Goal: Answer question/provide support: Share knowledge or assist other users

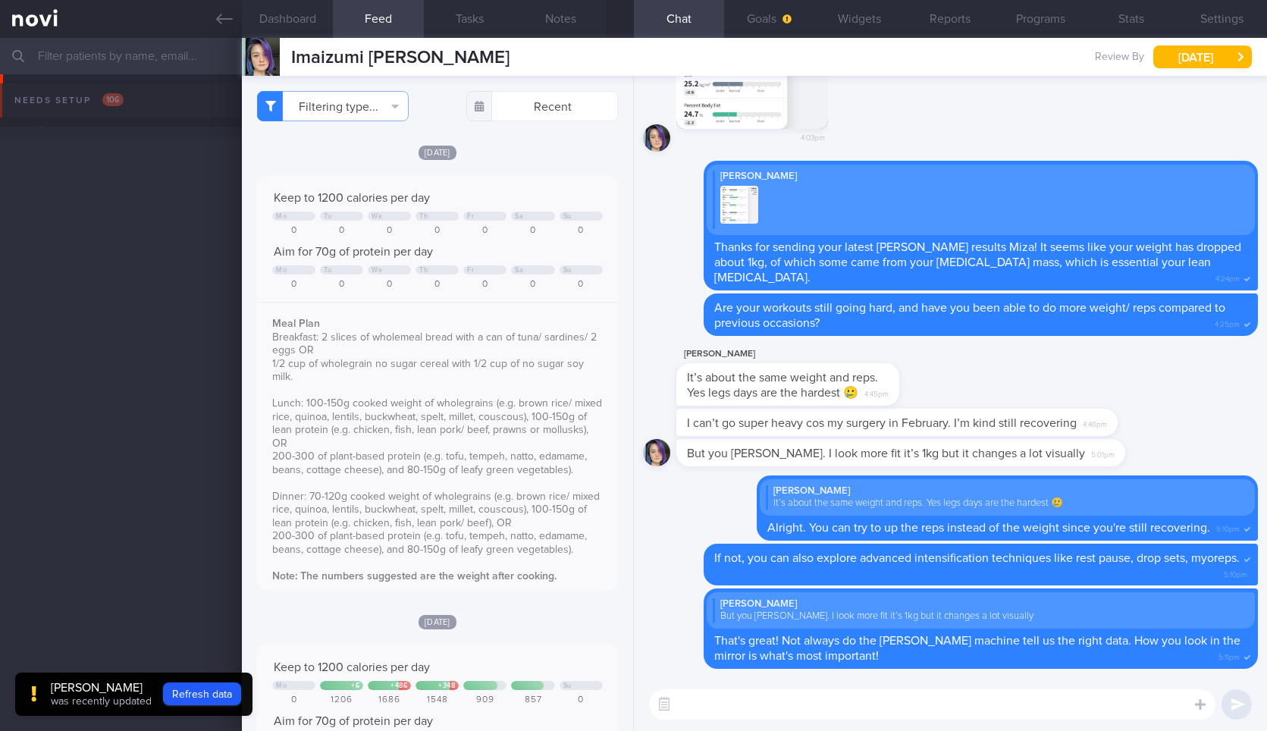
select select "9"
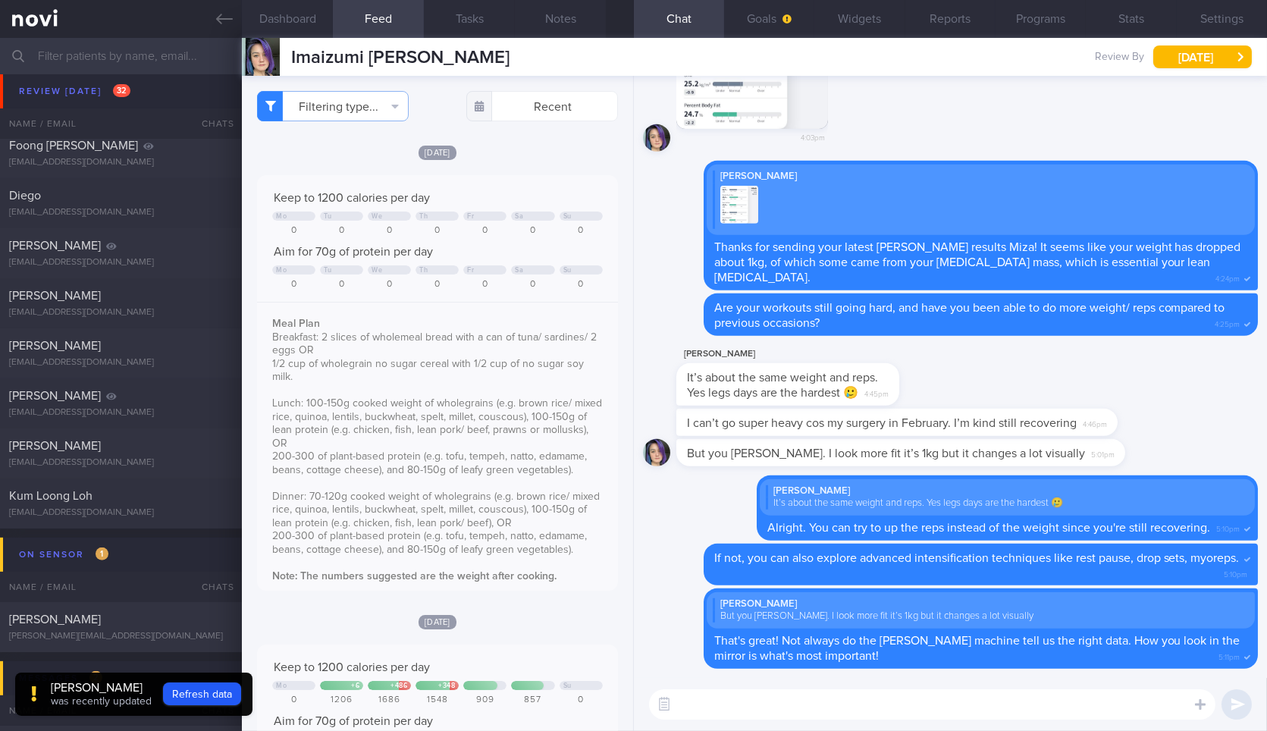
drag, startPoint x: 1031, startPoint y: 692, endPoint x: 1029, endPoint y: 705, distance: 13.1
click at [1029, 694] on textarea at bounding box center [932, 704] width 566 height 30
drag, startPoint x: 1027, startPoint y: 720, endPoint x: 1028, endPoint y: 698, distance: 22.0
click at [1026, 720] on div "​ ​" at bounding box center [950, 704] width 633 height 53
click at [1037, 695] on textarea at bounding box center [932, 704] width 566 height 30
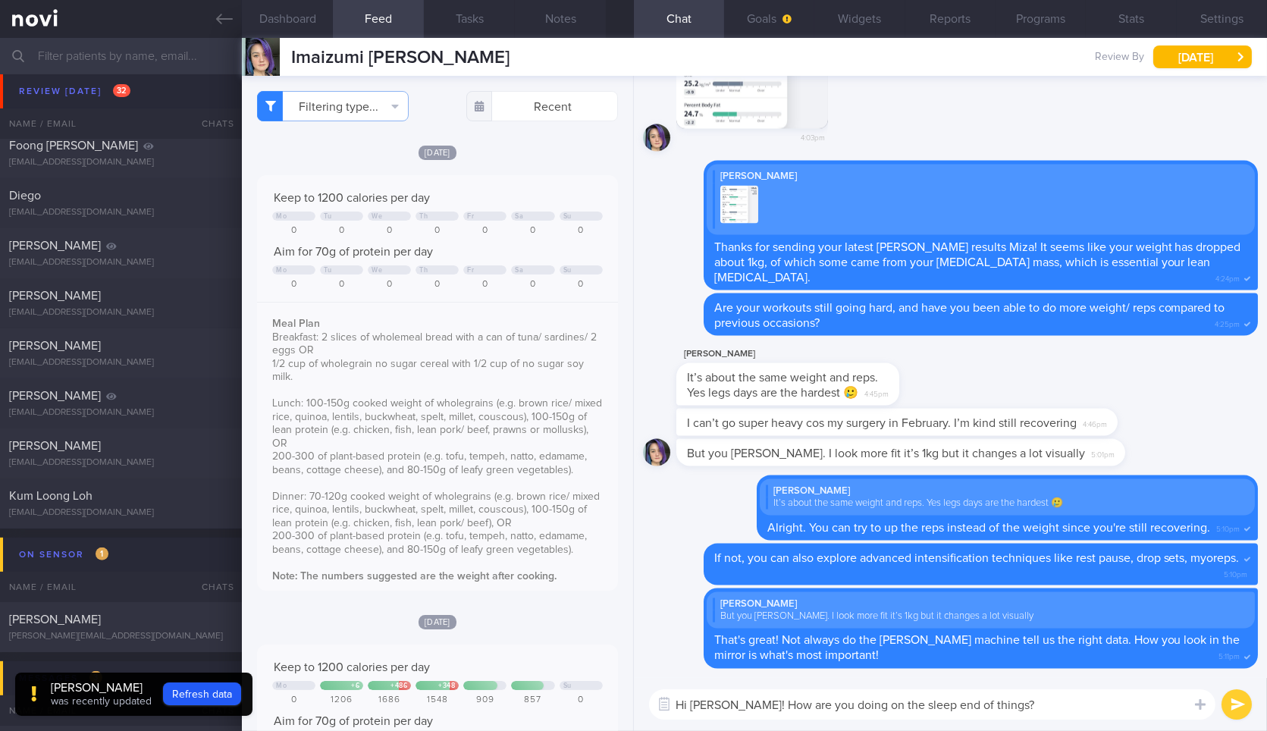
type textarea "Hi Miza! How are you doing on the sleep end of things?"
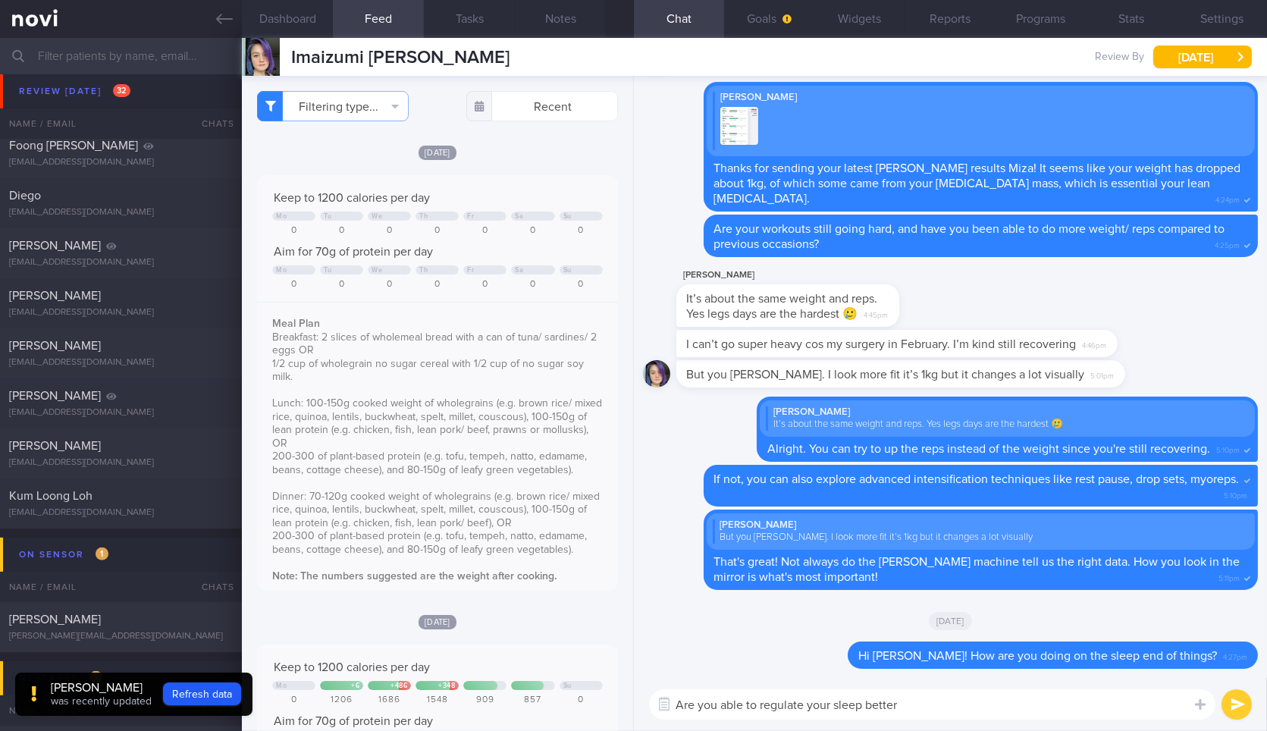
type textarea "Are you able to regulate your sleep better?"
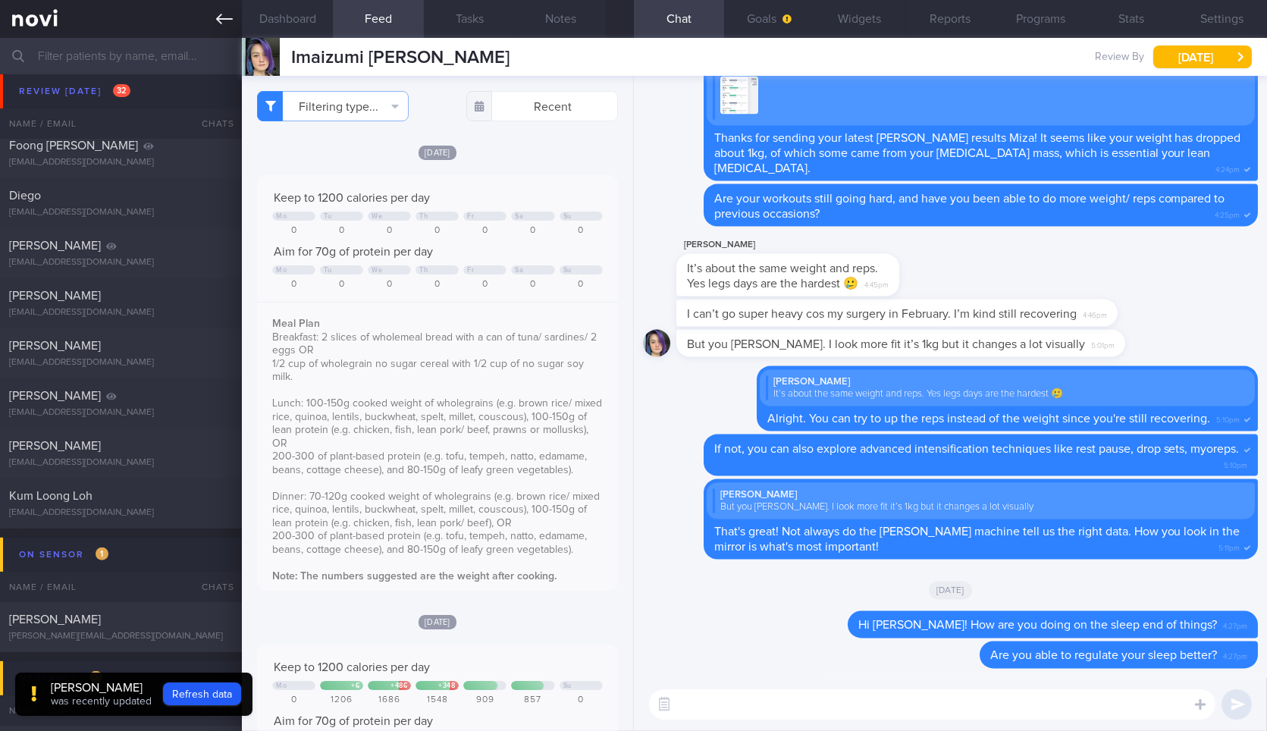
click at [227, 23] on icon at bounding box center [224, 19] width 17 height 17
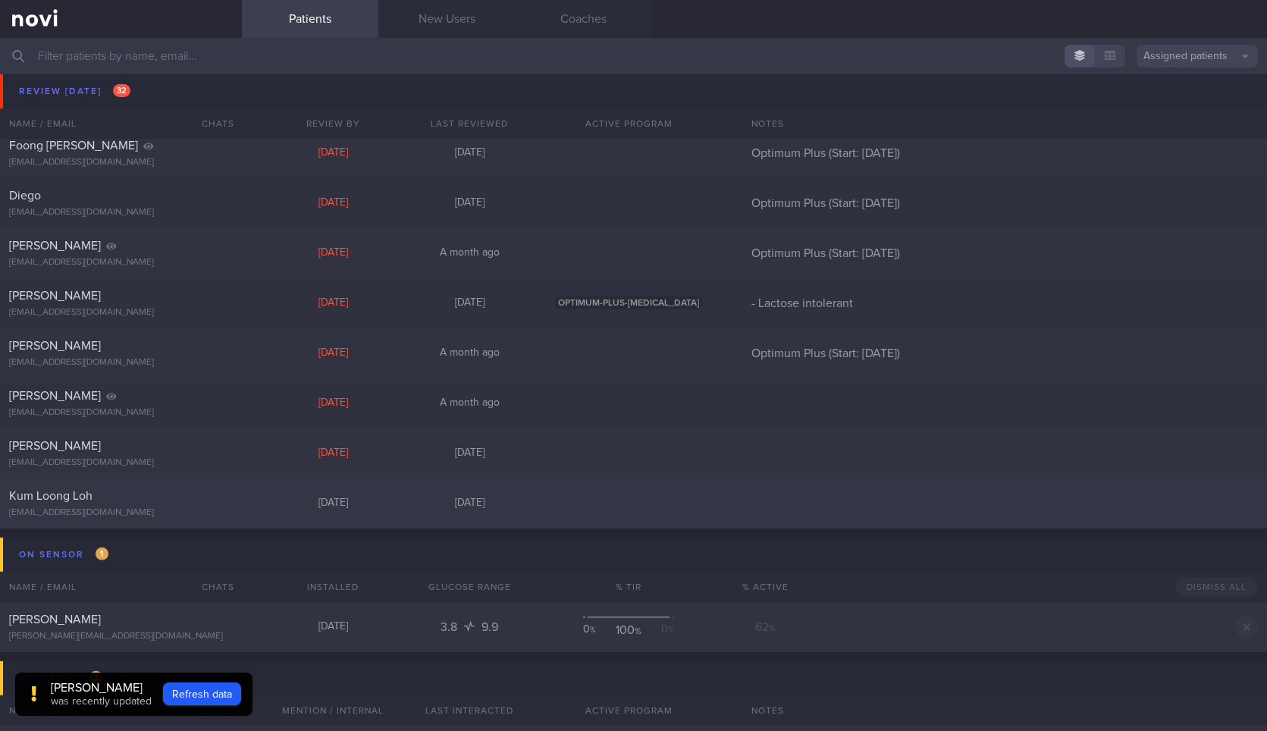
click at [286, 507] on div "[DATE]" at bounding box center [333, 504] width 136 height 14
select select "9"
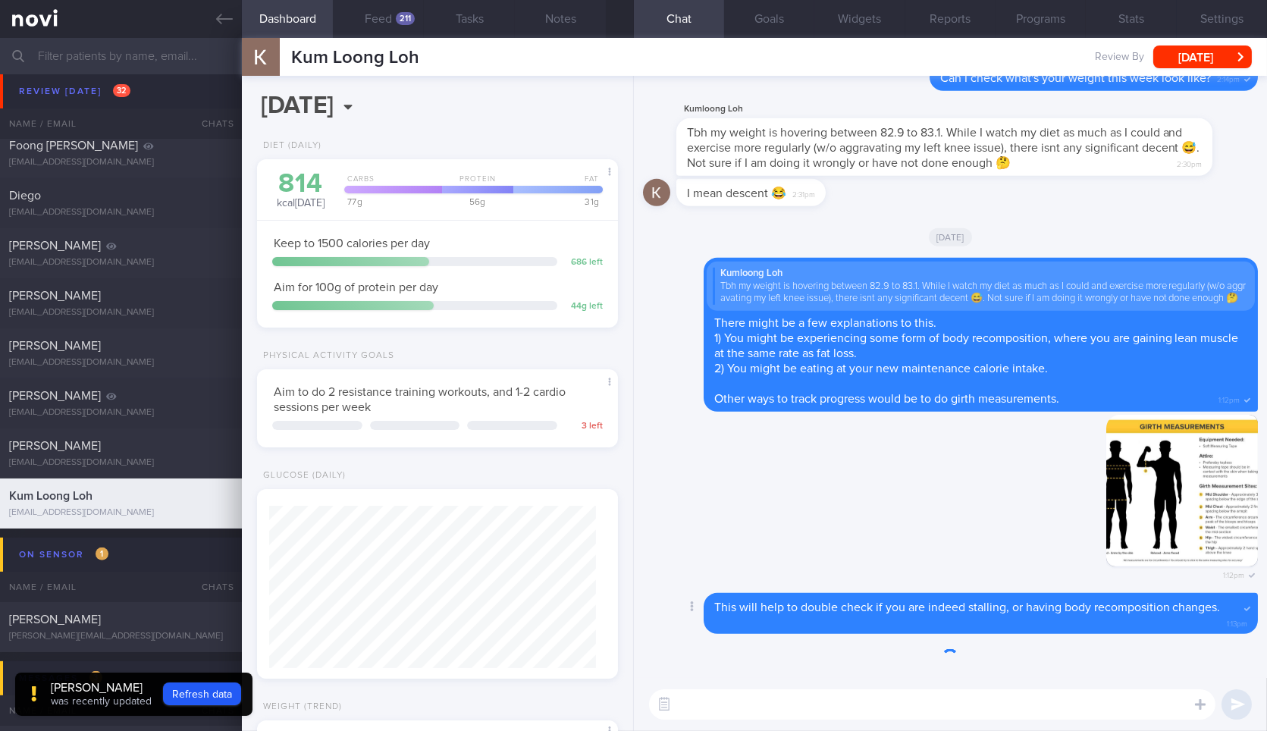
scroll to position [162, 327]
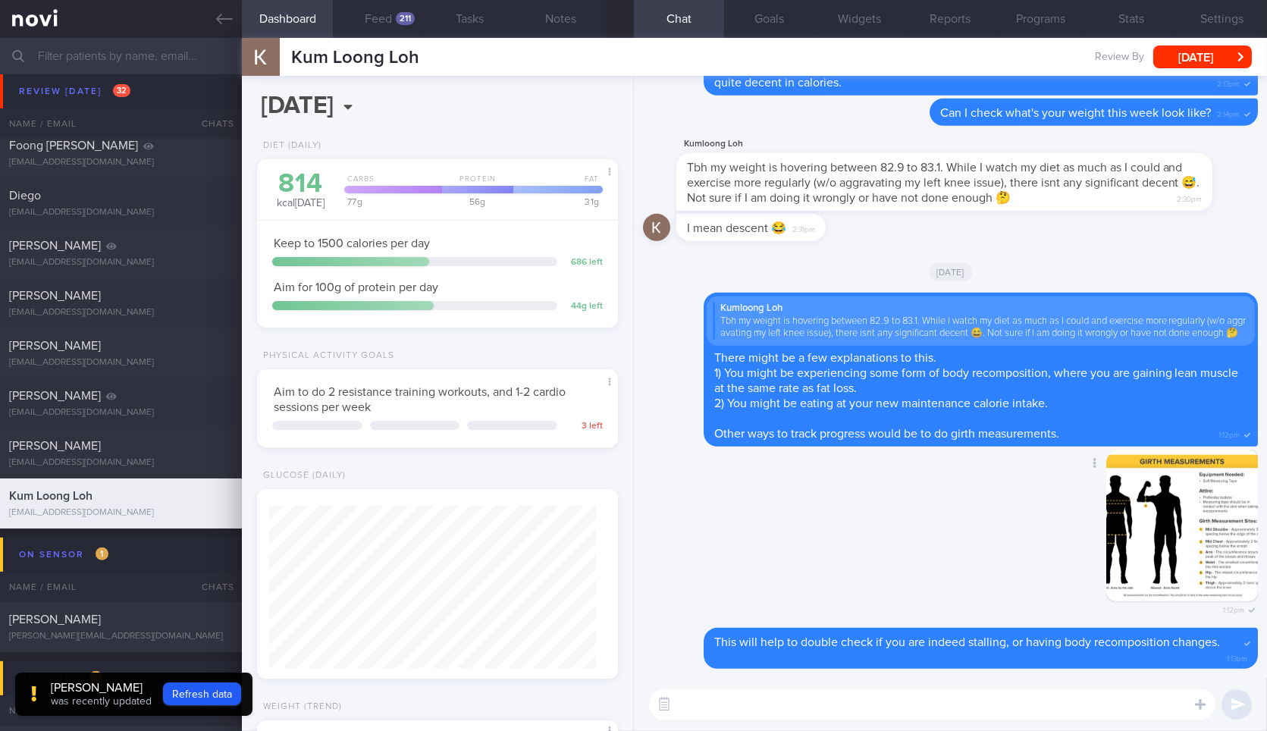
click at [1046, 521] on div "Delete 1:12pm" at bounding box center [1152, 537] width 212 height 175
click at [893, 699] on textarea at bounding box center [932, 704] width 566 height 30
type textarea "Look forward to seeing you tomorrow for our review!"
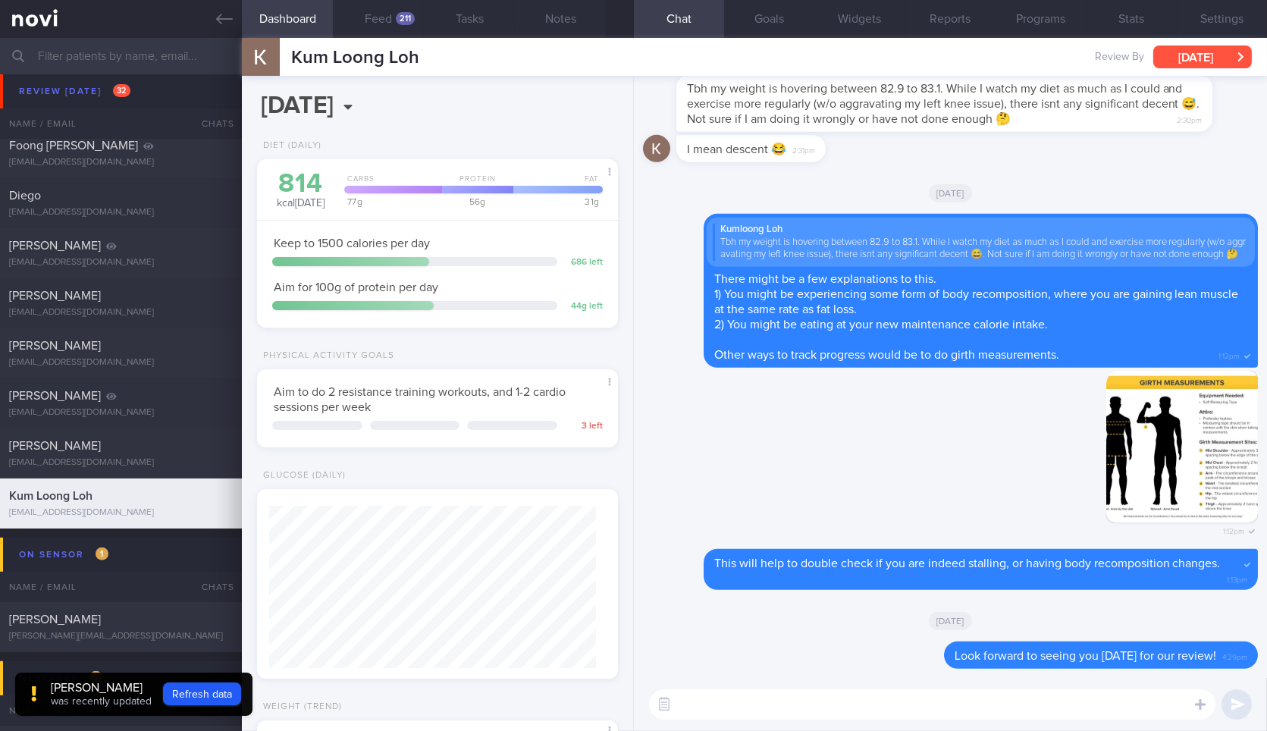
click at [1202, 59] on button "Wed, 8 Oct" at bounding box center [1202, 56] width 99 height 23
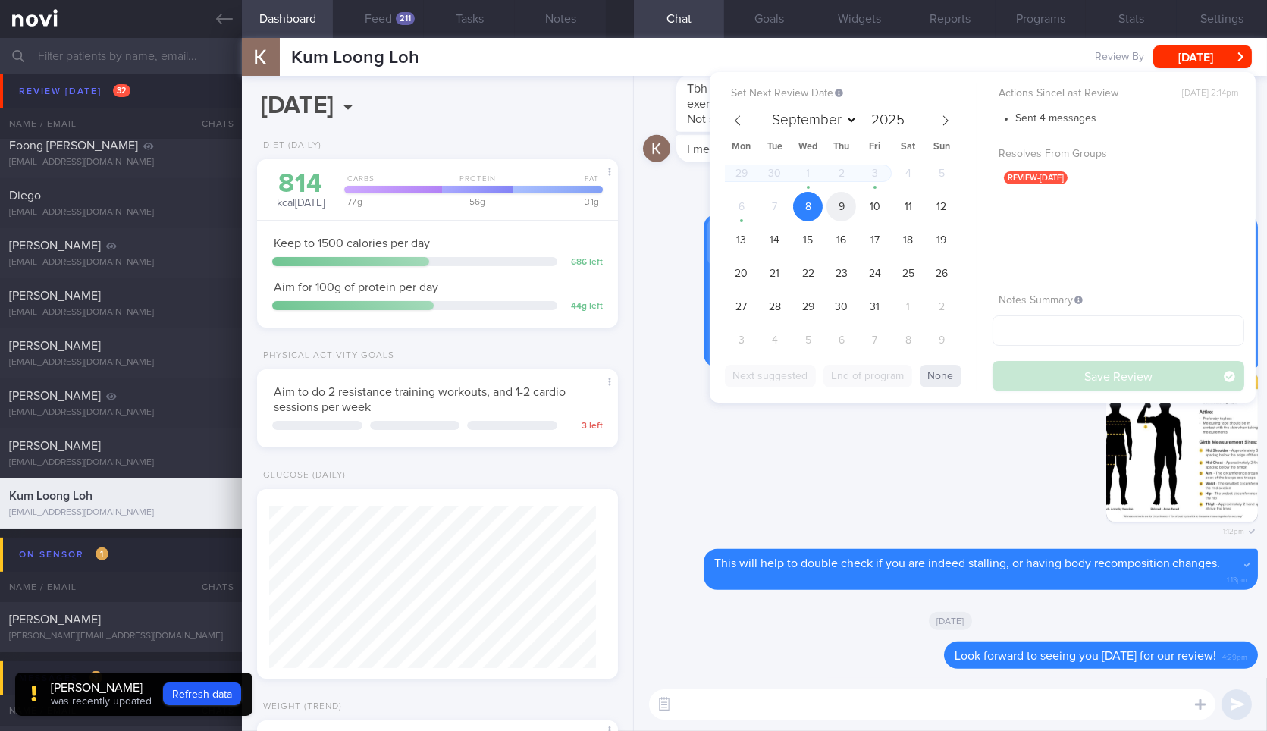
click at [847, 204] on span "9" at bounding box center [842, 207] width 30 height 30
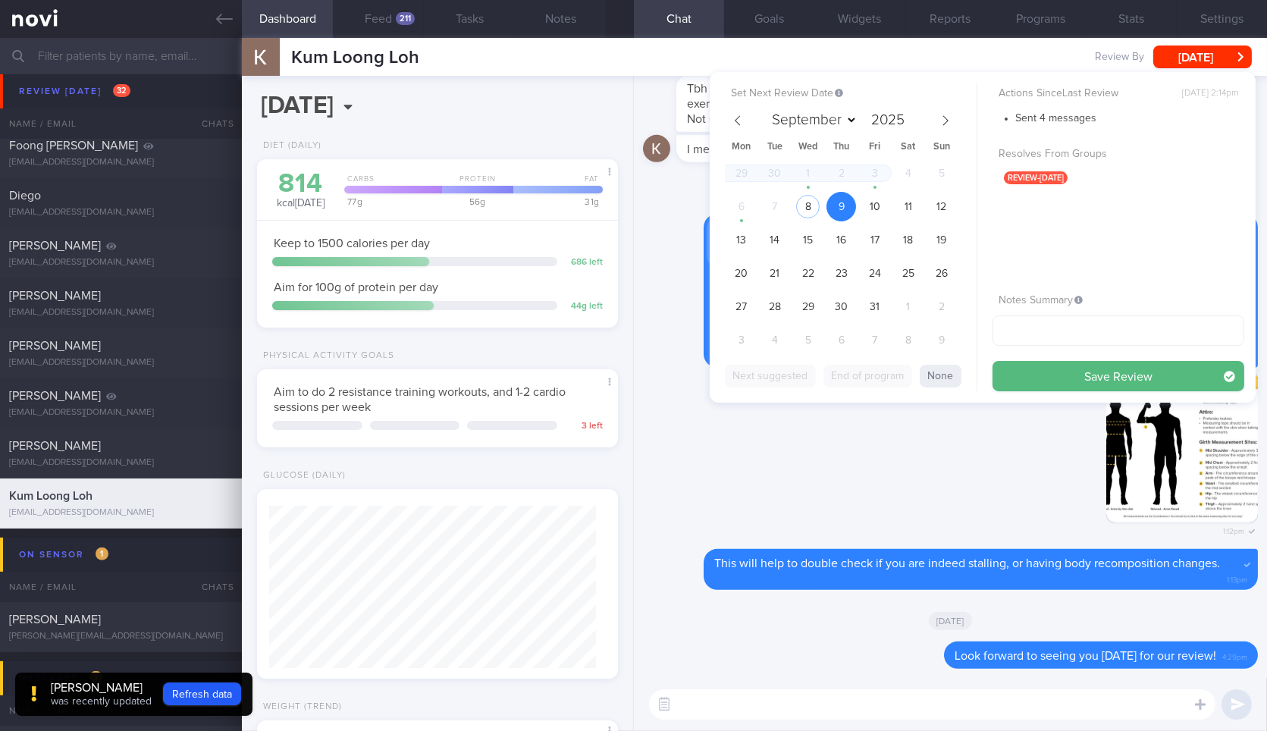
click at [1033, 378] on button "Save Review" at bounding box center [1119, 376] width 252 height 30
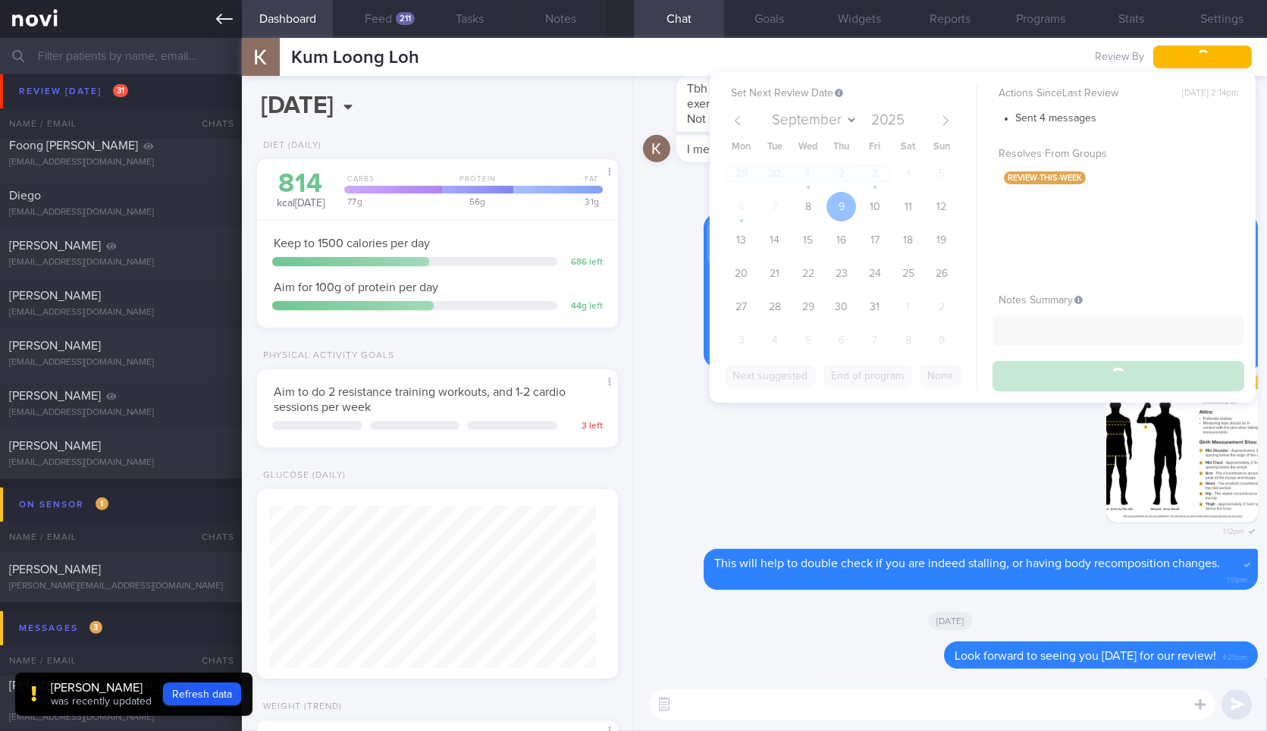
click at [227, 11] on icon at bounding box center [224, 19] width 17 height 17
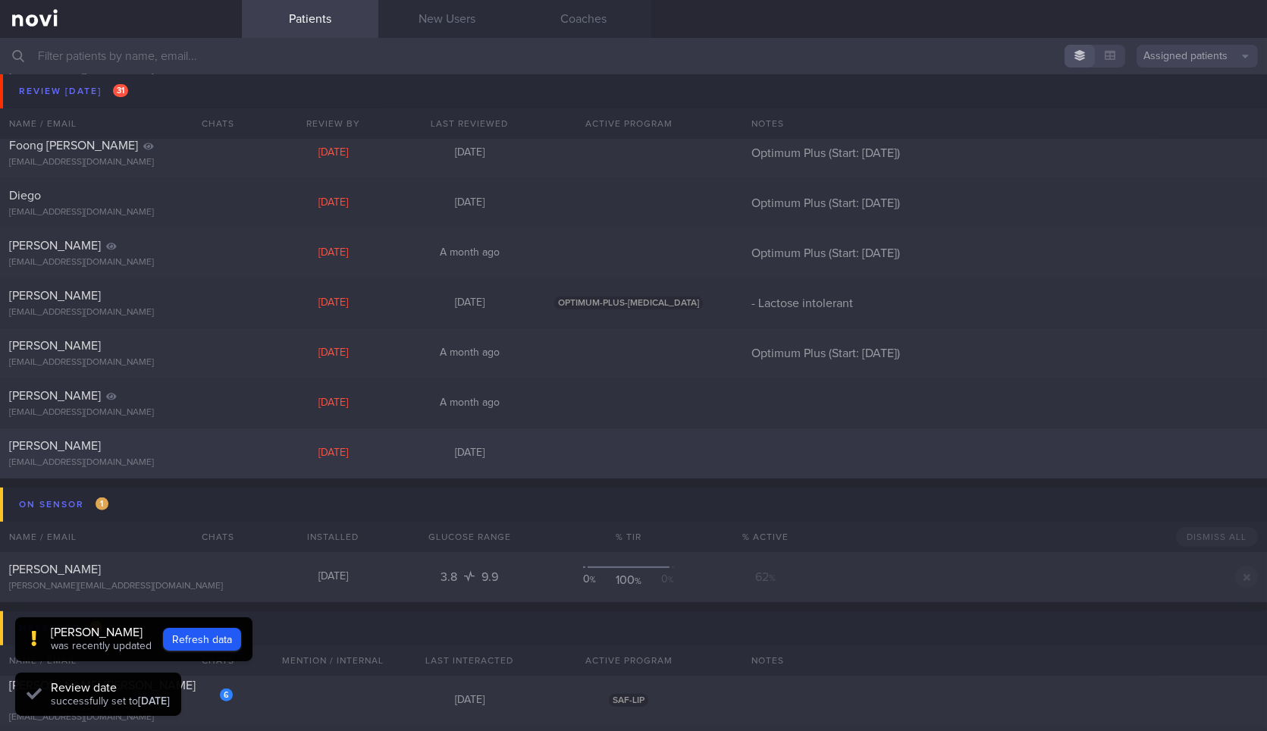
click at [191, 455] on div "Kien Huay Goh kienhuay@gmail.com" at bounding box center [121, 453] width 242 height 30
select select "9"
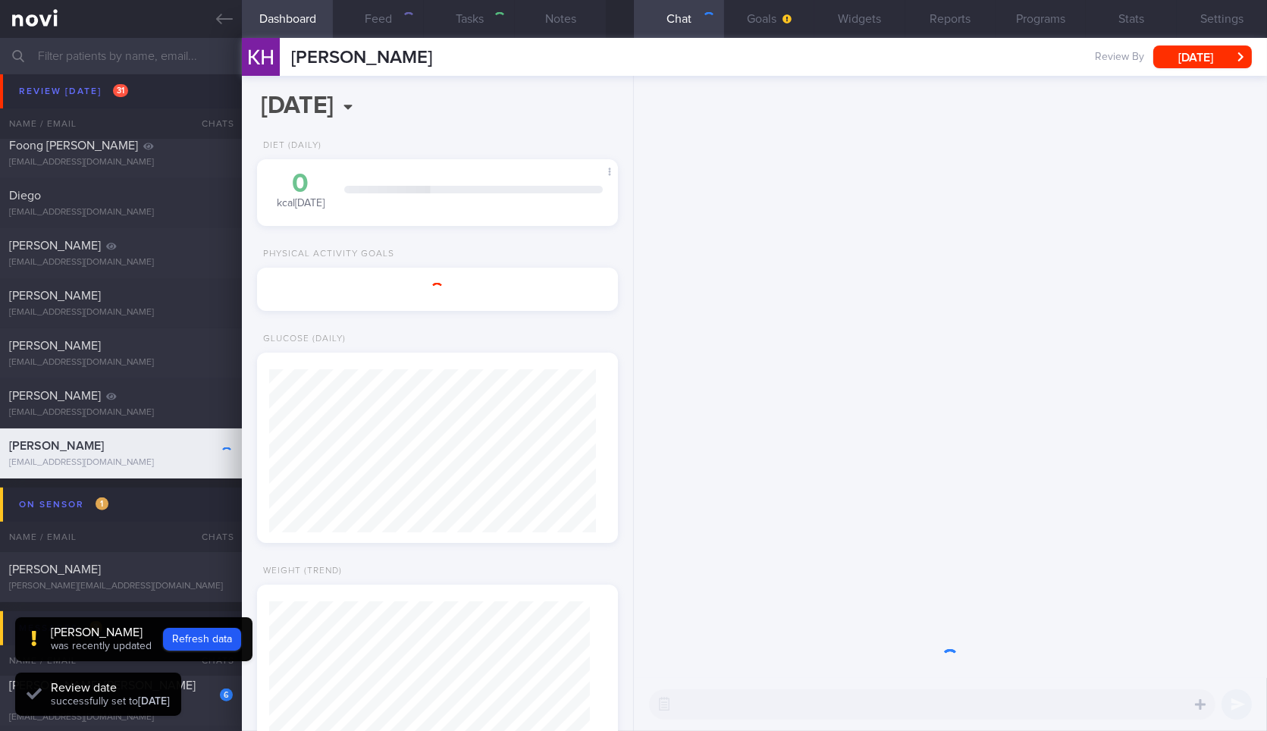
click at [836, 701] on div "​ ​" at bounding box center [932, 704] width 566 height 30
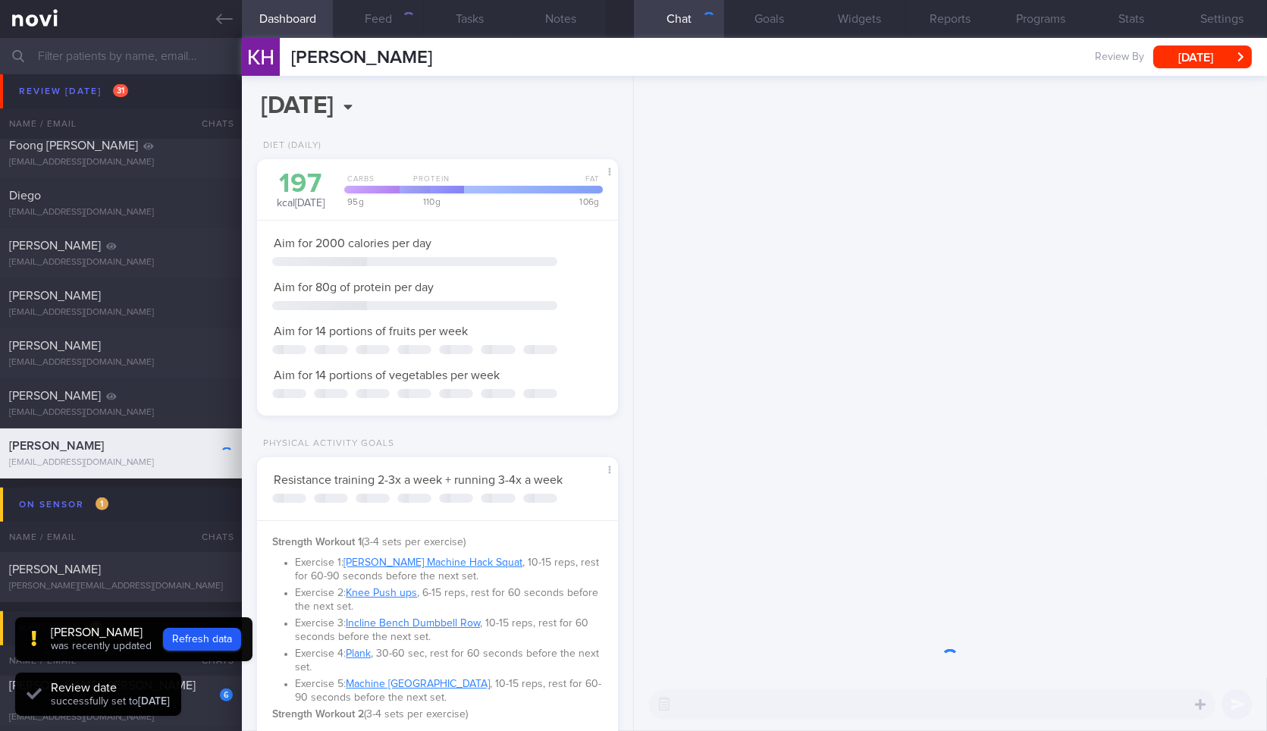
click at [836, 701] on div "​ ​" at bounding box center [932, 704] width 566 height 30
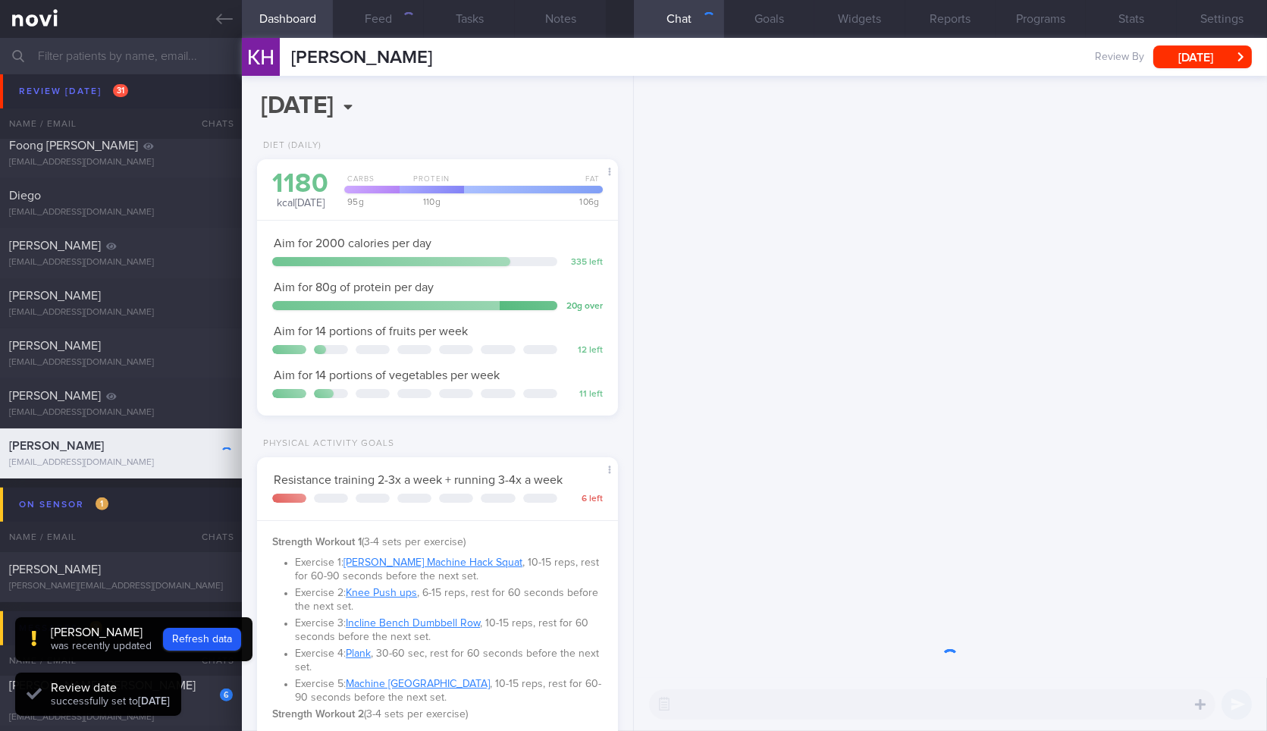
scroll to position [162, 327]
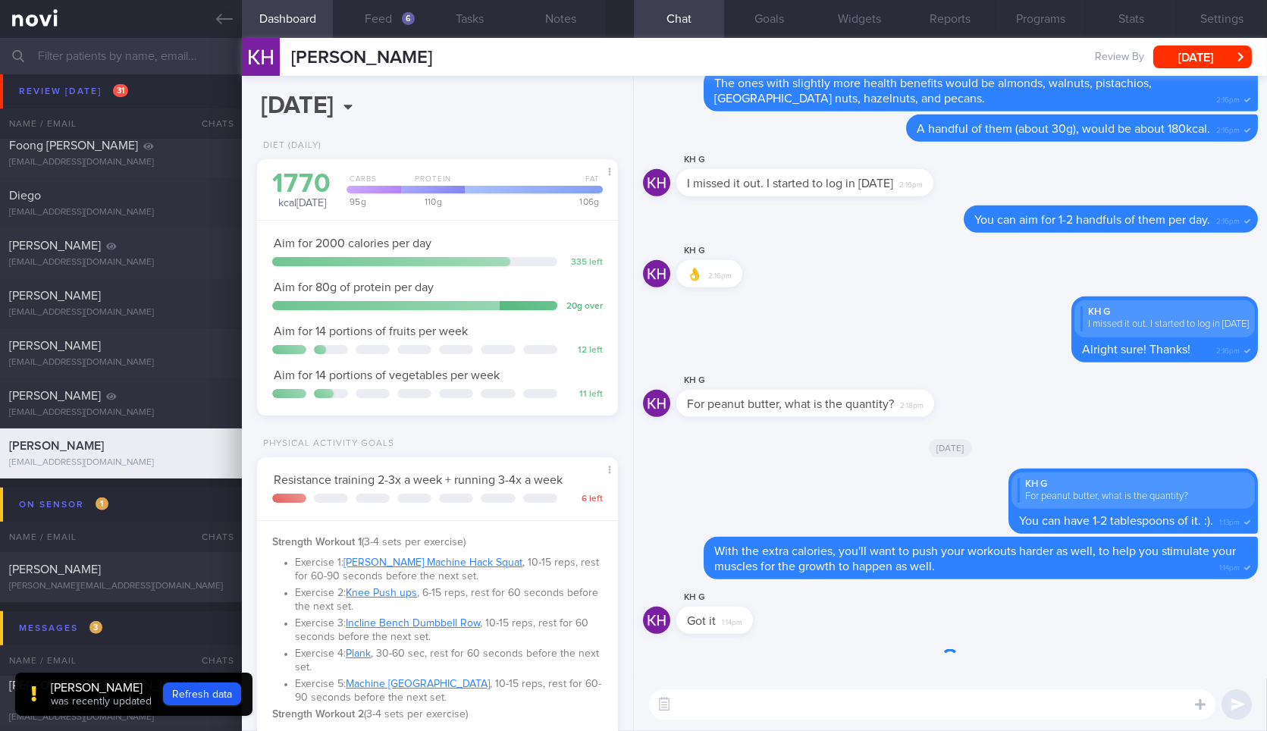
click at [763, 695] on textarea at bounding box center [932, 704] width 566 height 30
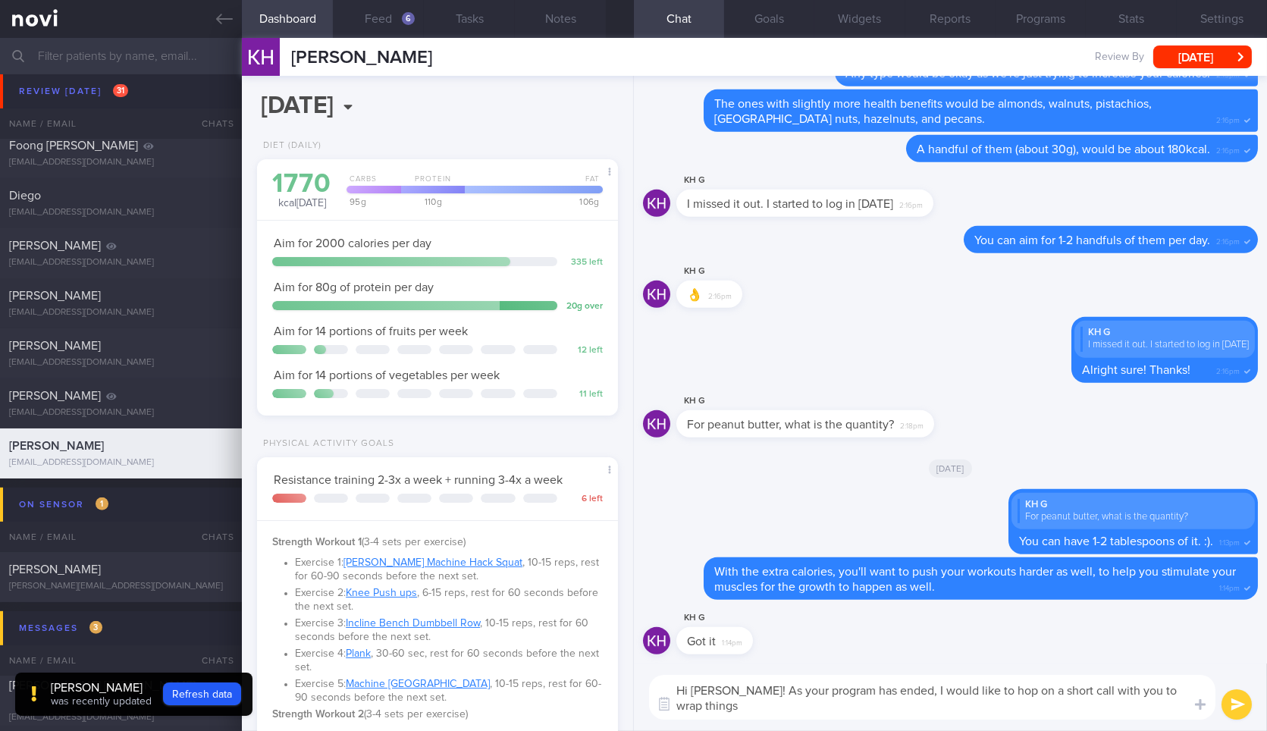
scroll to position [0, 0]
click at [822, 705] on textarea "Hi Kien Huay! As your program has ended, I would like to hop on a short call wi…" at bounding box center [932, 697] width 566 height 45
type textarea "Hi Kien Huay! As your program has ended, I would like to hop on a short call wi…"
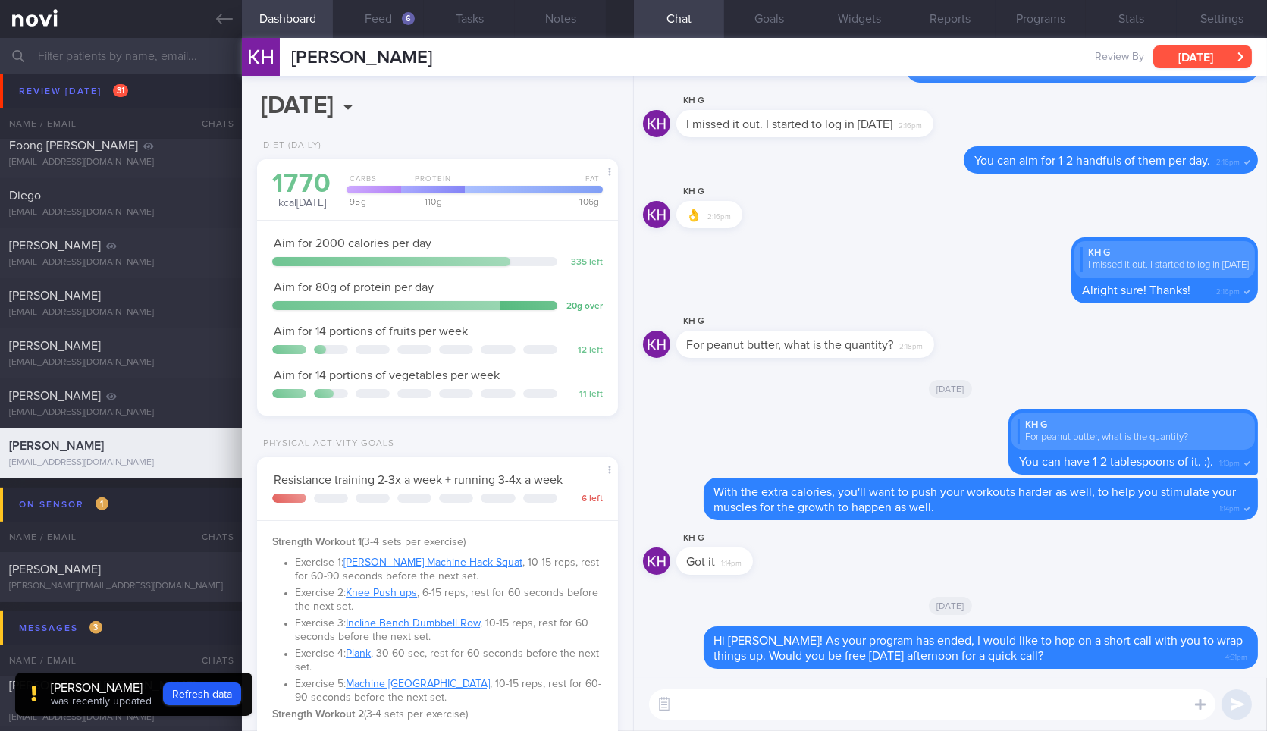
click at [1181, 55] on button "Tue, 7 Oct" at bounding box center [1202, 56] width 99 height 23
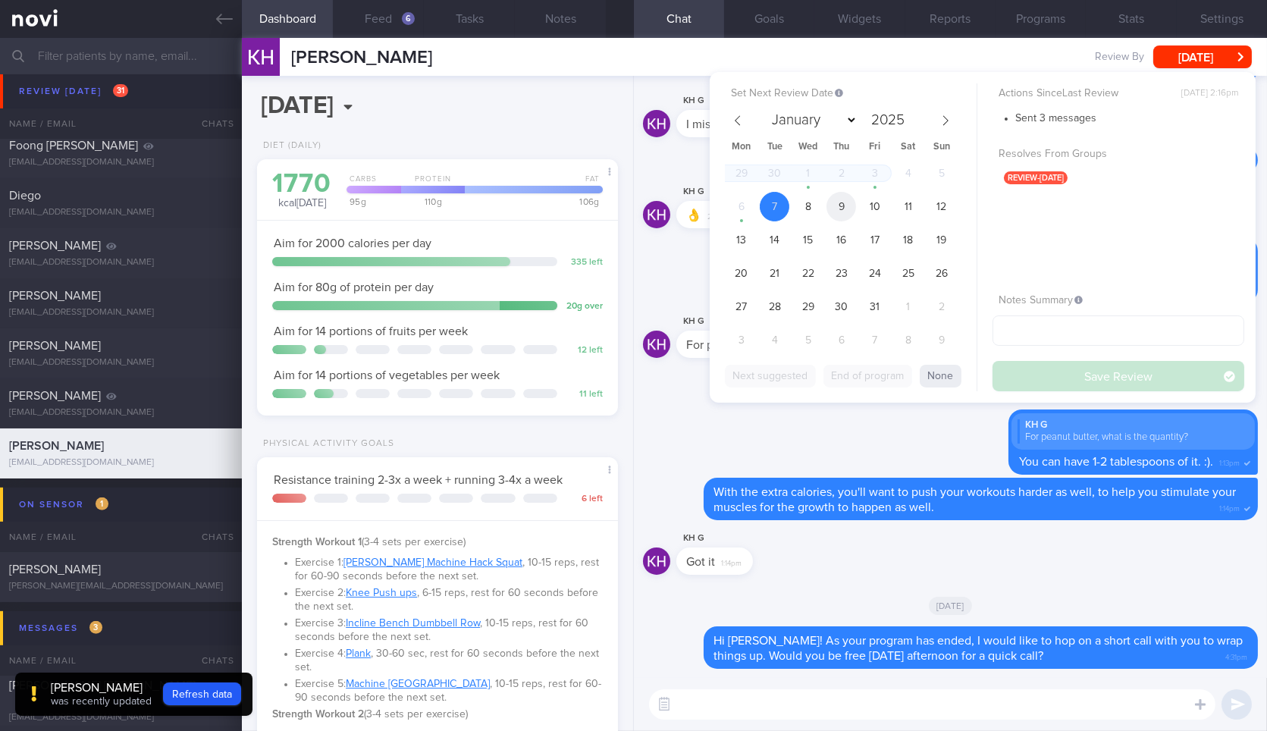
click at [852, 206] on span "9" at bounding box center [842, 207] width 30 height 30
click at [1075, 373] on button "Save Review" at bounding box center [1119, 376] width 252 height 30
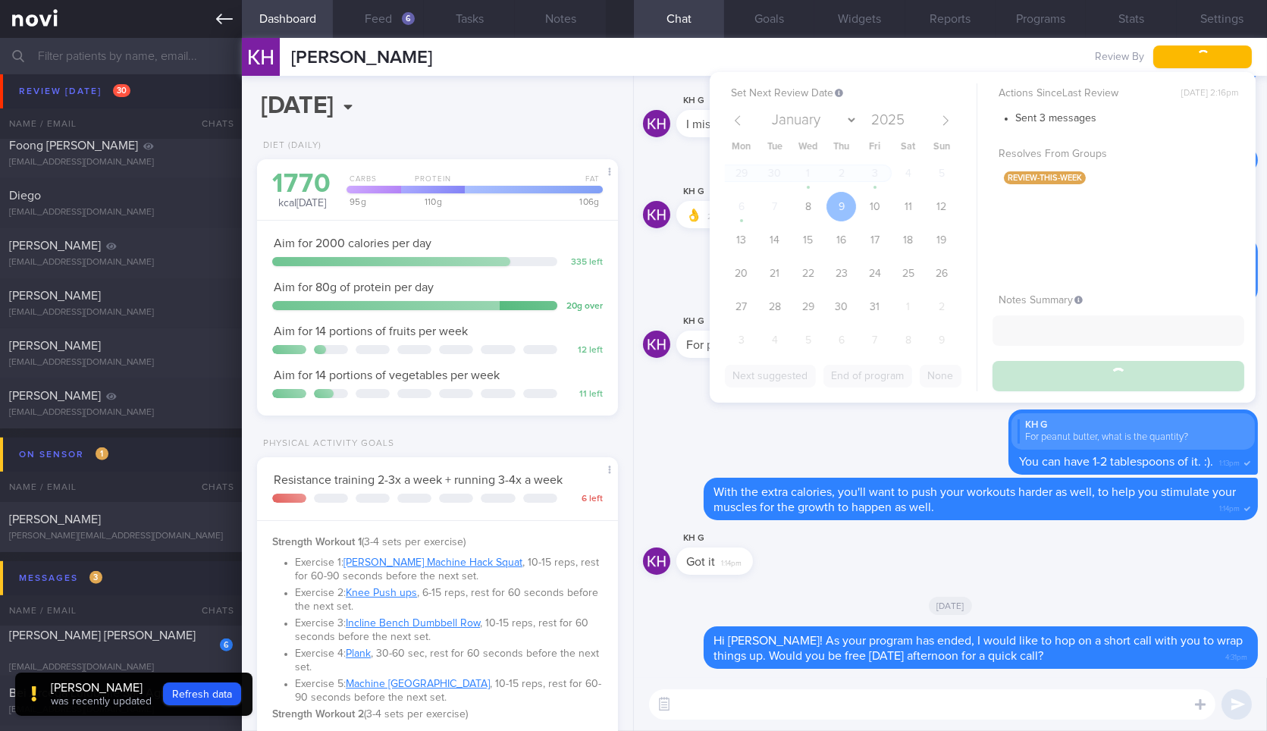
click at [223, 9] on link at bounding box center [121, 19] width 242 height 38
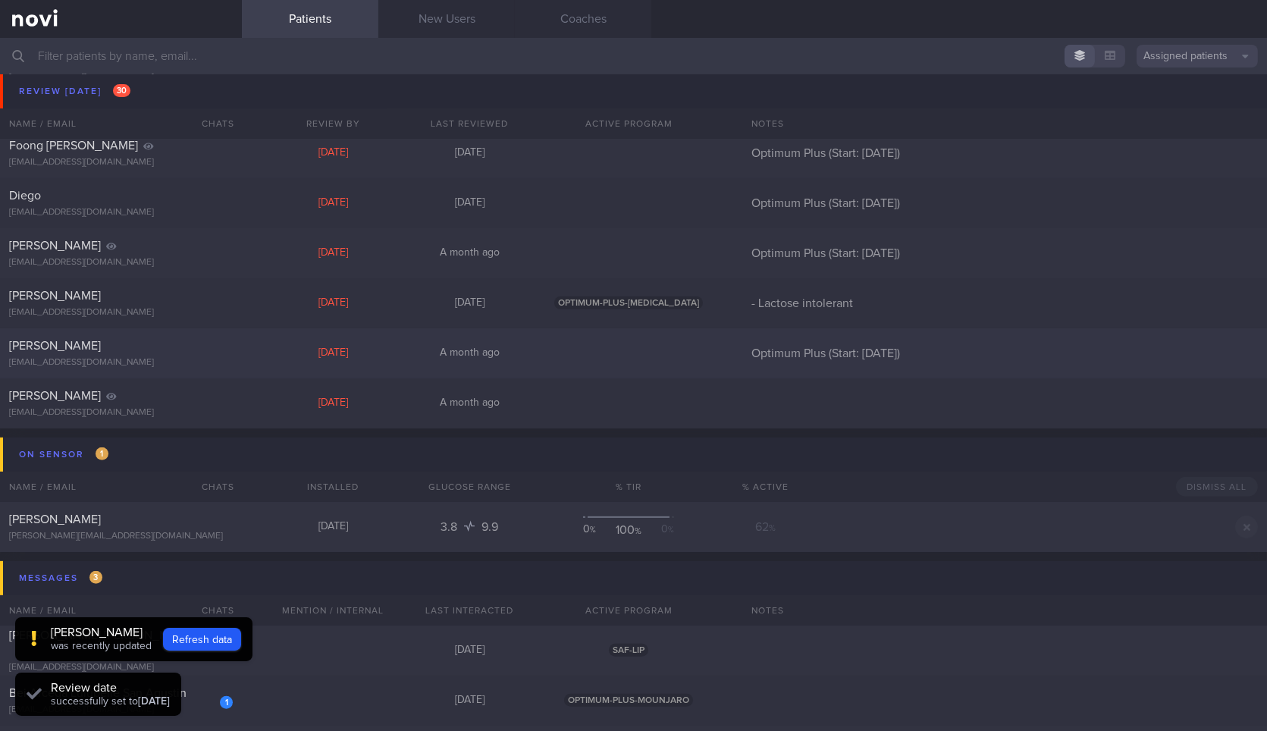
click at [212, 352] on div "[PERSON_NAME]" at bounding box center [119, 345] width 220 height 15
select select "9"
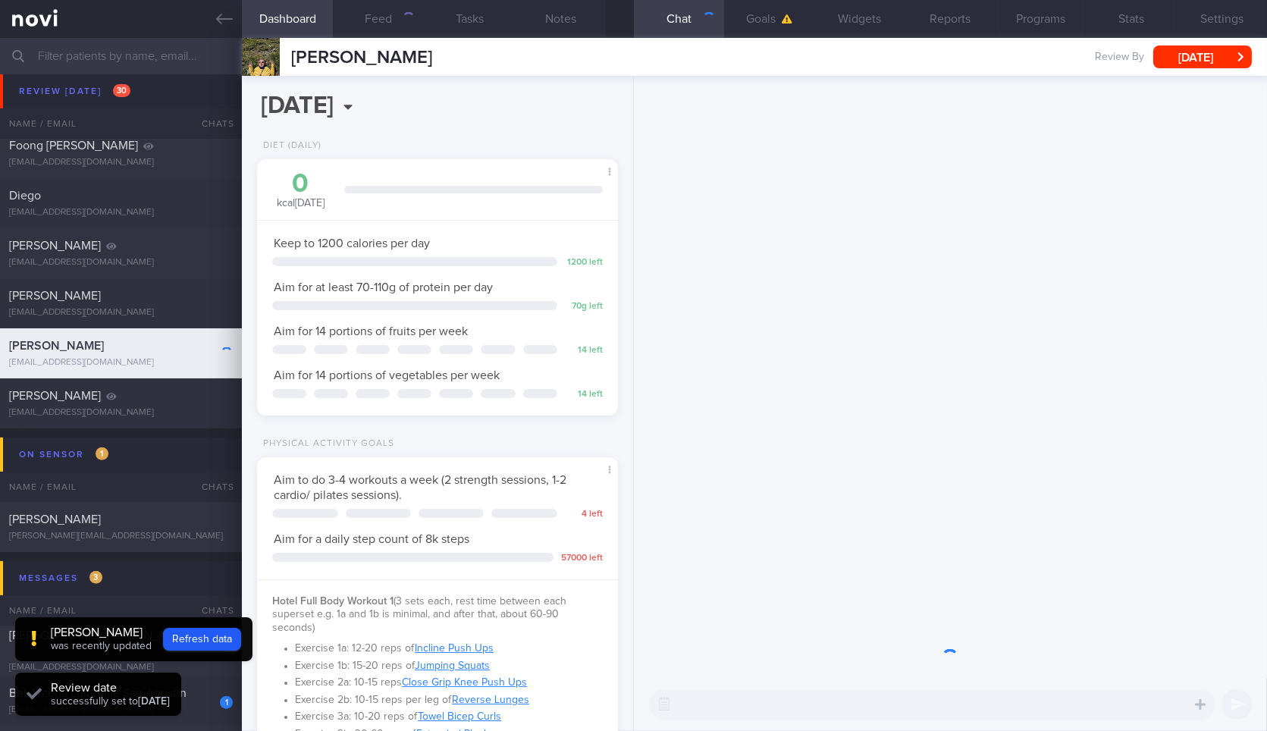
scroll to position [758139, 758000]
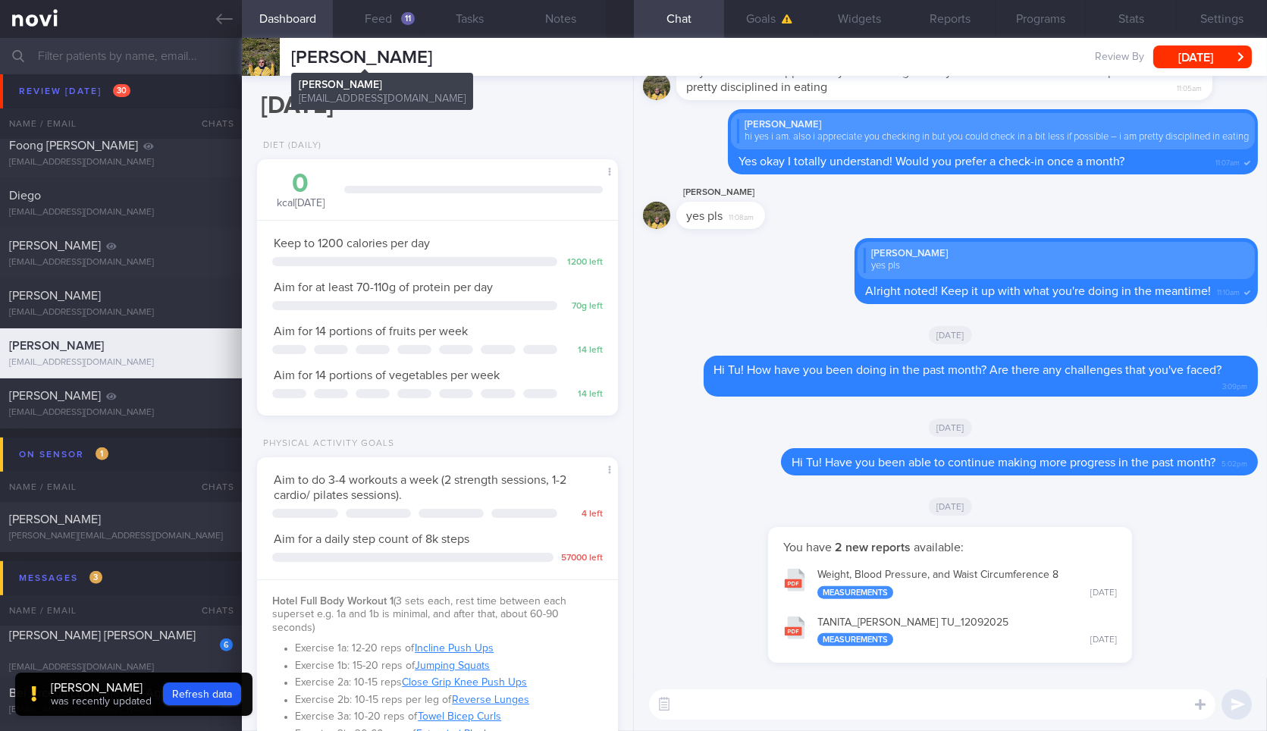
click at [341, 51] on span "[PERSON_NAME]" at bounding box center [361, 58] width 141 height 18
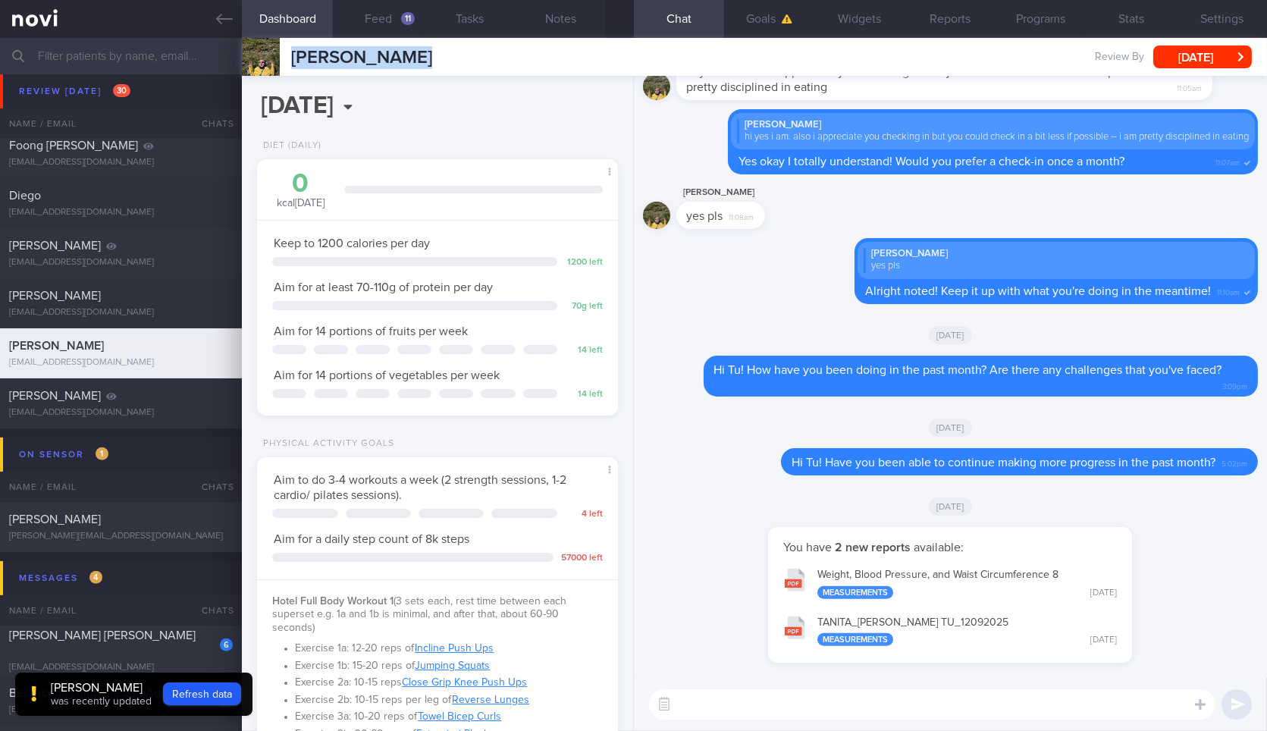
copy div "NGUYEN CAM TU NGUYEN CAM TU tunguyen239@gmail.com"
click at [1196, 51] on button "Tue, 7 Oct" at bounding box center [1202, 56] width 99 height 23
drag, startPoint x: 930, startPoint y: 600, endPoint x: 934, endPoint y: 622, distance: 22.3
click at [934, 622] on div "You have 2 new reports available: Weight, Blood Pressure, and Waist Circumferen…" at bounding box center [950, 595] width 364 height 136
click at [934, 622] on button "TANITA_ NGUYEN CAM TU_ 12092025 Measurements Fri, 12 Sep" at bounding box center [950, 631] width 349 height 48
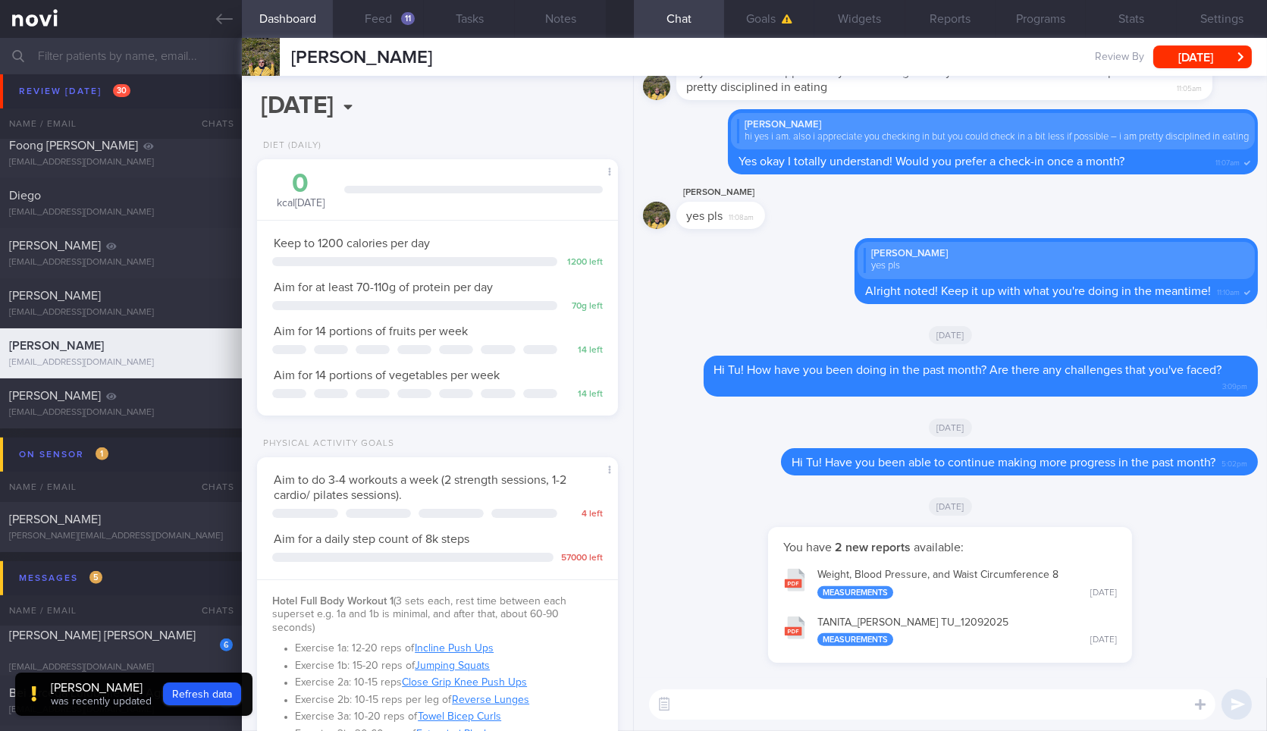
click at [914, 690] on textarea at bounding box center [932, 704] width 566 height 30
click at [915, 691] on textarea at bounding box center [932, 704] width 566 height 30
click at [1212, 52] on button "Tue, 7 Oct" at bounding box center [1202, 56] width 99 height 23
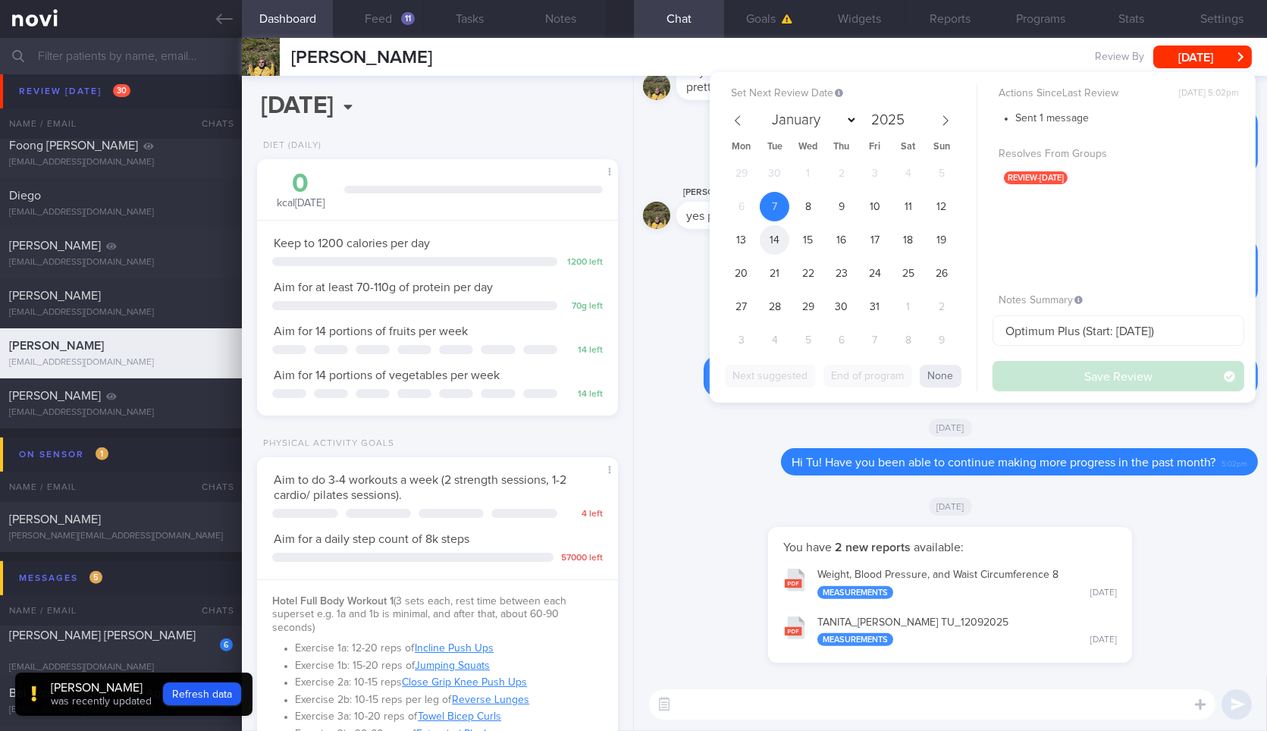
click at [773, 241] on span "14" at bounding box center [775, 240] width 30 height 30
click at [1040, 372] on button "Save Review" at bounding box center [1119, 376] width 252 height 30
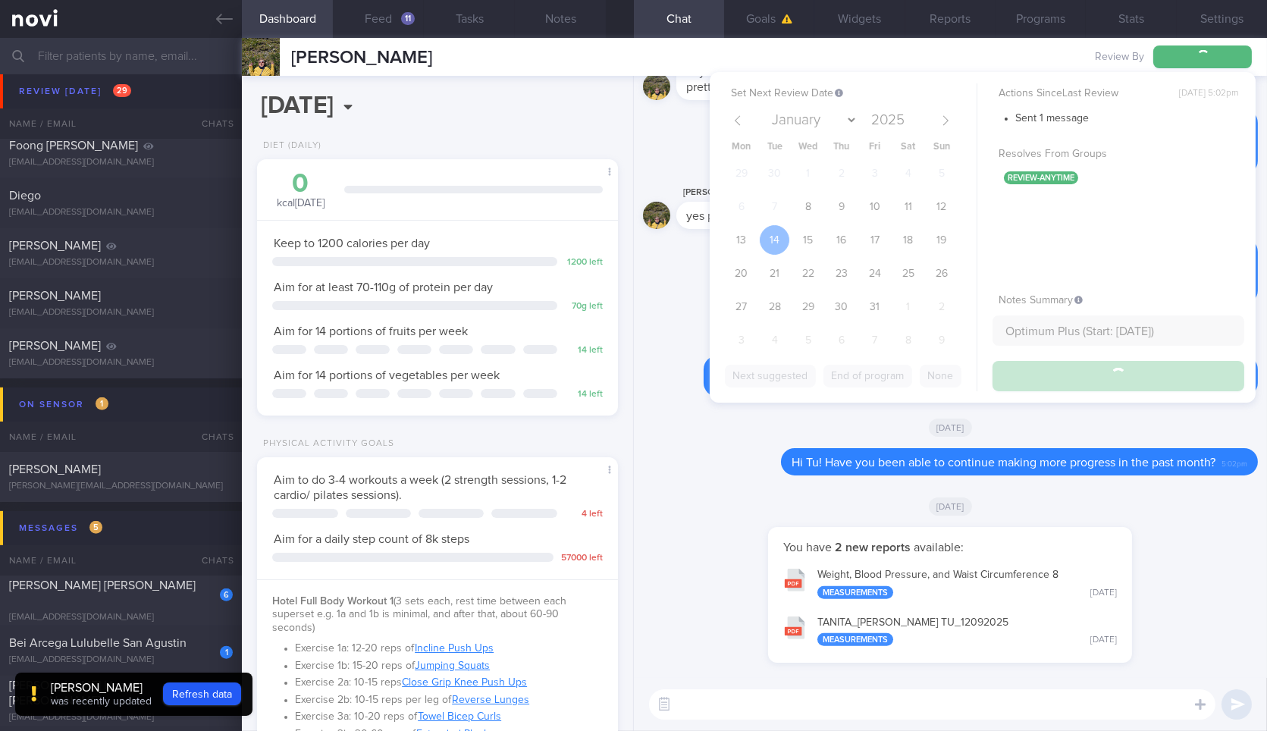
click at [888, 705] on textarea at bounding box center [932, 704] width 566 height 30
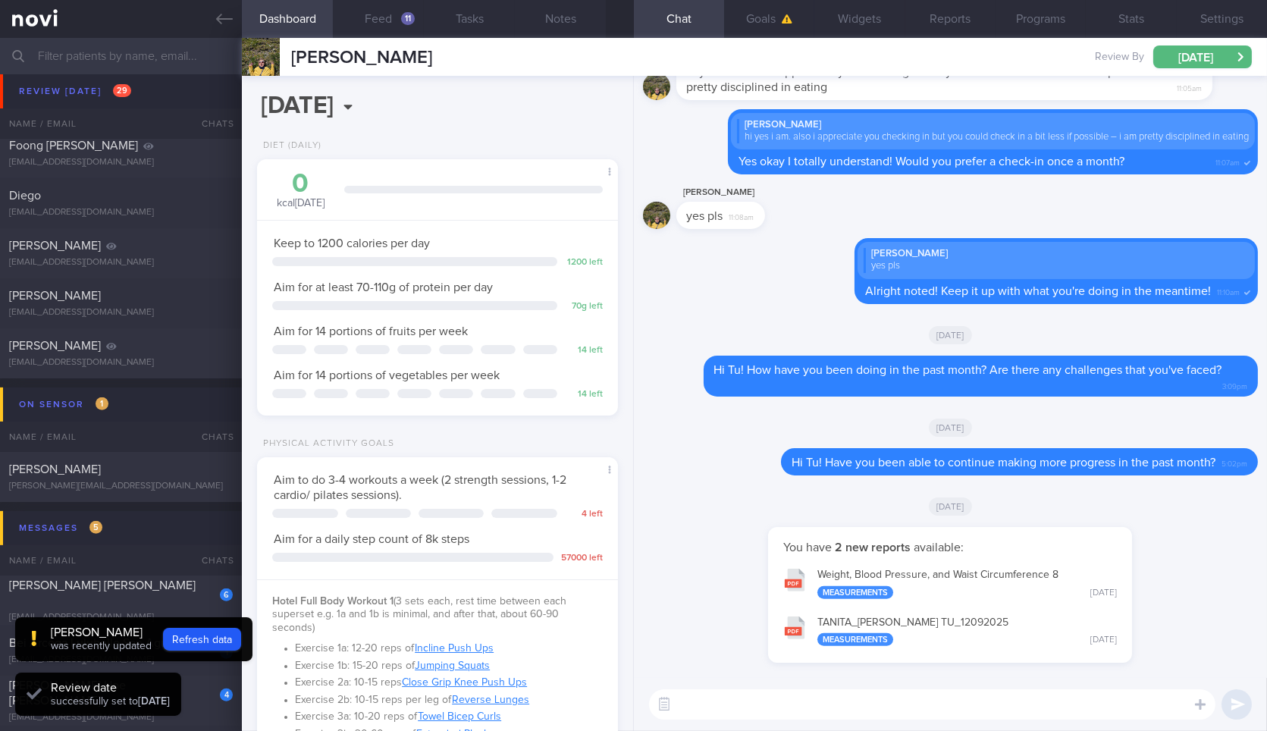
type textarea "h"
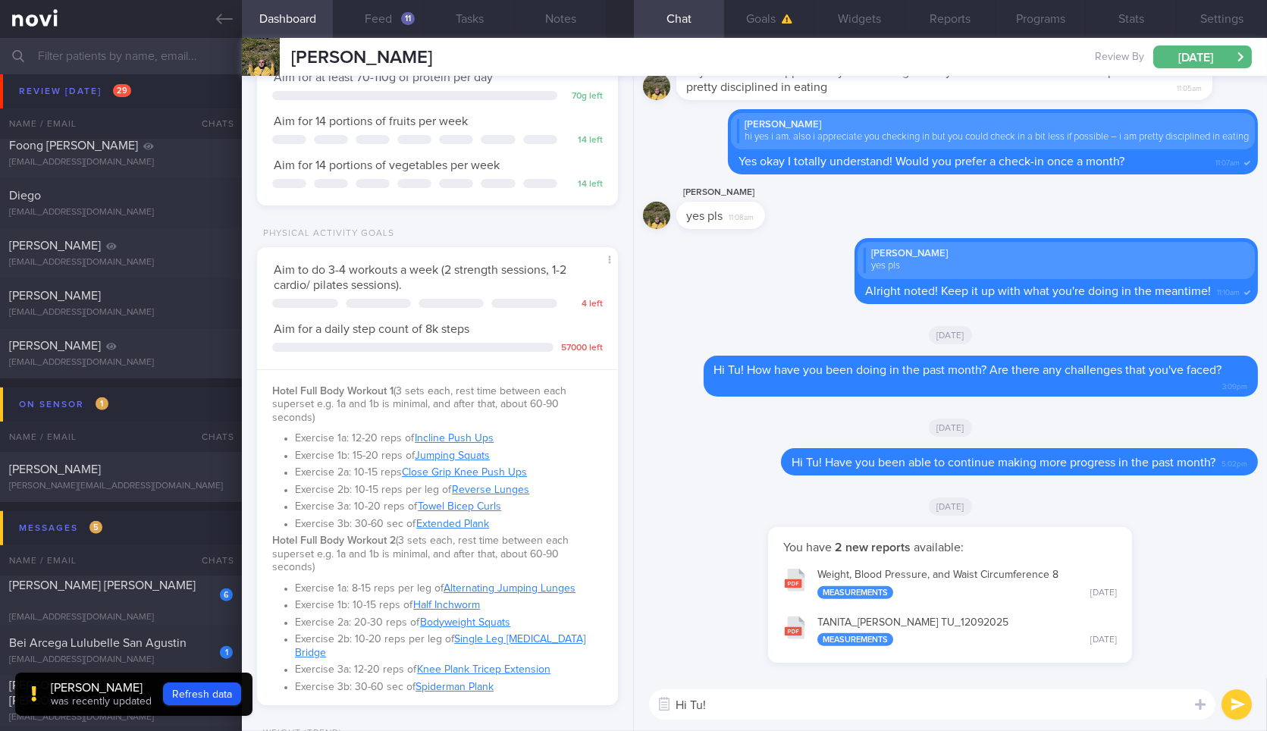
scroll to position [457, 0]
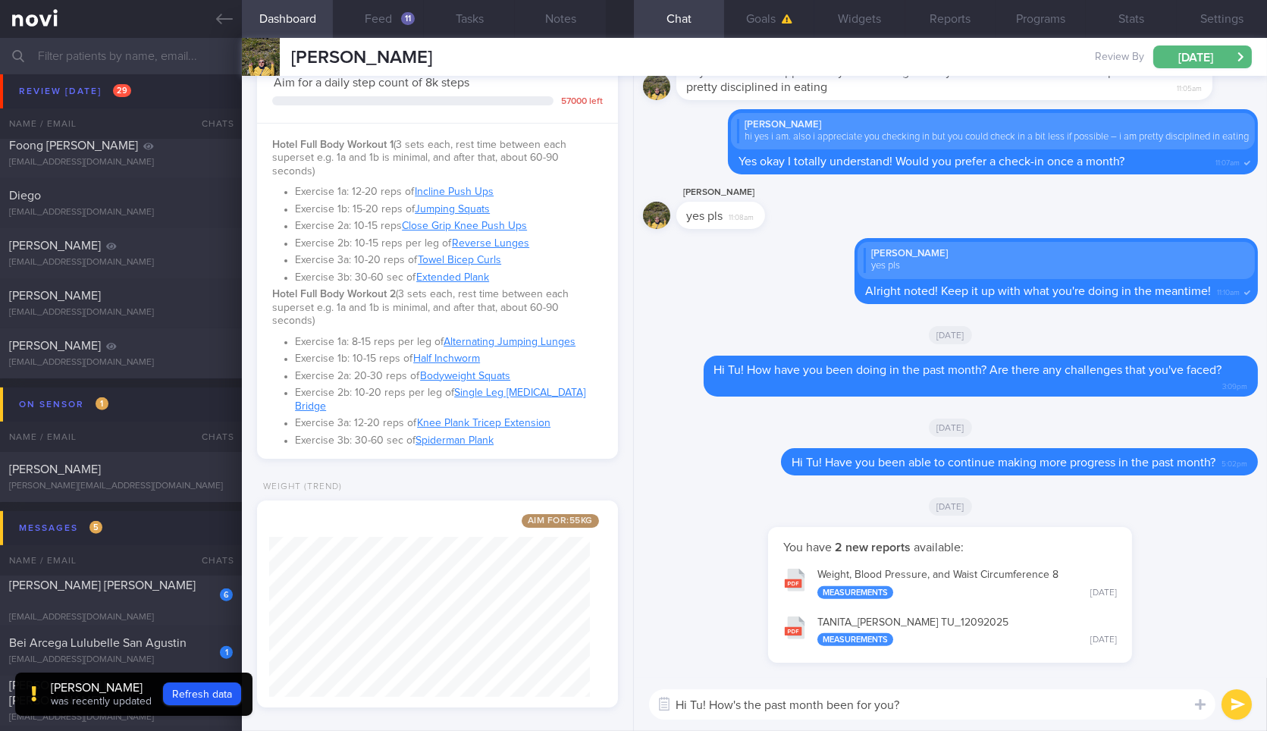
type textarea "Hi Tu! How's the past month been for you?"
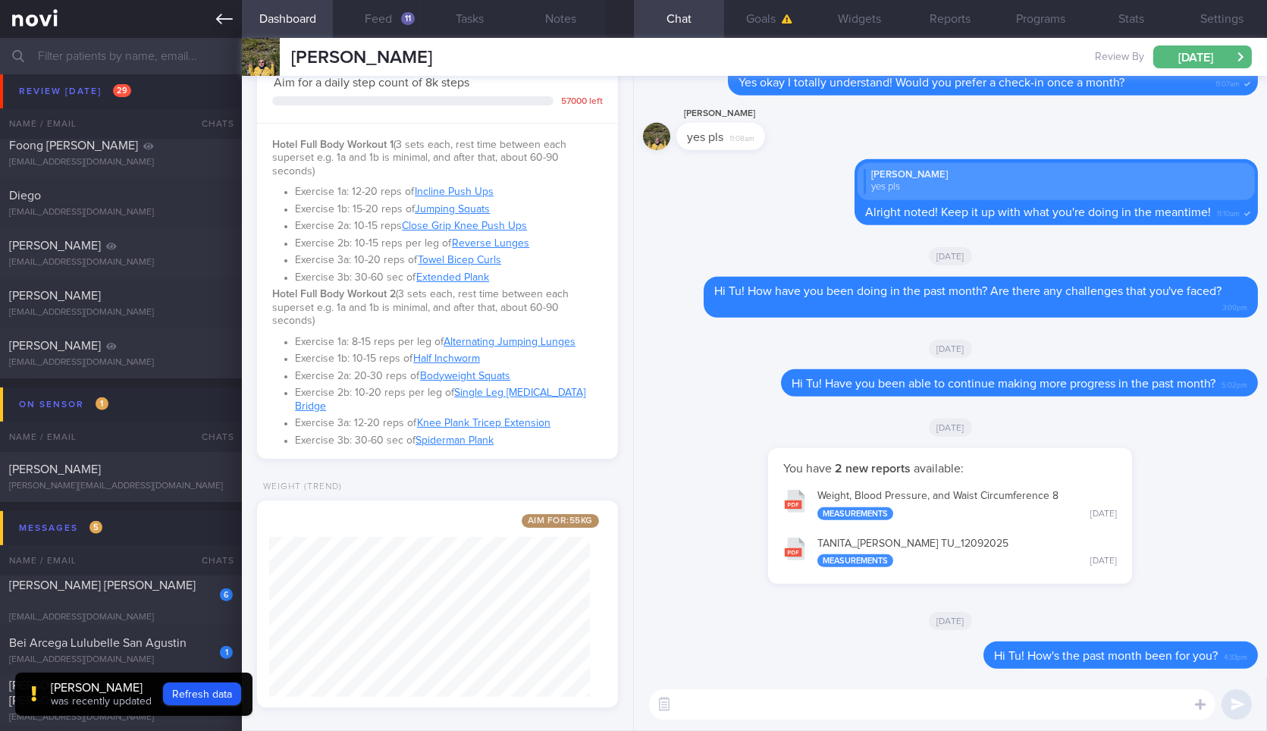
click at [229, 18] on icon at bounding box center [224, 19] width 17 height 11
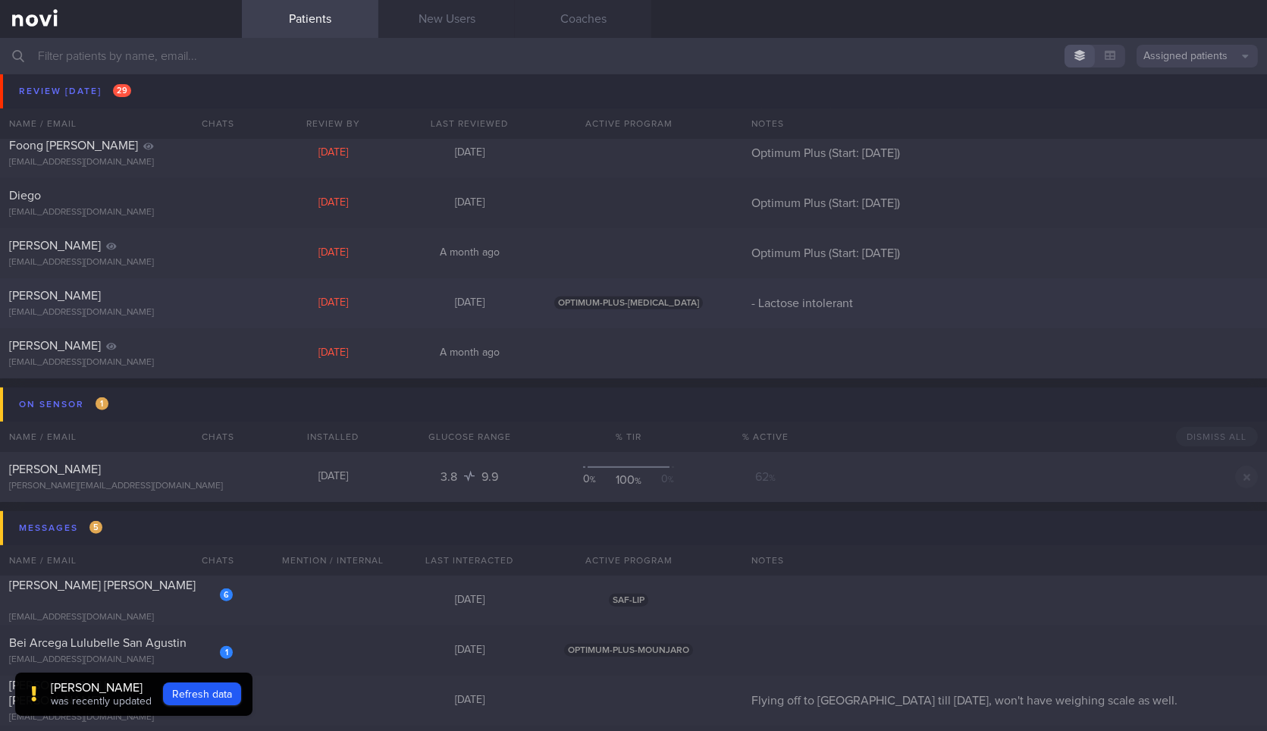
click at [214, 300] on div "[PERSON_NAME]" at bounding box center [119, 295] width 220 height 15
select select "9"
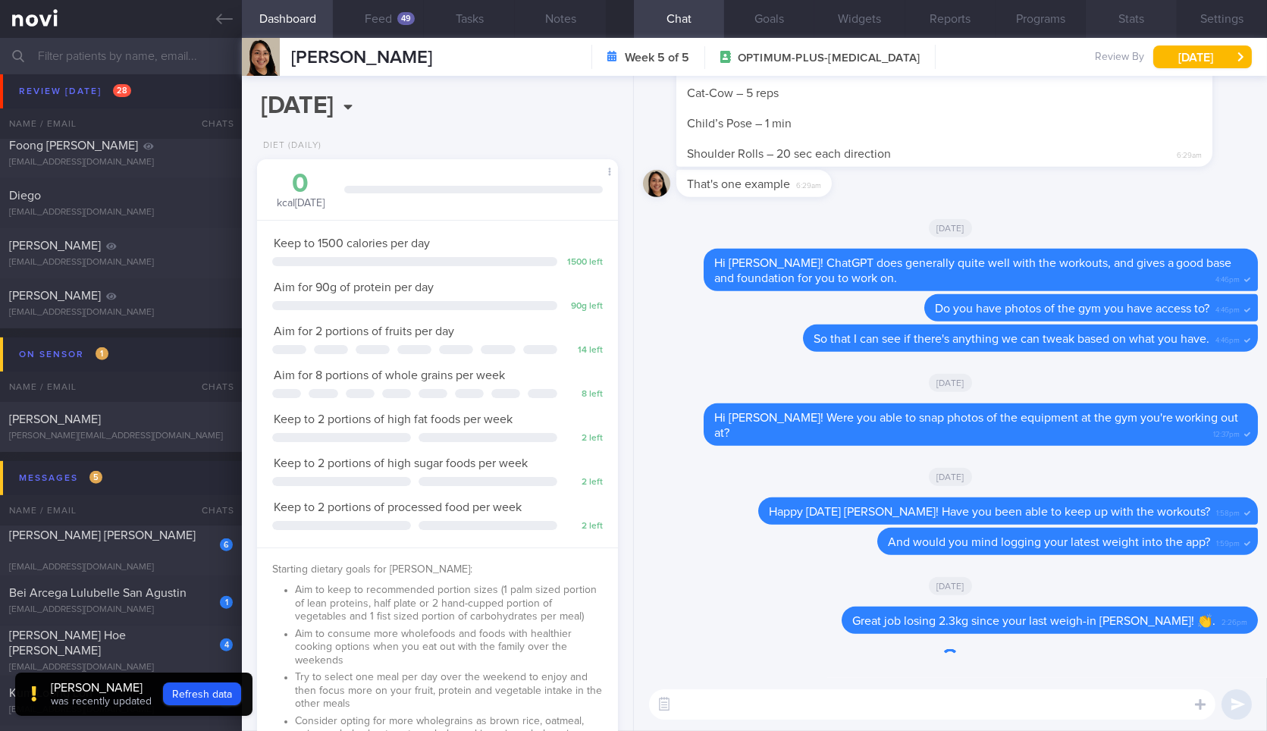
scroll to position [182, 320]
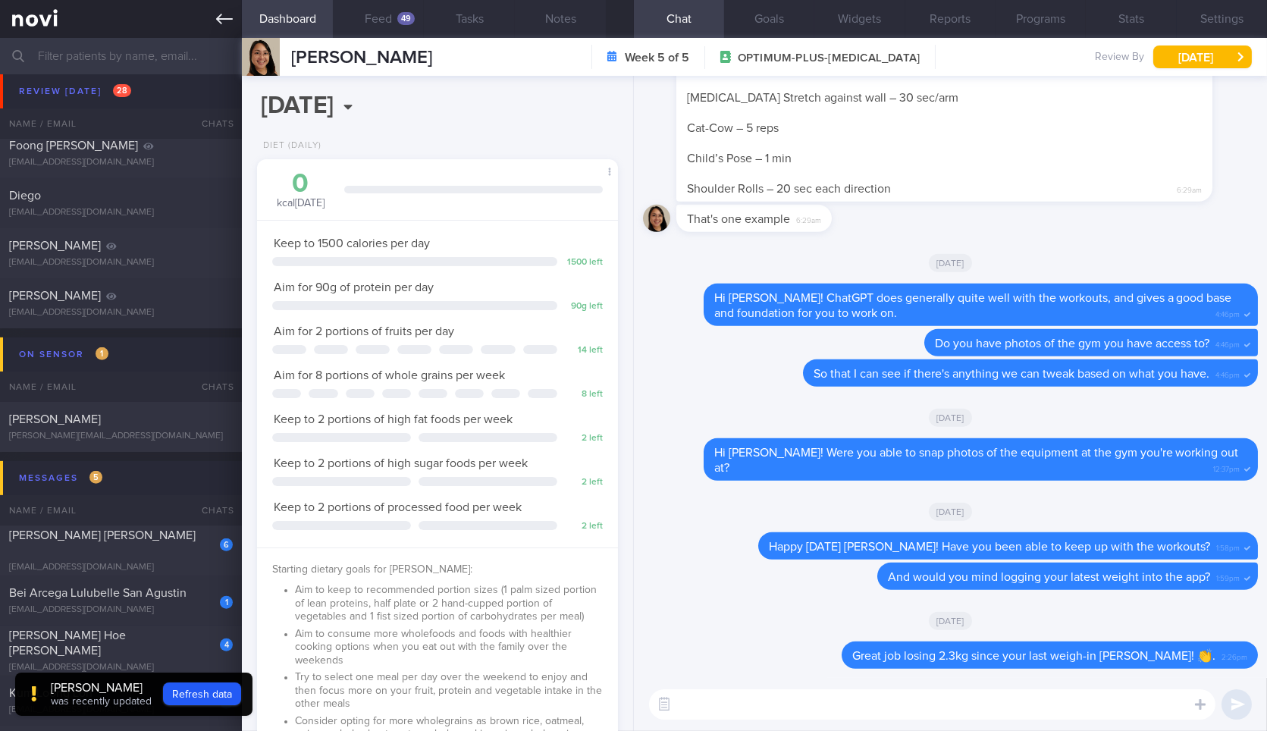
click at [231, 30] on link at bounding box center [121, 19] width 242 height 38
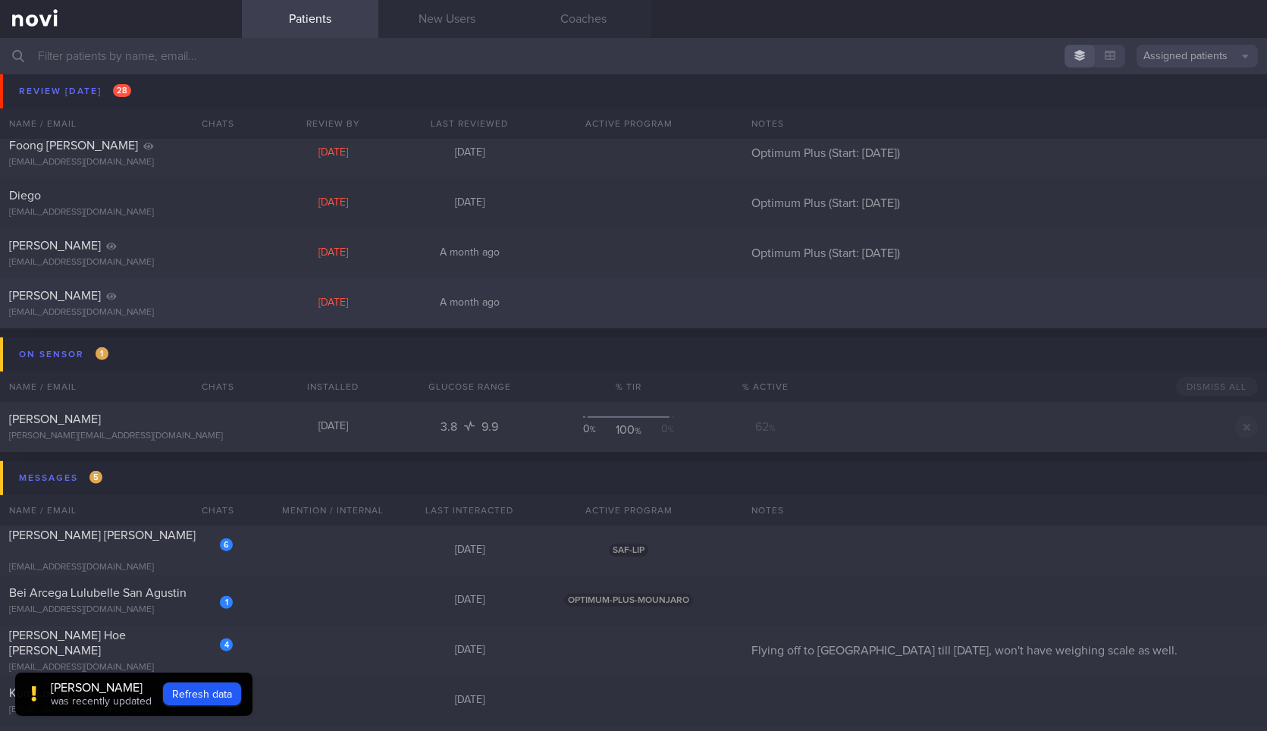
click at [227, 293] on div at bounding box center [215, 292] width 33 height 8
select select "9"
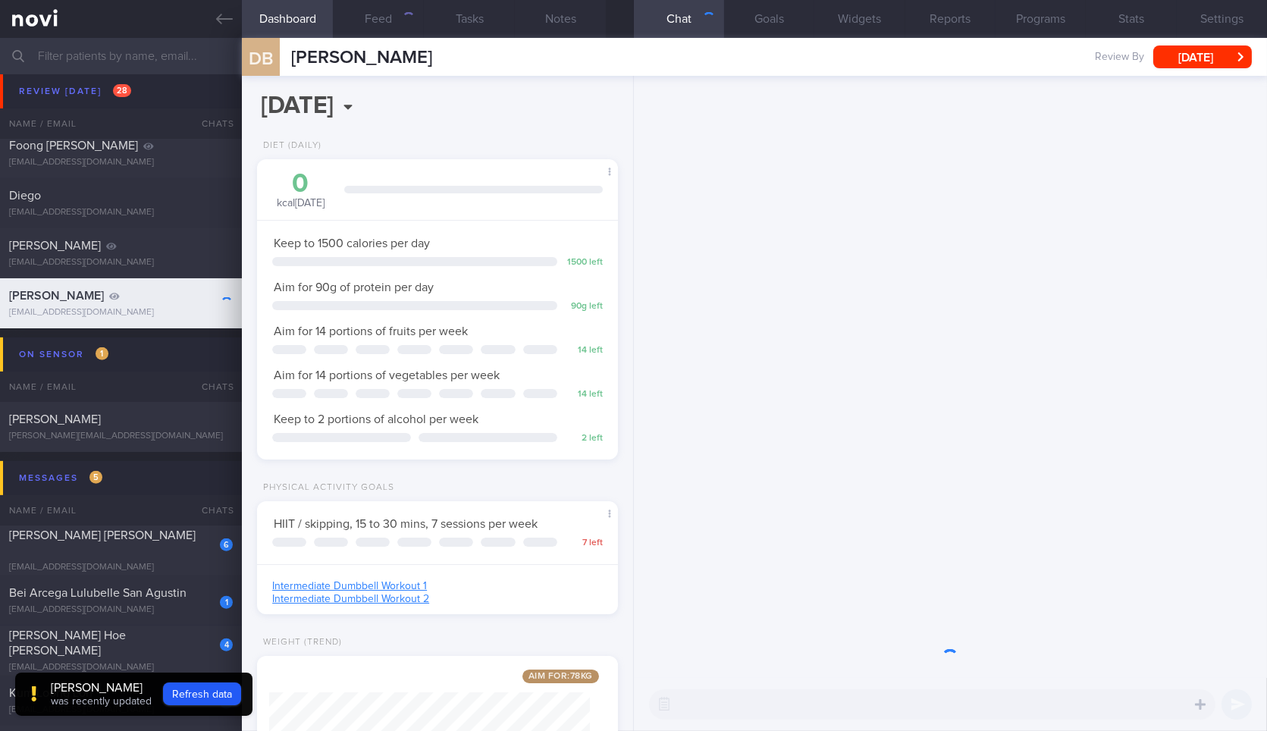
scroll to position [758139, 758000]
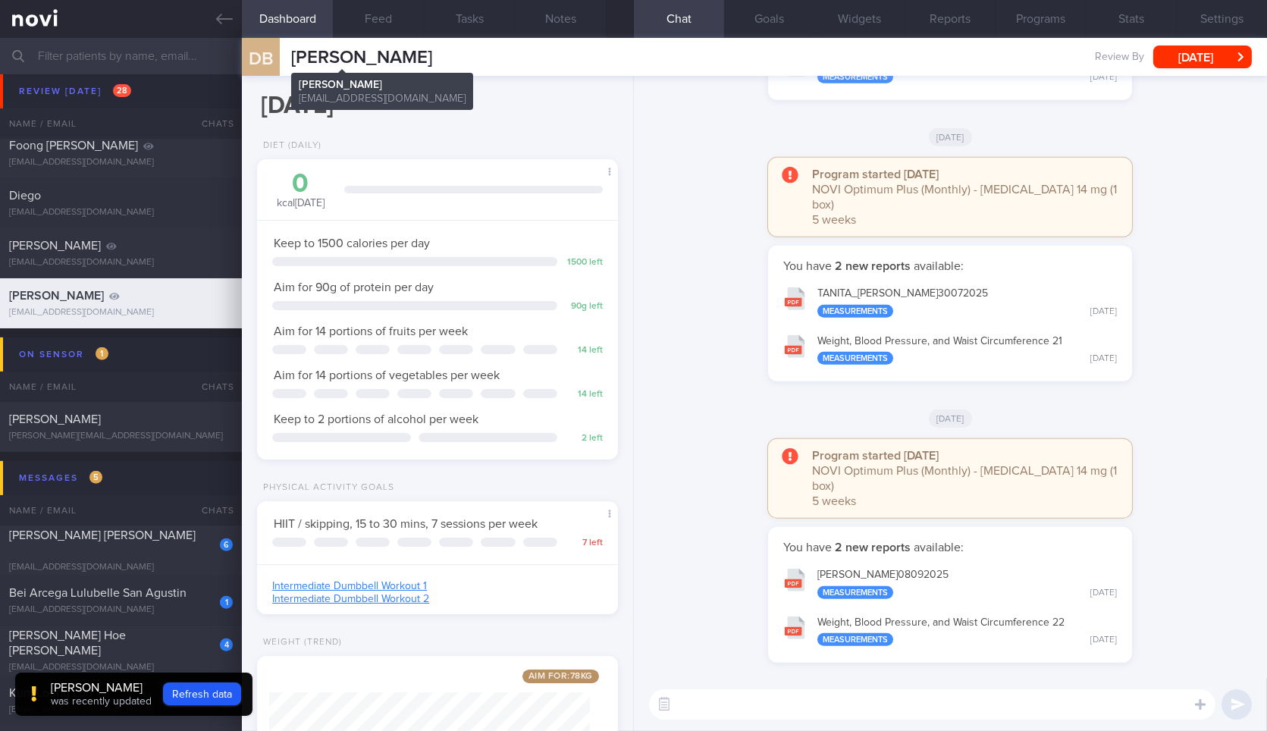
click at [322, 62] on span "[PERSON_NAME]" at bounding box center [361, 58] width 141 height 18
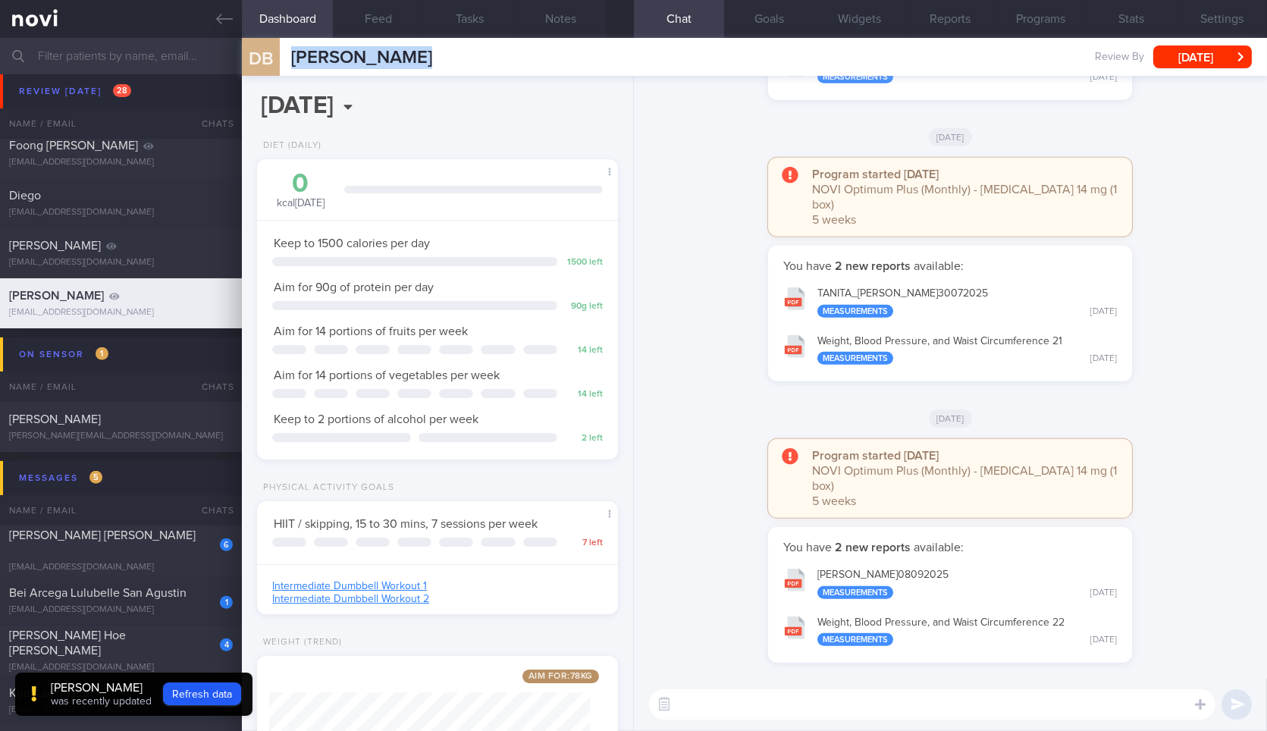
copy div "DEAN BUSH DEAN BUSH deanobush@gmail.com"
click at [223, 16] on icon at bounding box center [224, 19] width 17 height 17
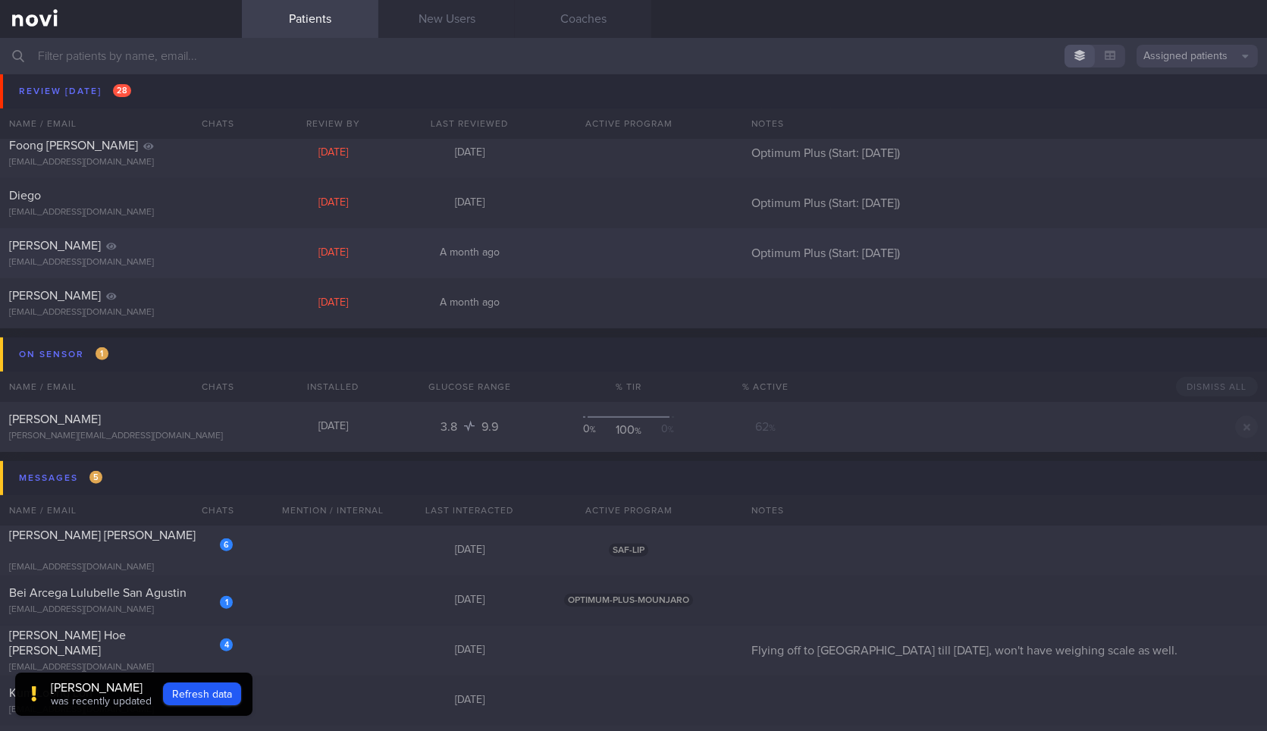
click at [192, 253] on div "Darren Wong darrenwong@gmail.com" at bounding box center [121, 253] width 242 height 30
select select "9"
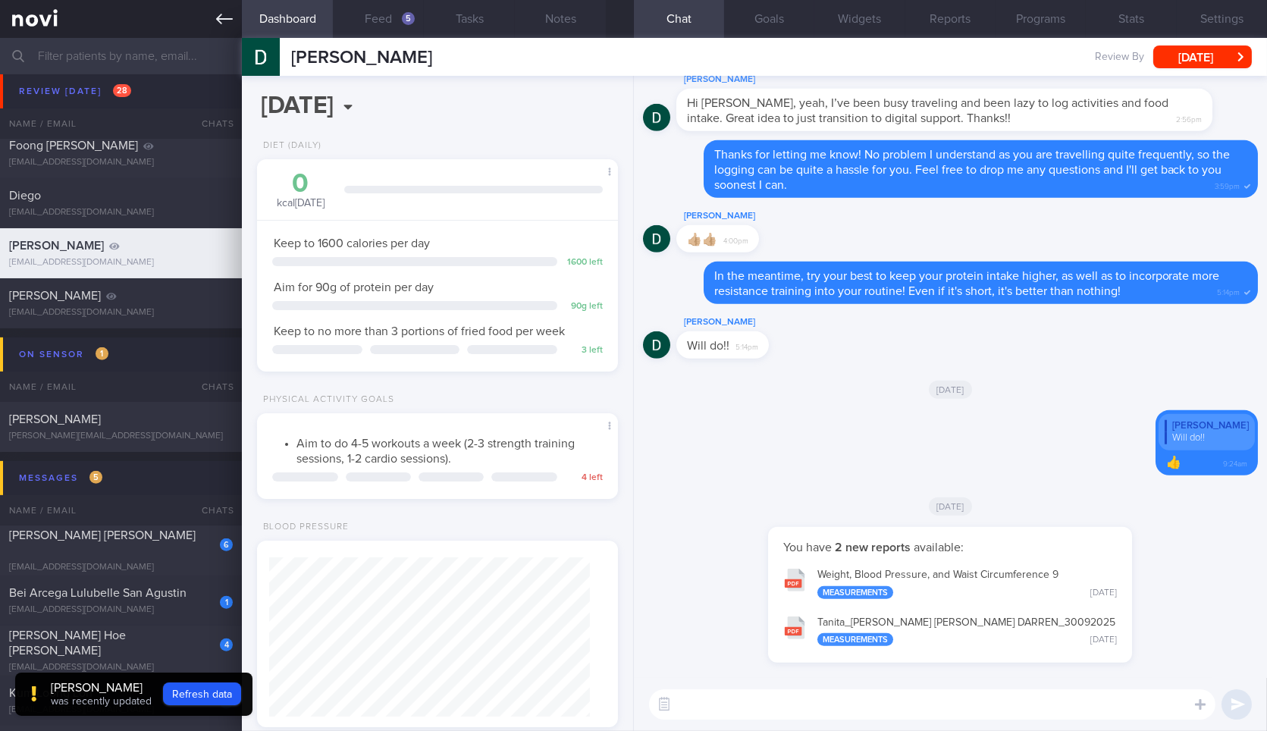
scroll to position [160, 320]
click at [360, 49] on span "[PERSON_NAME]" at bounding box center [361, 58] width 141 height 18
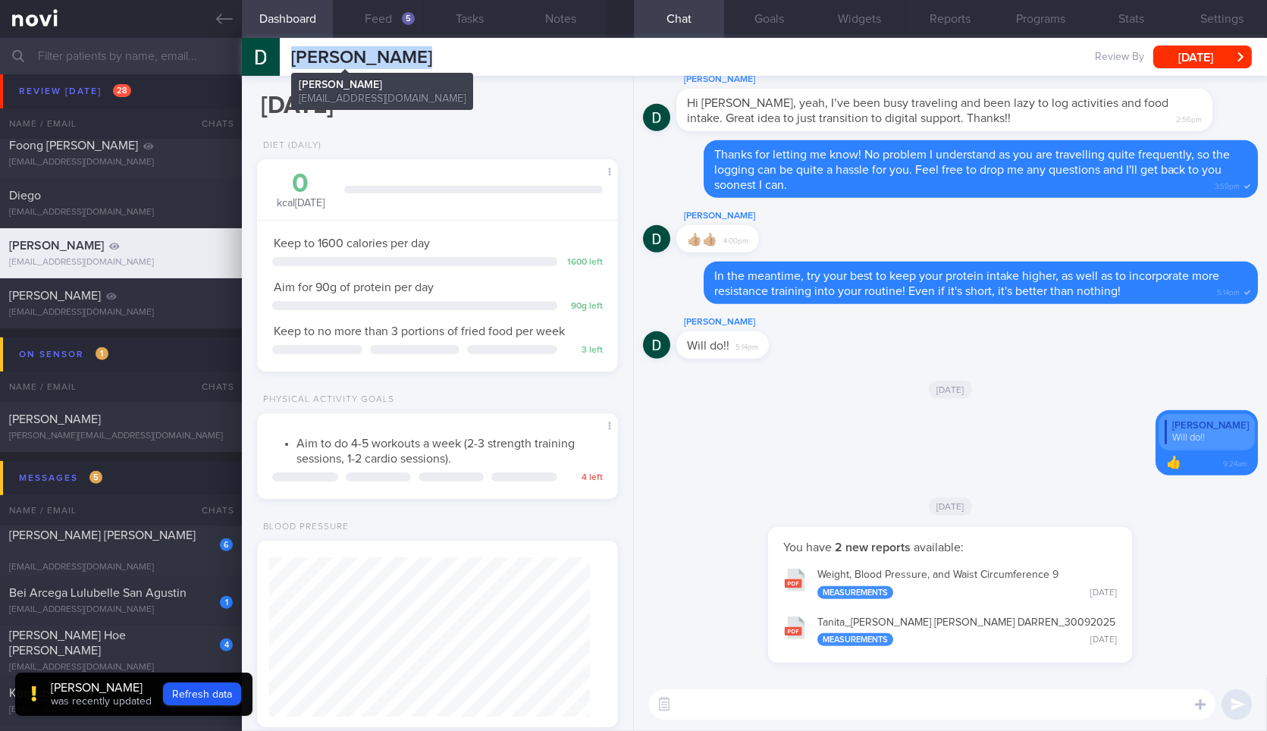
click at [360, 49] on span "[PERSON_NAME]" at bounding box center [361, 58] width 141 height 18
copy div "Darren Wong Darren Wong darrenwong@gmail.com"
click at [226, 18] on icon at bounding box center [224, 19] width 17 height 11
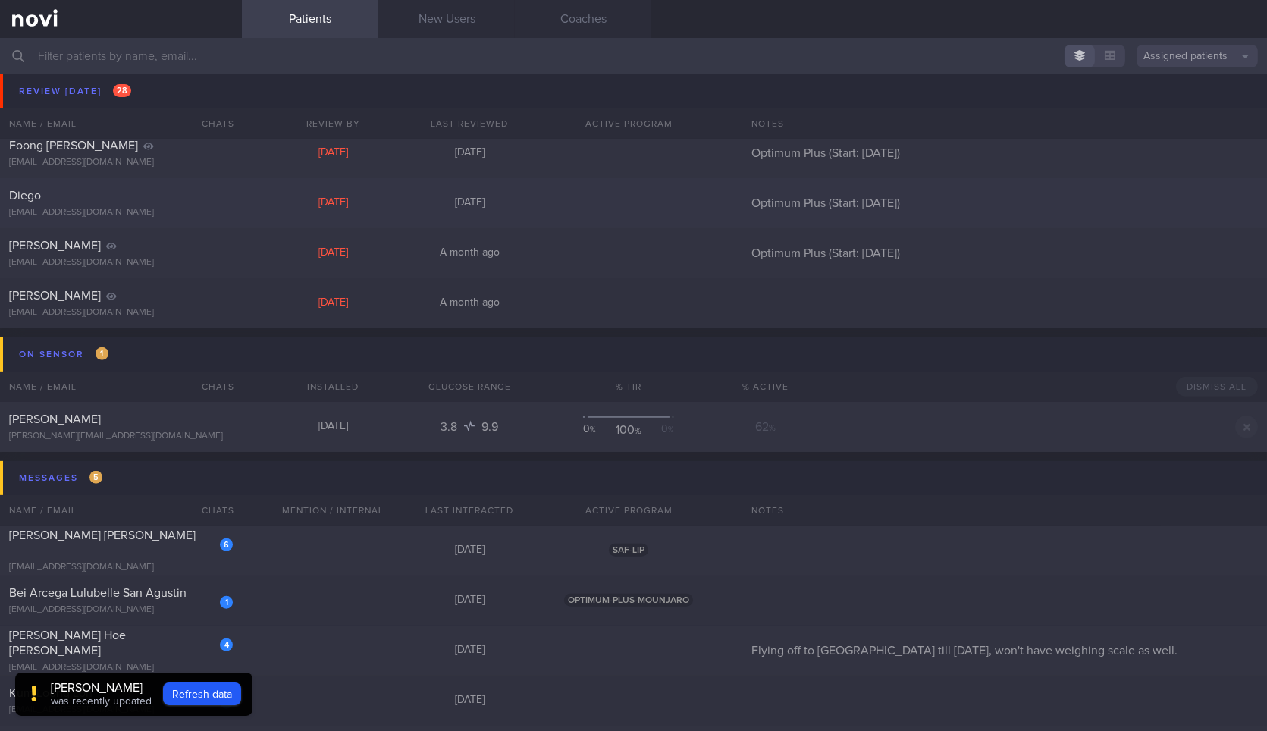
click at [157, 197] on div "Diego" at bounding box center [119, 195] width 220 height 15
select select "9"
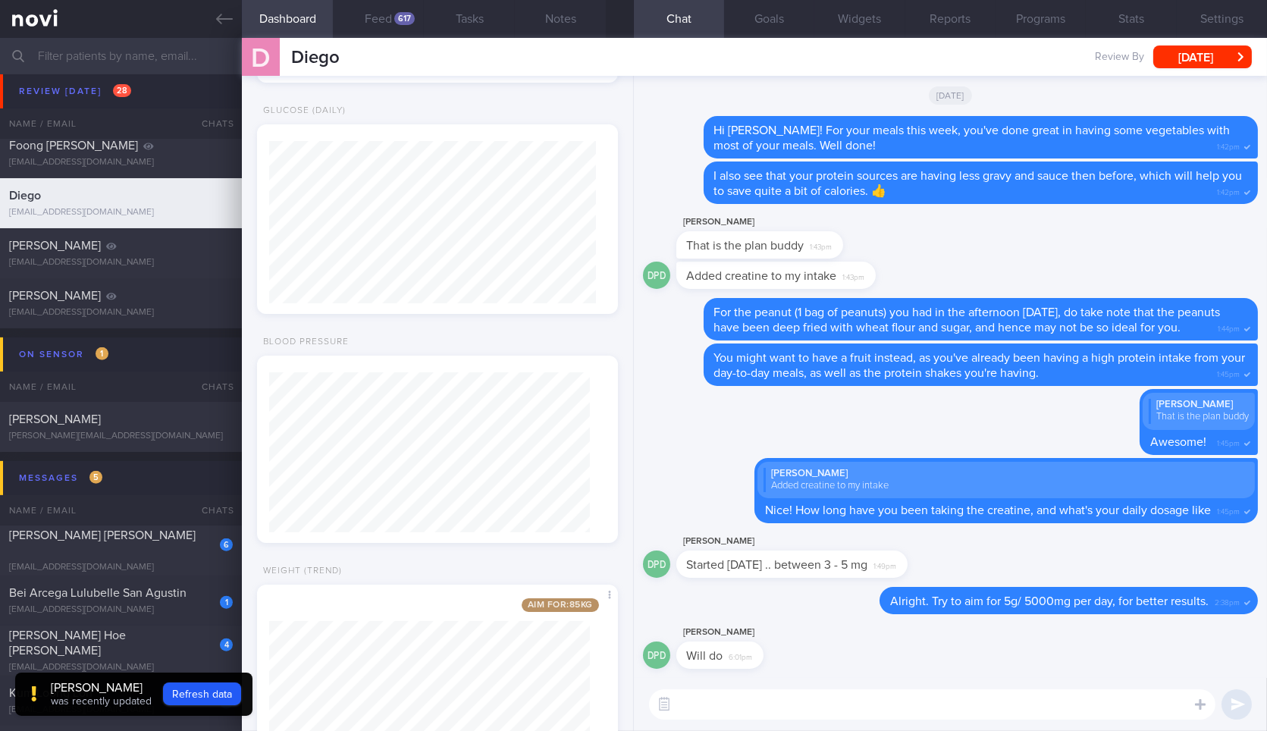
scroll to position [739, 0]
click at [366, 26] on button "Feed 617" at bounding box center [378, 19] width 91 height 38
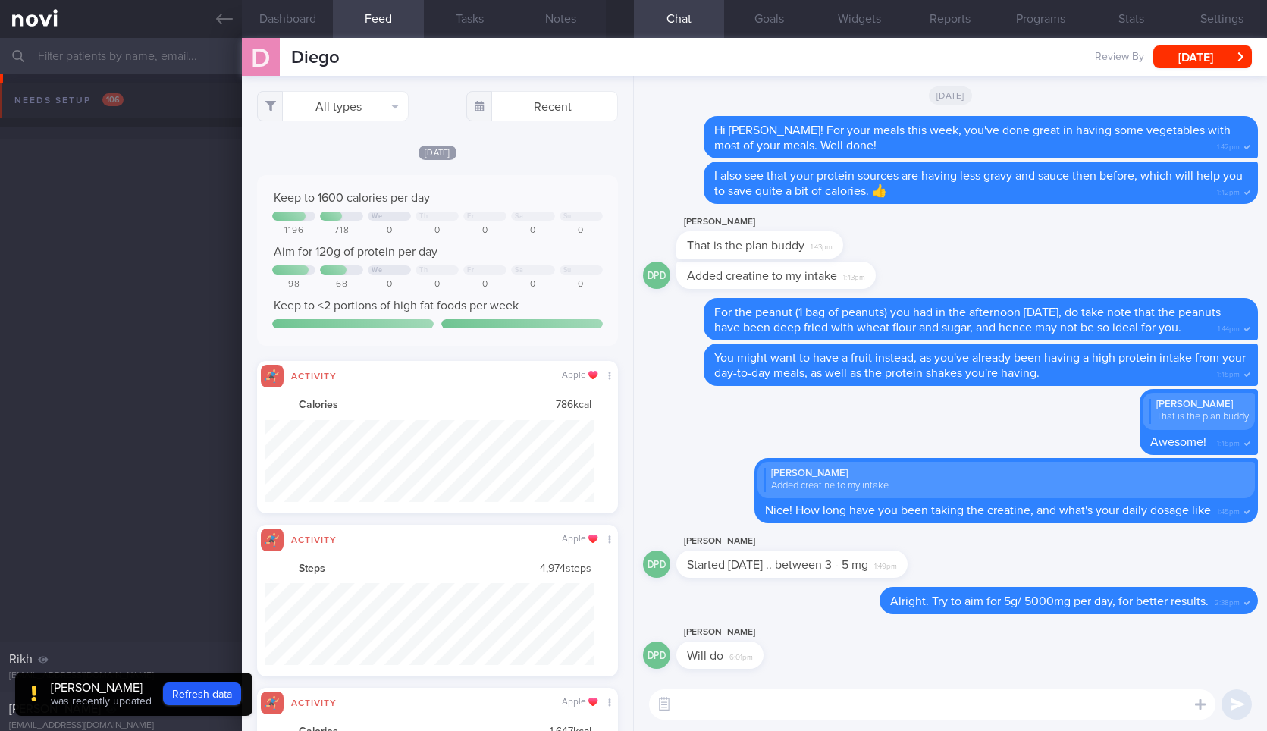
select select "9"
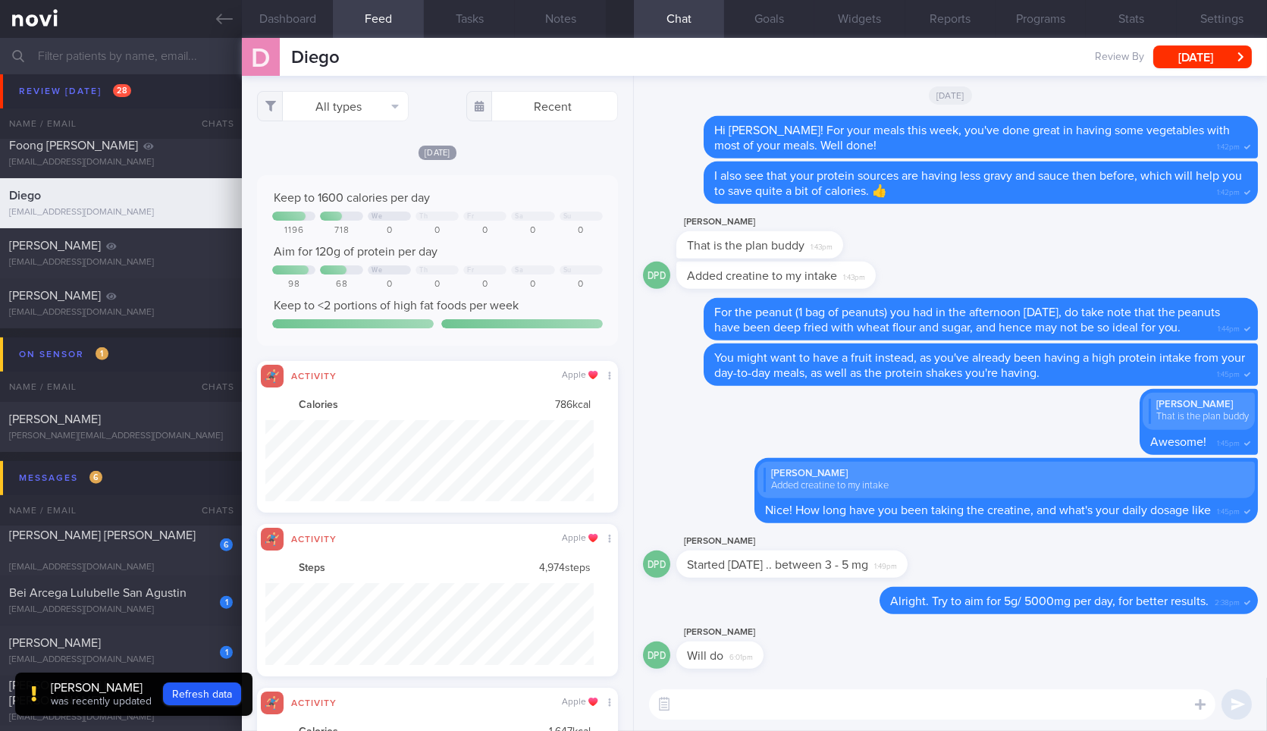
click at [1034, 699] on textarea at bounding box center [932, 704] width 566 height 30
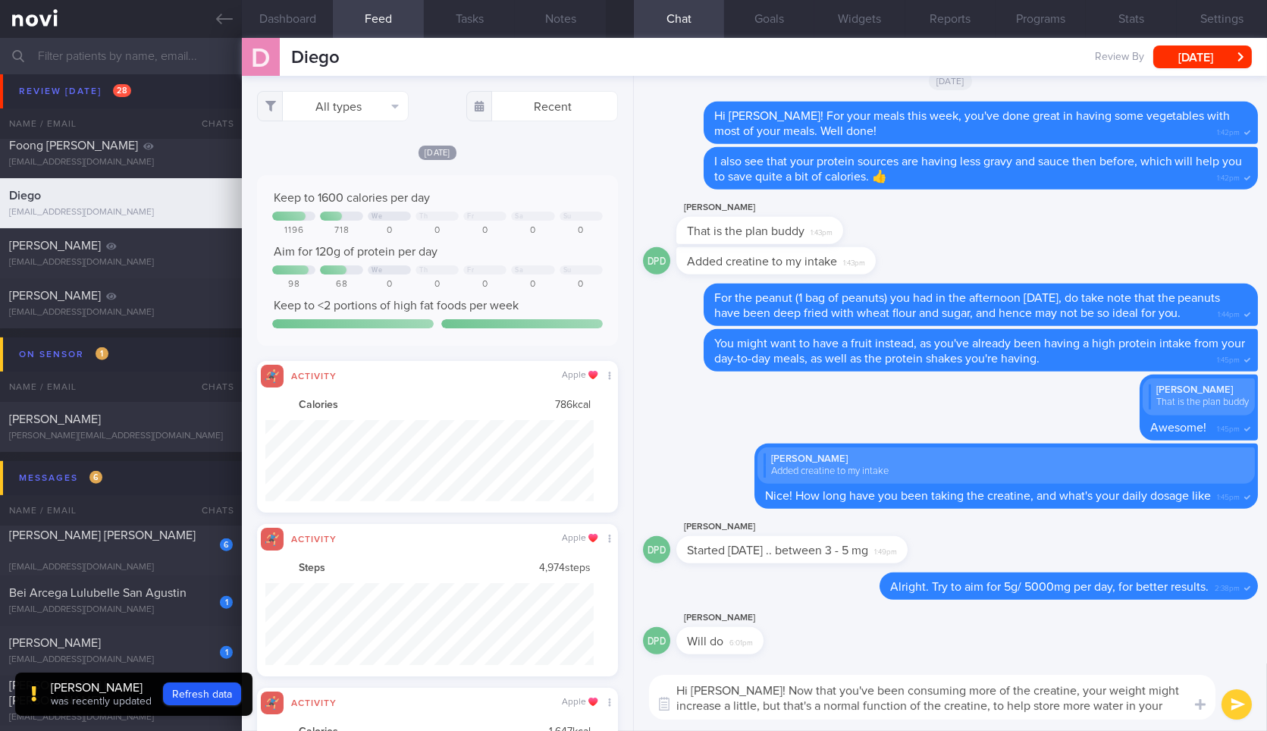
type textarea "Hi Diego! Now that you've been consuming more of the creatine, your weight migh…"
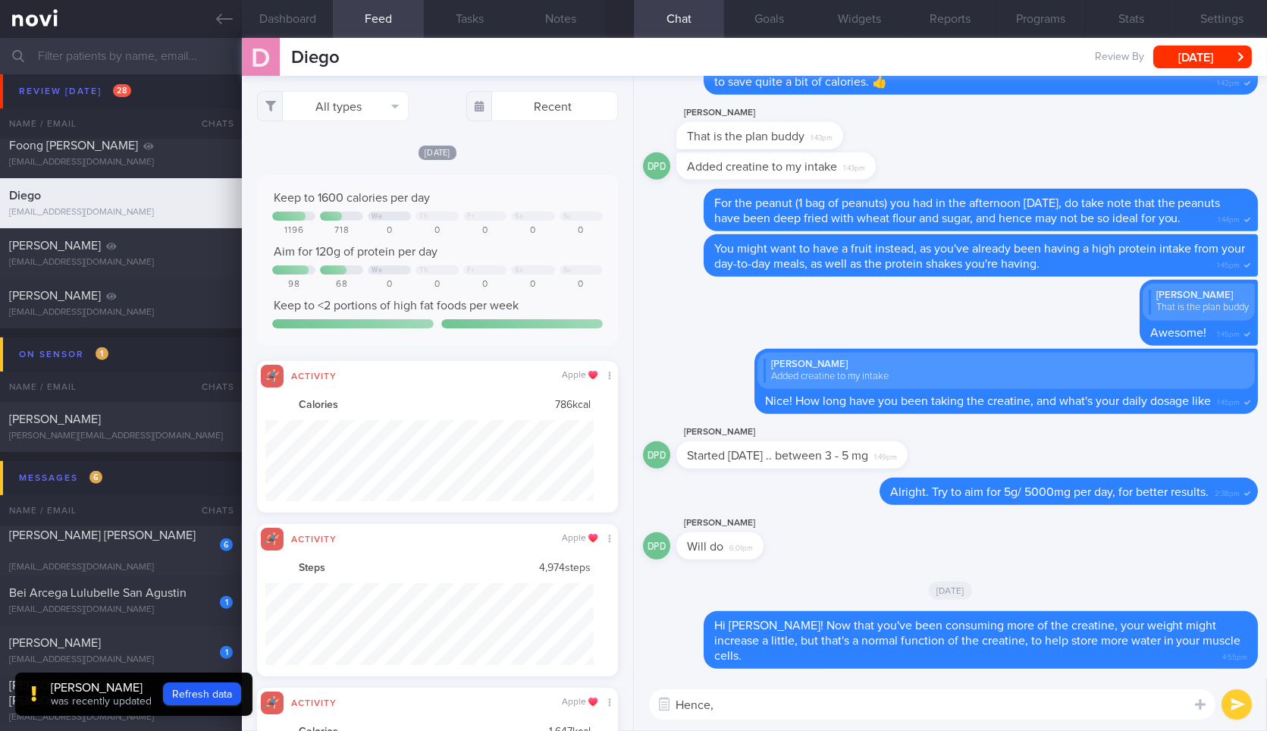
type textarea "Hence,"
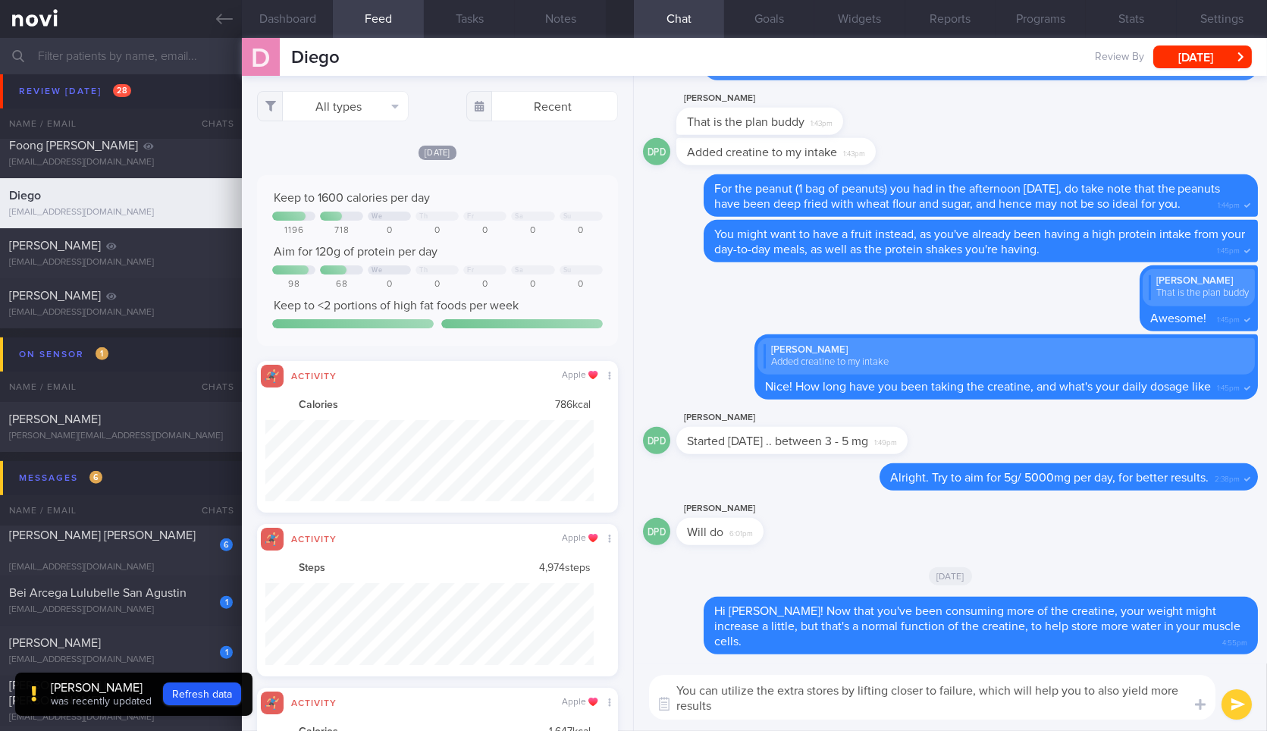
type textarea "You can utilize the extra stores by lifting closer to failure, which will help …"
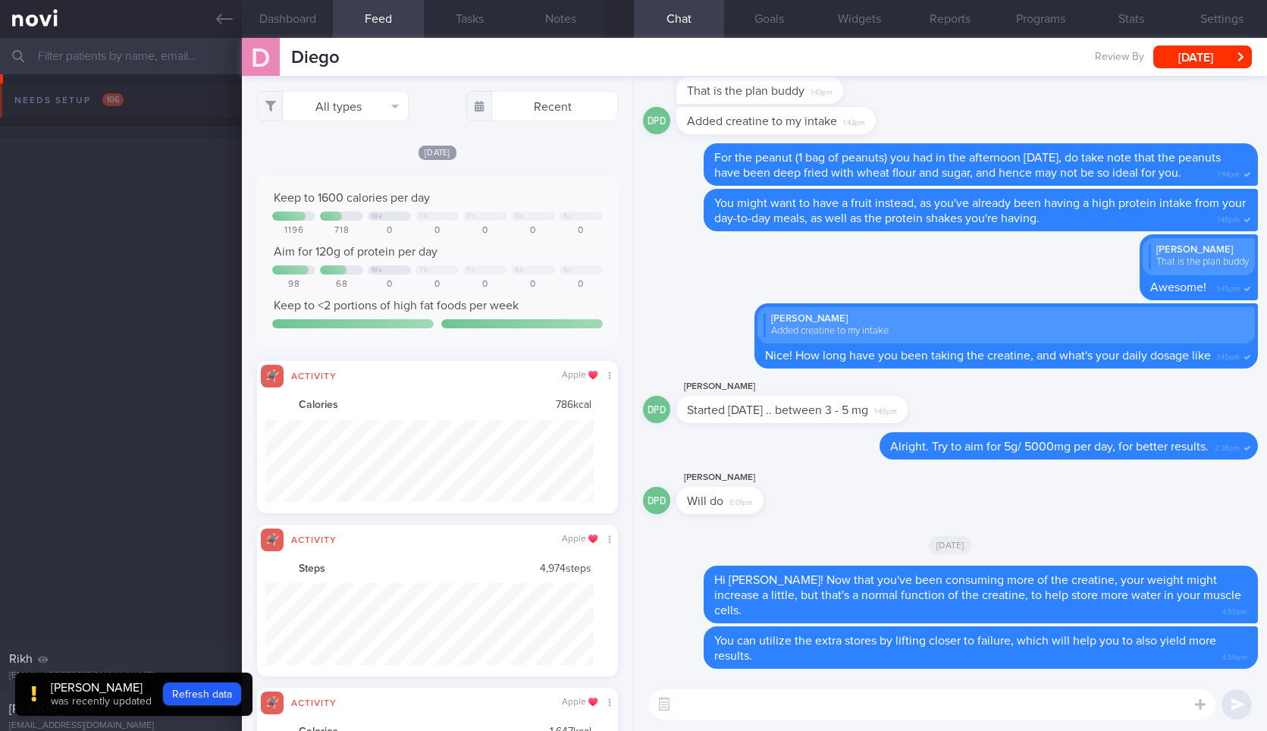
select select "9"
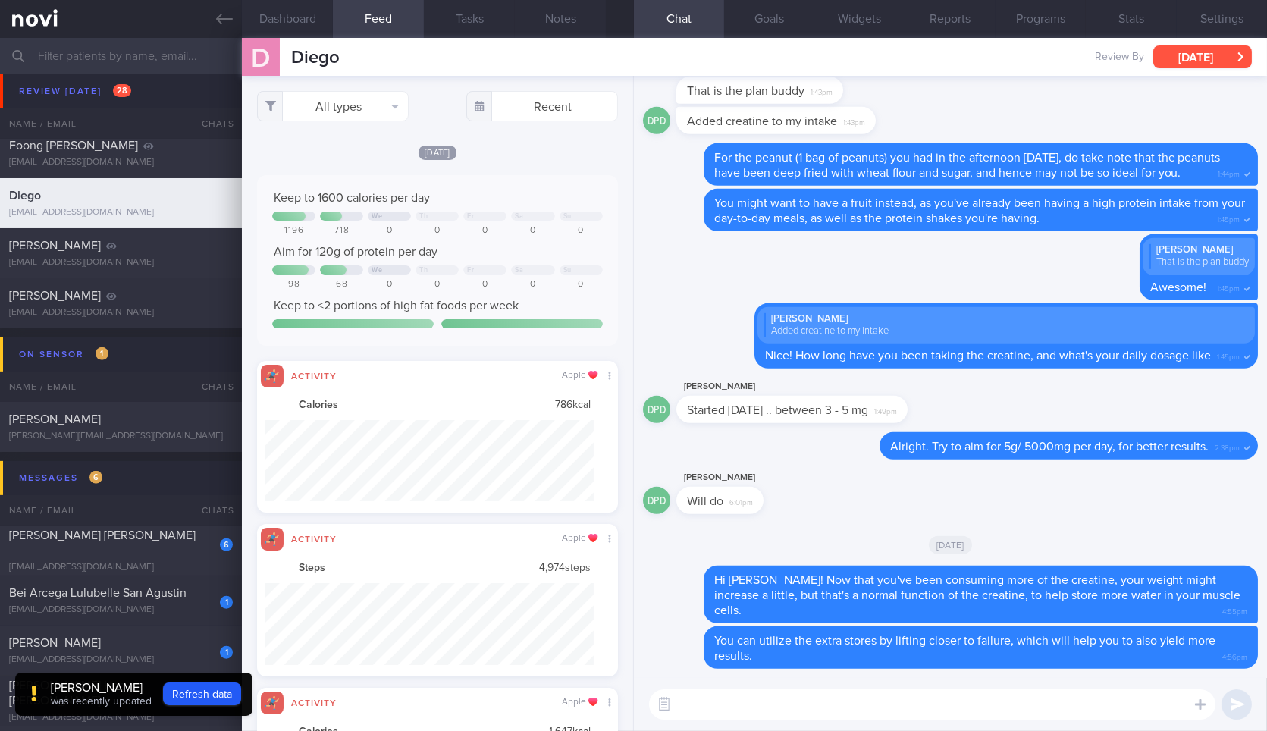
click at [1206, 64] on button "Fri, 3 Oct" at bounding box center [1202, 56] width 99 height 23
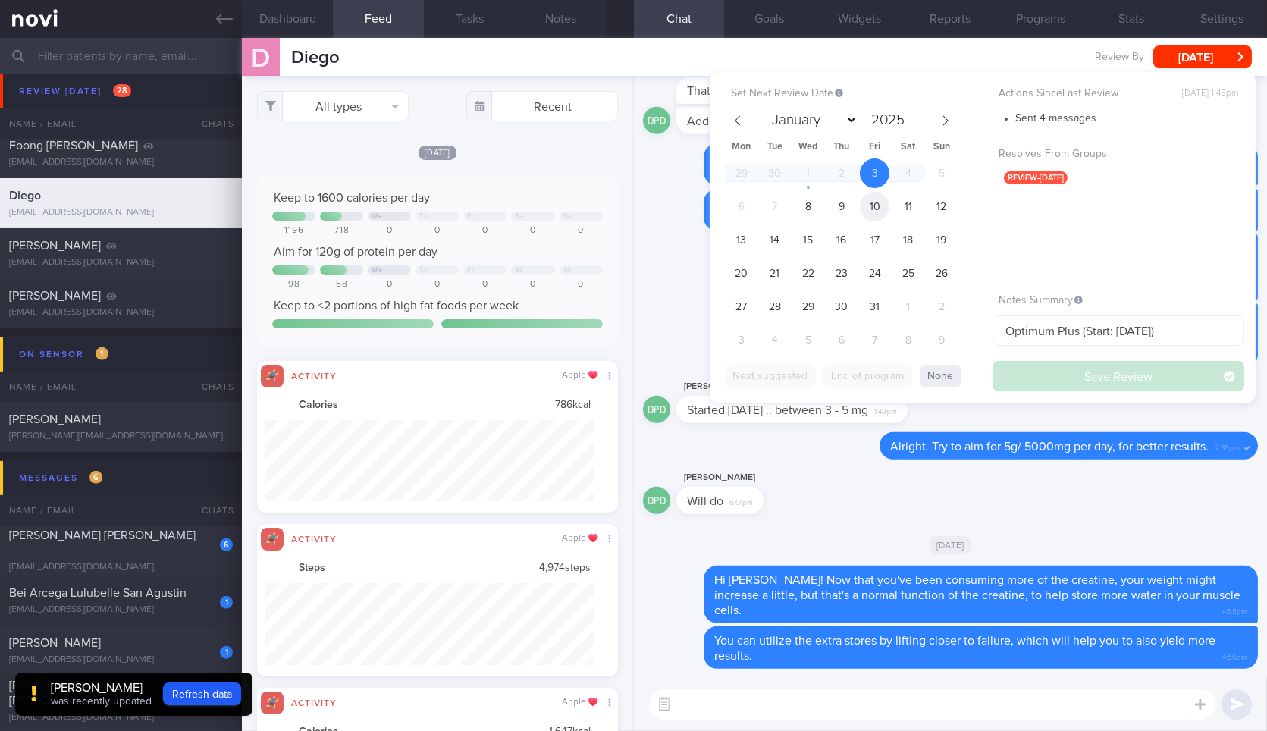
click at [871, 208] on span "10" at bounding box center [875, 207] width 30 height 30
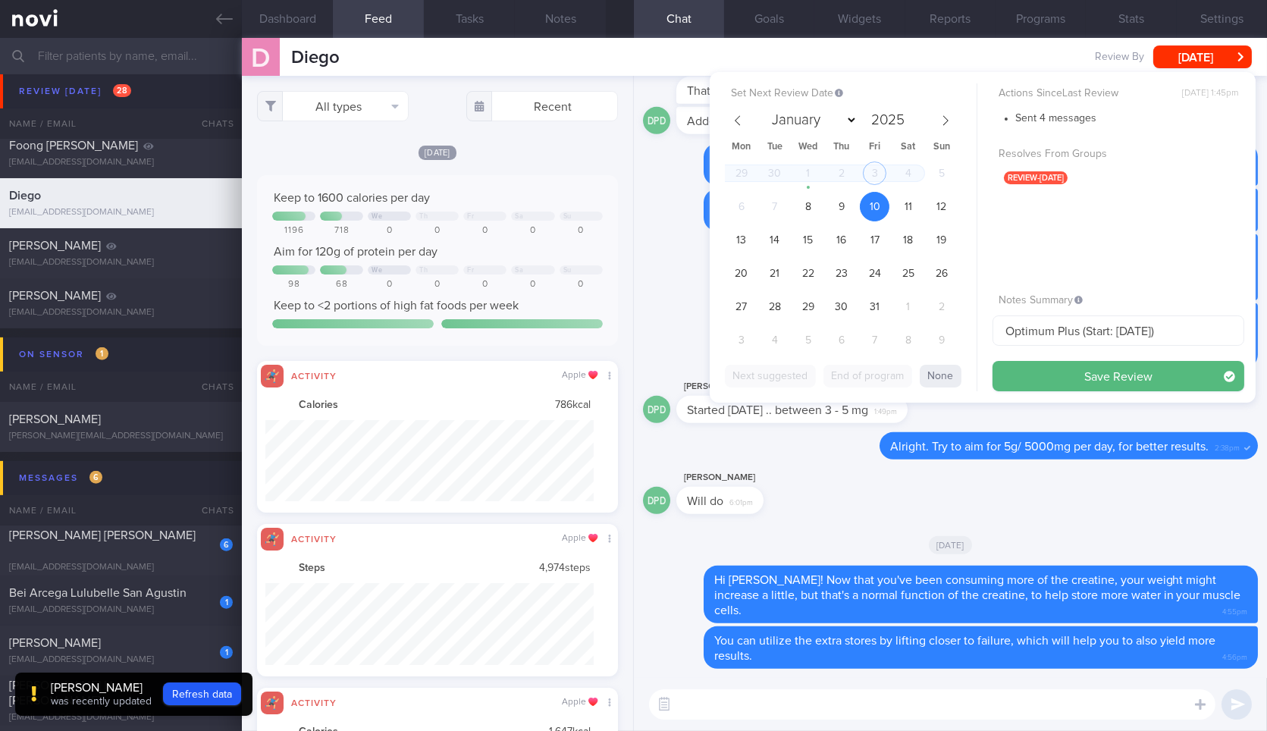
click at [1078, 393] on div "Set Next Review Date 10 Oct 2025 January February March April May June July Aug…" at bounding box center [983, 237] width 546 height 331
click at [1081, 378] on button "Save Review" at bounding box center [1119, 376] width 252 height 30
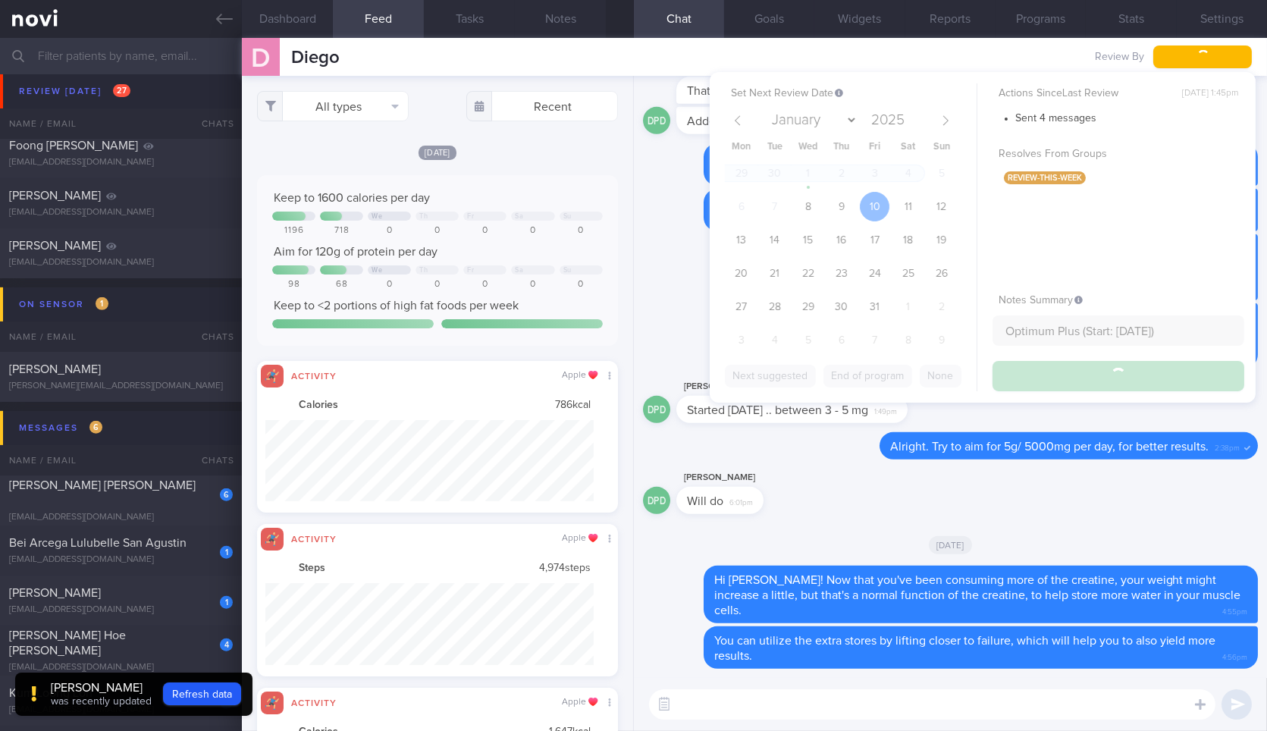
click at [225, 13] on icon at bounding box center [224, 19] width 17 height 17
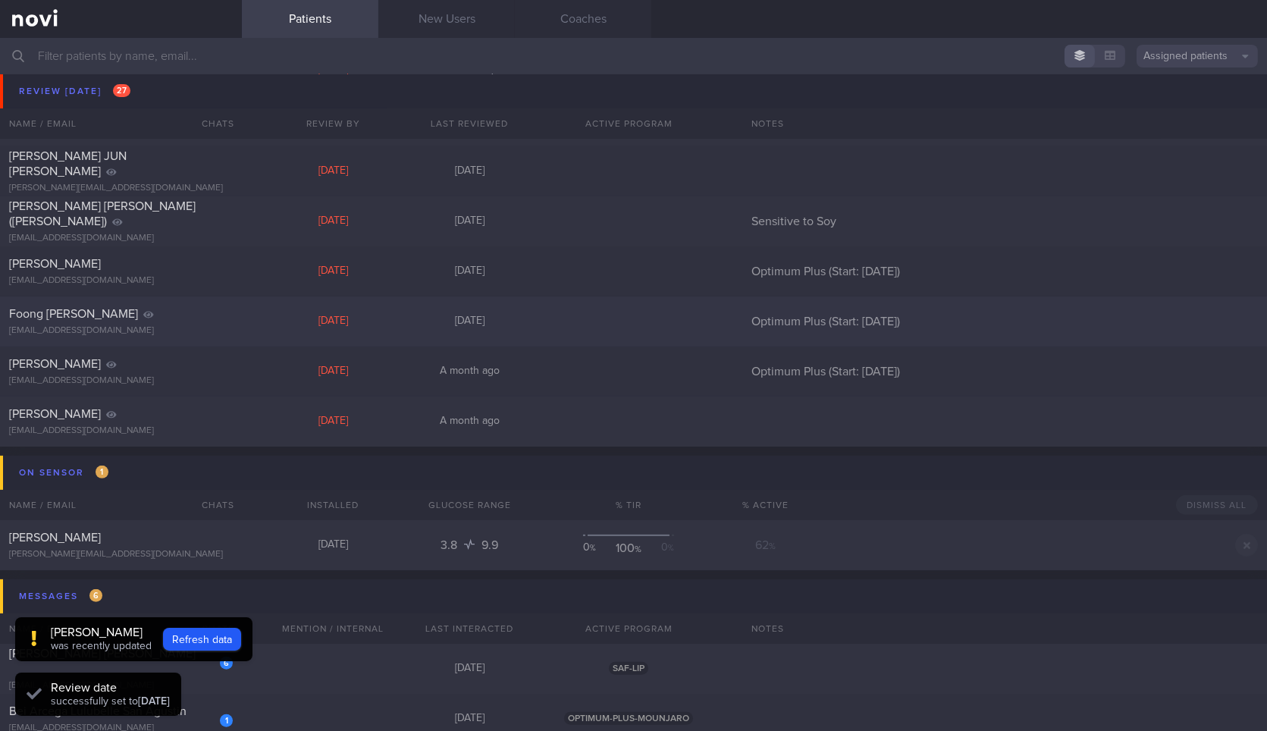
click at [189, 327] on div "[EMAIL_ADDRESS][DOMAIN_NAME]" at bounding box center [121, 330] width 224 height 11
select select "9"
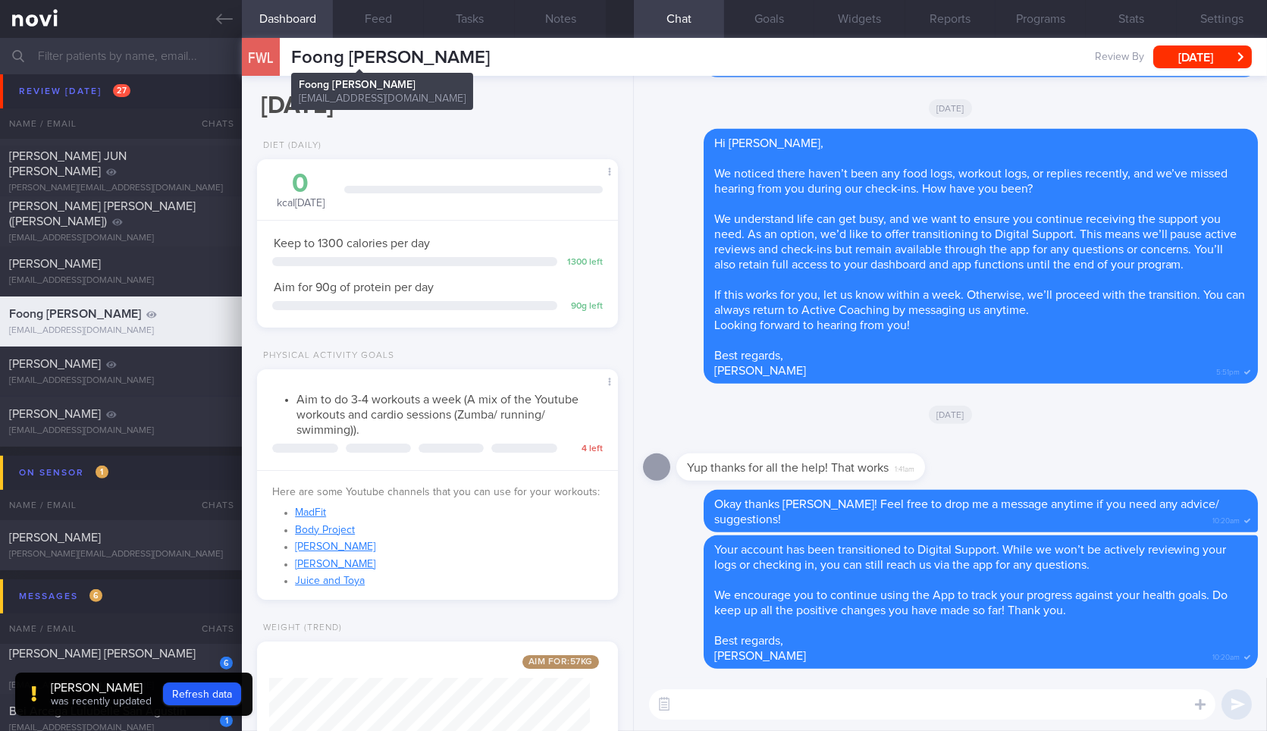
click at [390, 52] on span "Foong [PERSON_NAME]" at bounding box center [390, 58] width 199 height 18
copy div "Foong Wai Lumn Foong Wai Lumn foongwailumn@gmail.com"
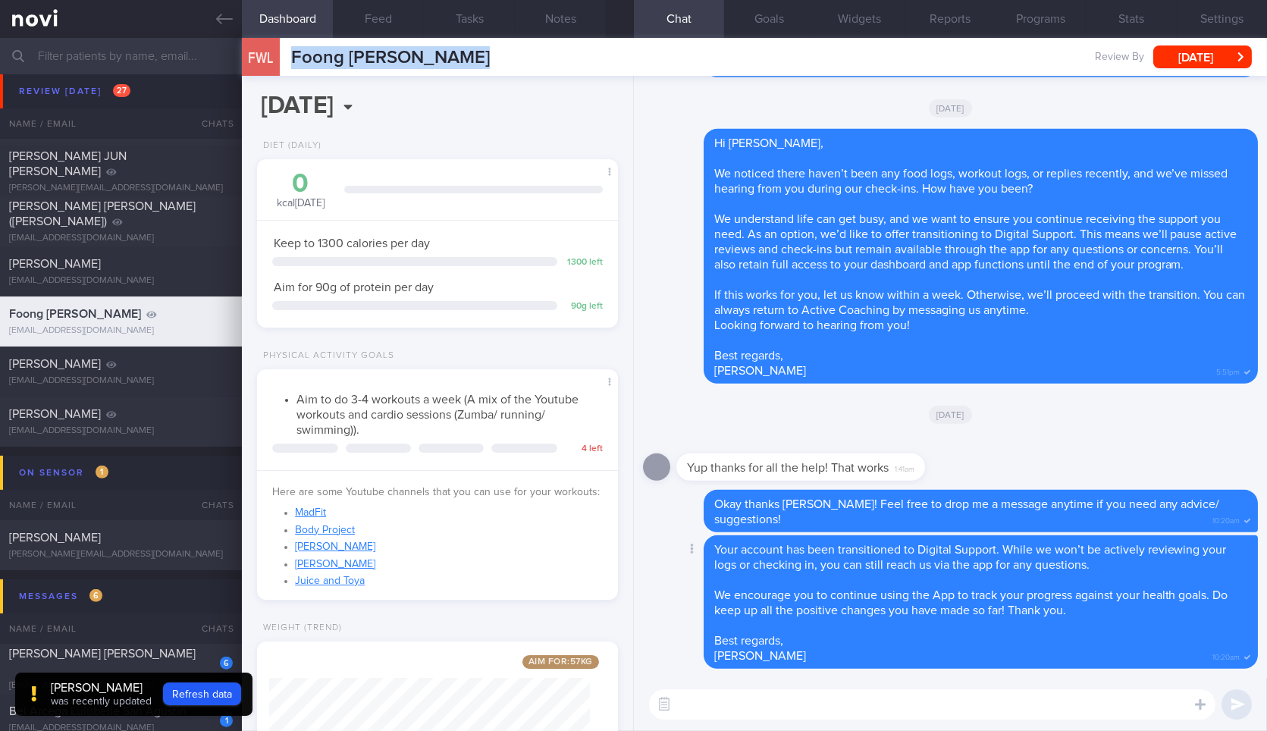
copy div "Foong Wai Lumn Foong Wai Lumn foongwailumn@gmail.com"
click at [1191, 58] on button "Wed, 1 Oct" at bounding box center [1202, 56] width 99 height 23
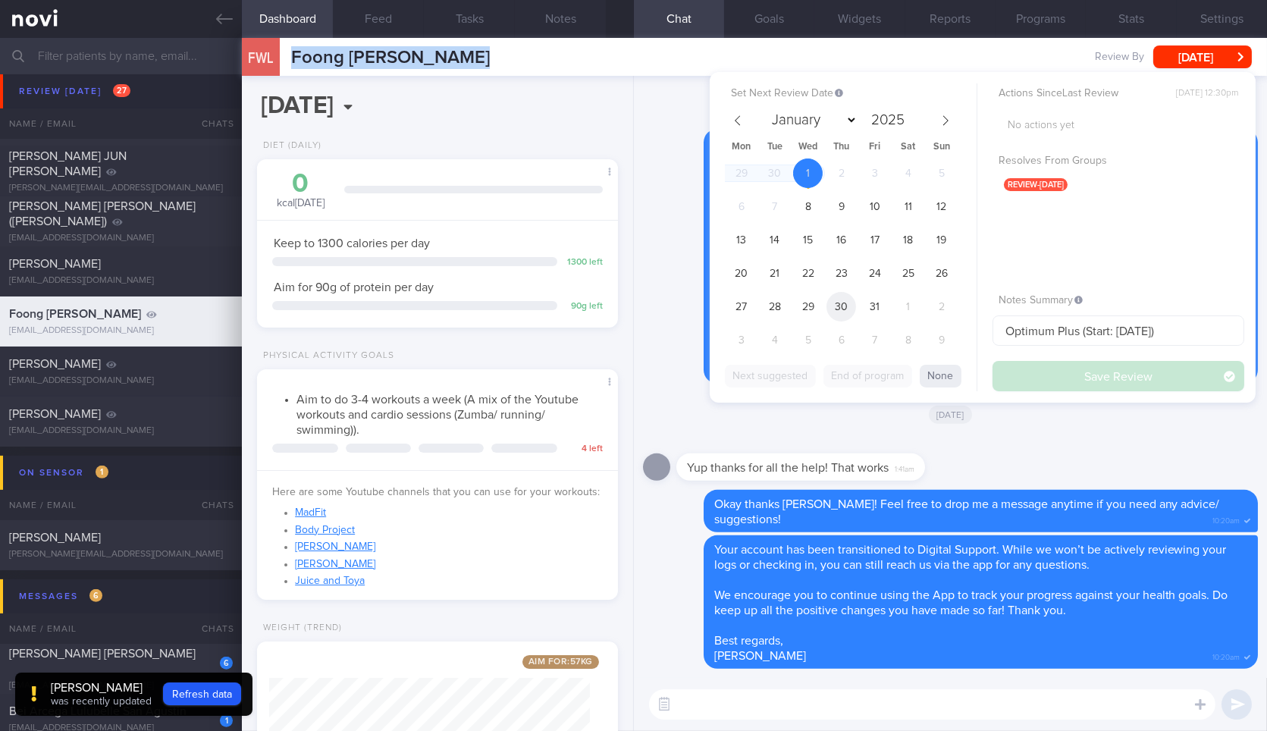
click at [842, 305] on span "30" at bounding box center [842, 307] width 30 height 30
click at [1041, 385] on button "Save Review" at bounding box center [1119, 376] width 252 height 30
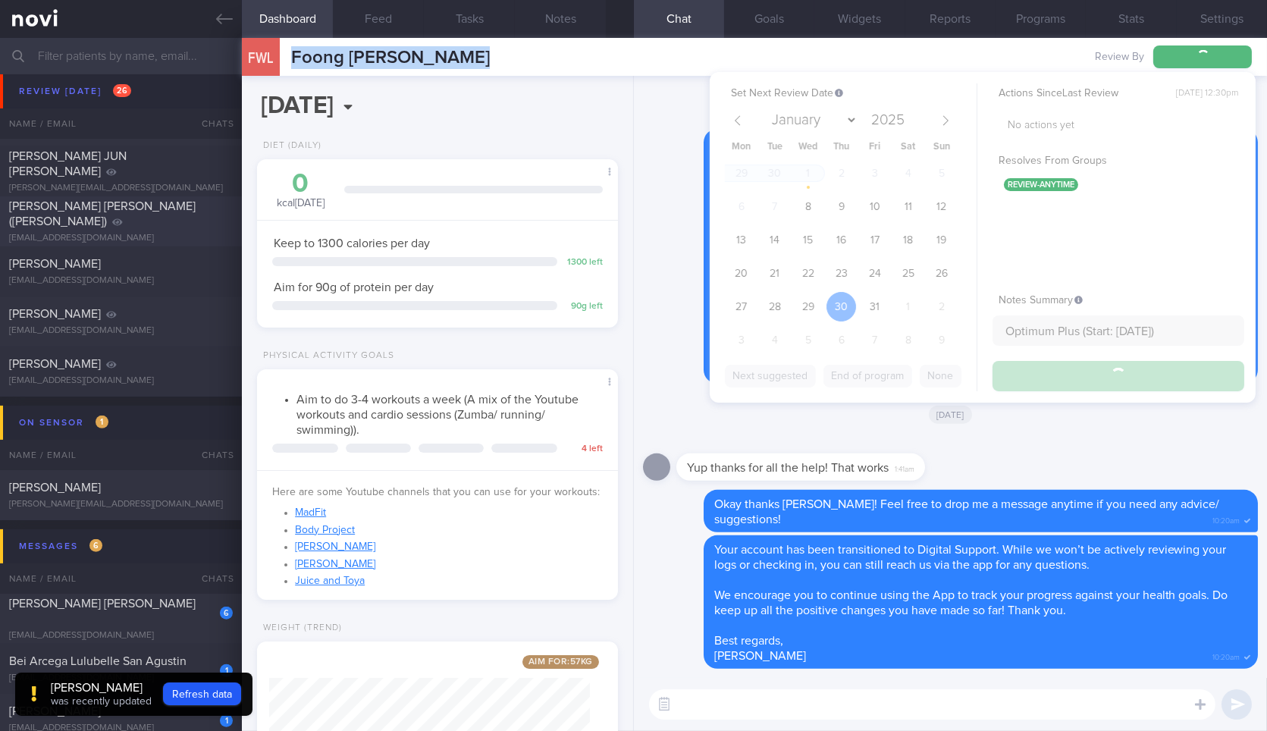
click at [231, 27] on icon at bounding box center [224, 19] width 17 height 17
click at [177, 218] on div "[PERSON_NAME] [PERSON_NAME] ([PERSON_NAME])" at bounding box center [119, 214] width 220 height 30
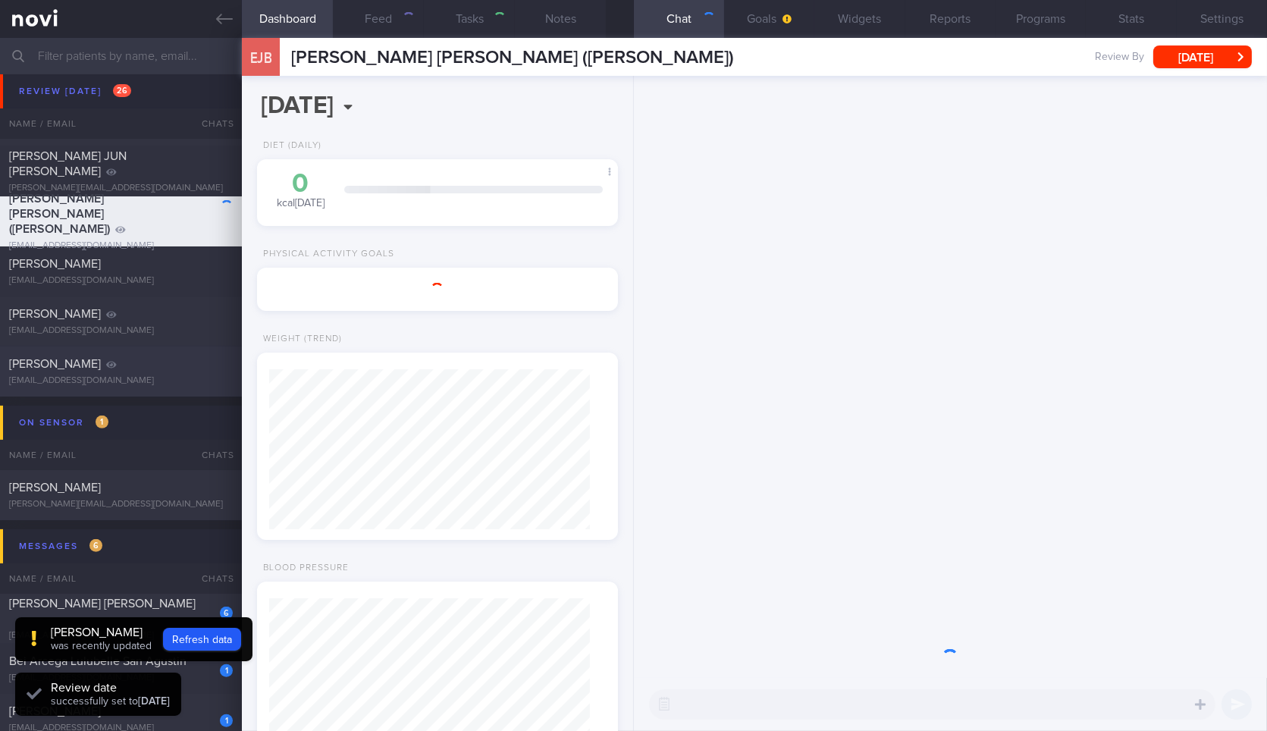
click at [228, 17] on icon at bounding box center [224, 19] width 17 height 17
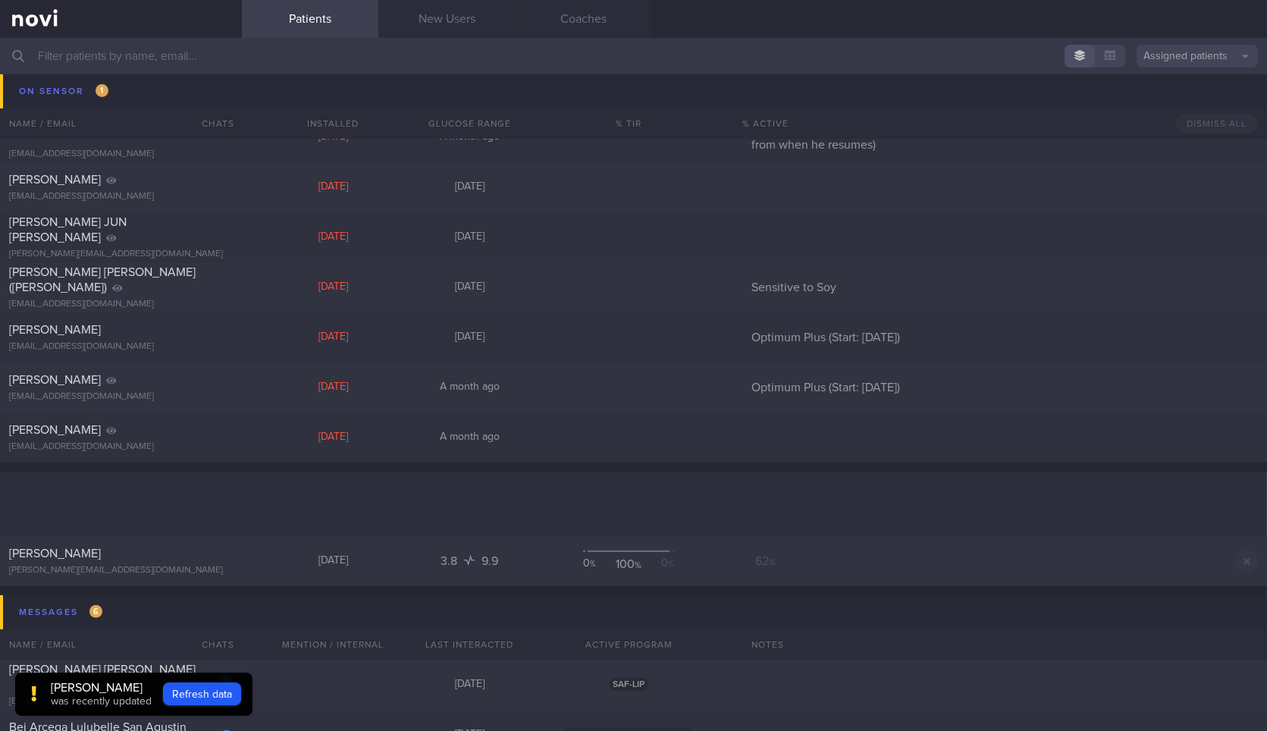
scroll to position [1451, 0]
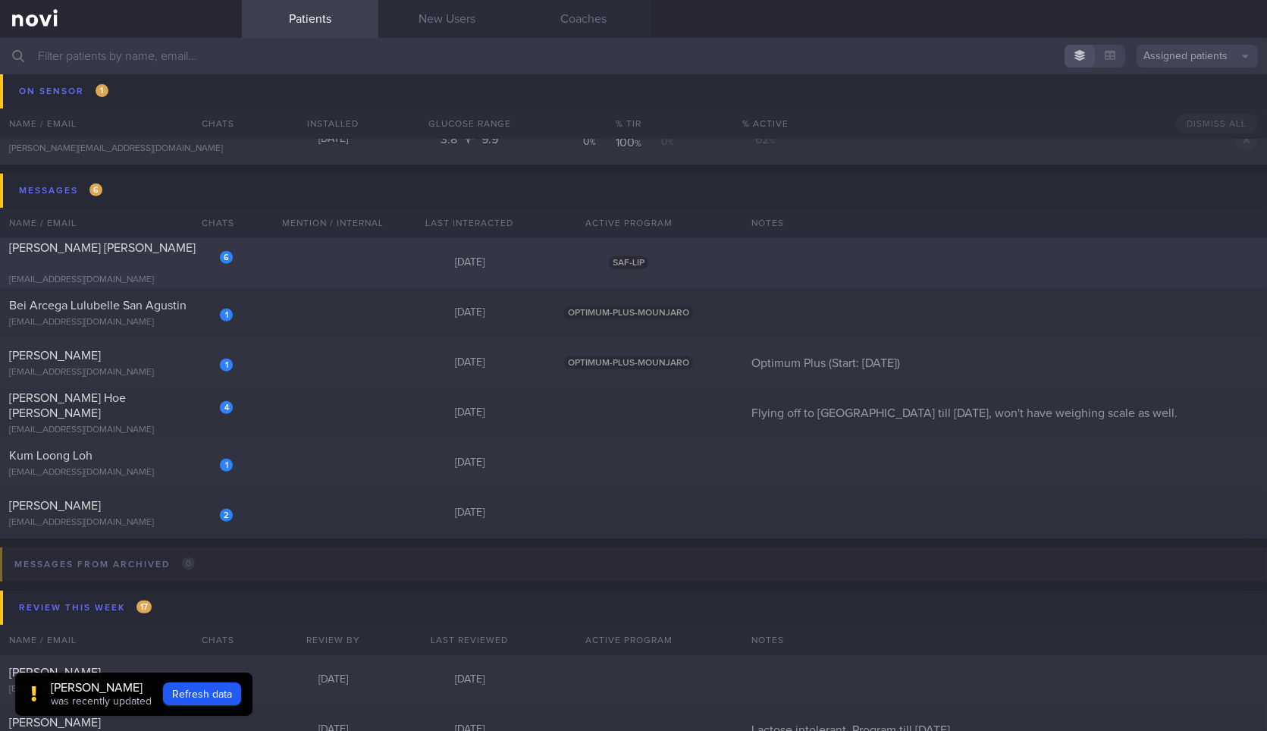
click at [199, 253] on div "6" at bounding box center [215, 252] width 33 height 24
select select "9"
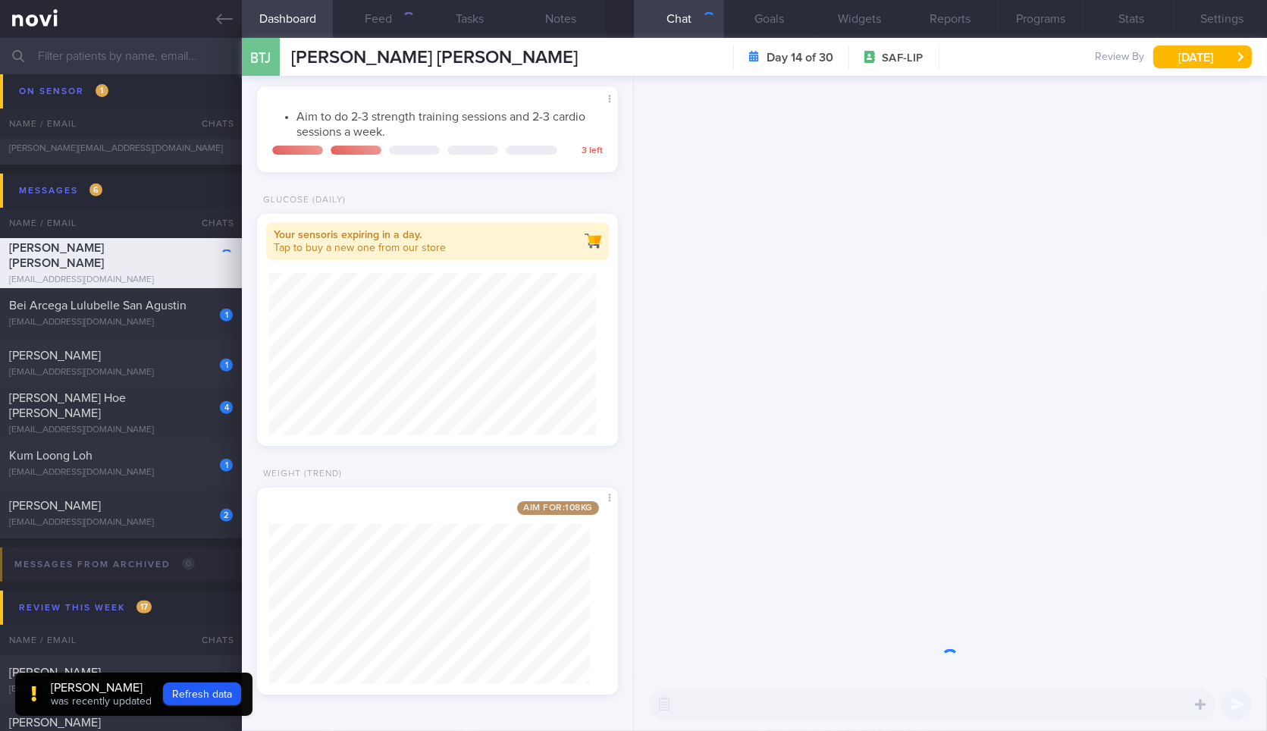
scroll to position [182, 320]
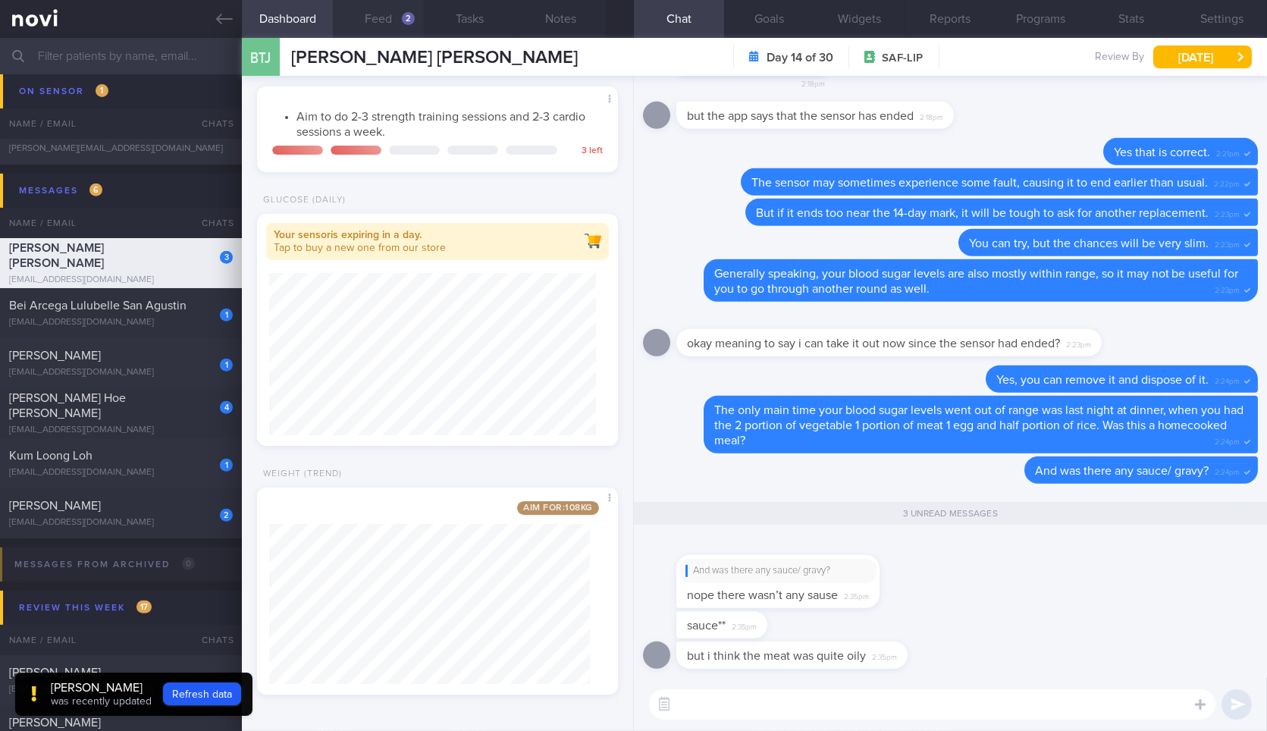
click at [354, 21] on button "Feed 2" at bounding box center [378, 19] width 91 height 38
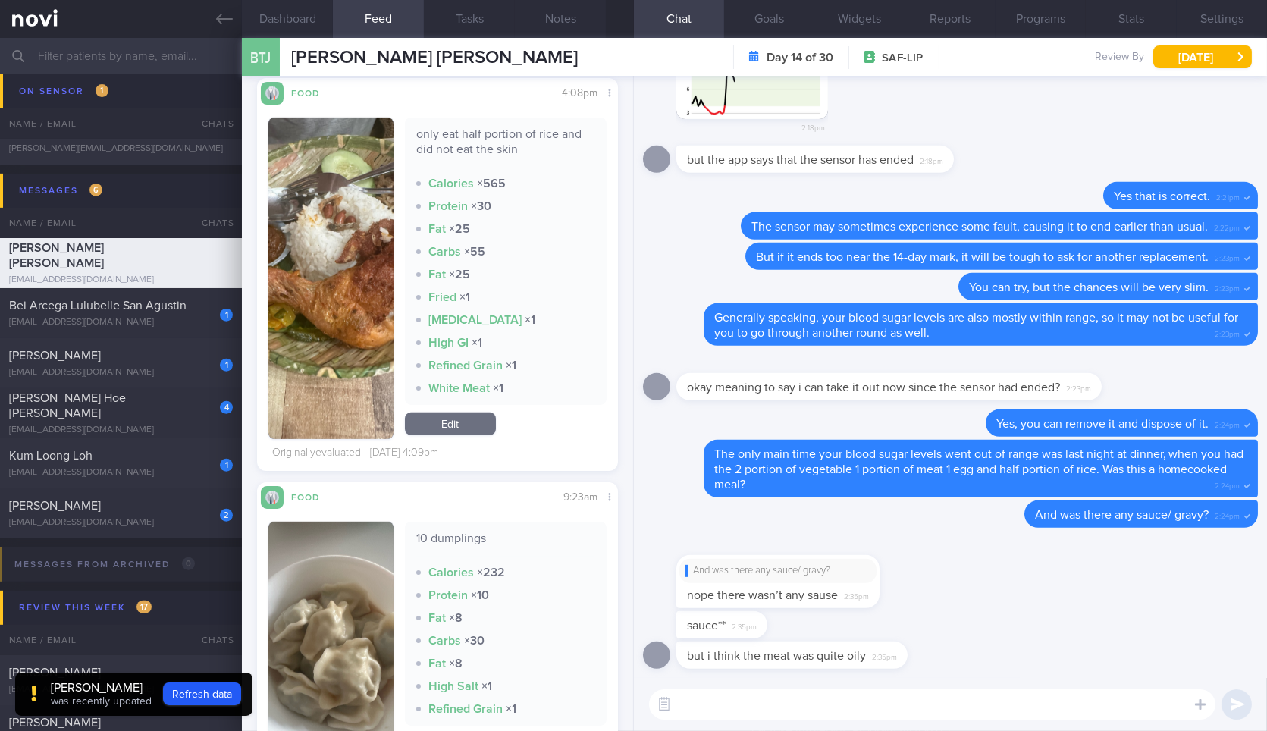
scroll to position [1685, 0]
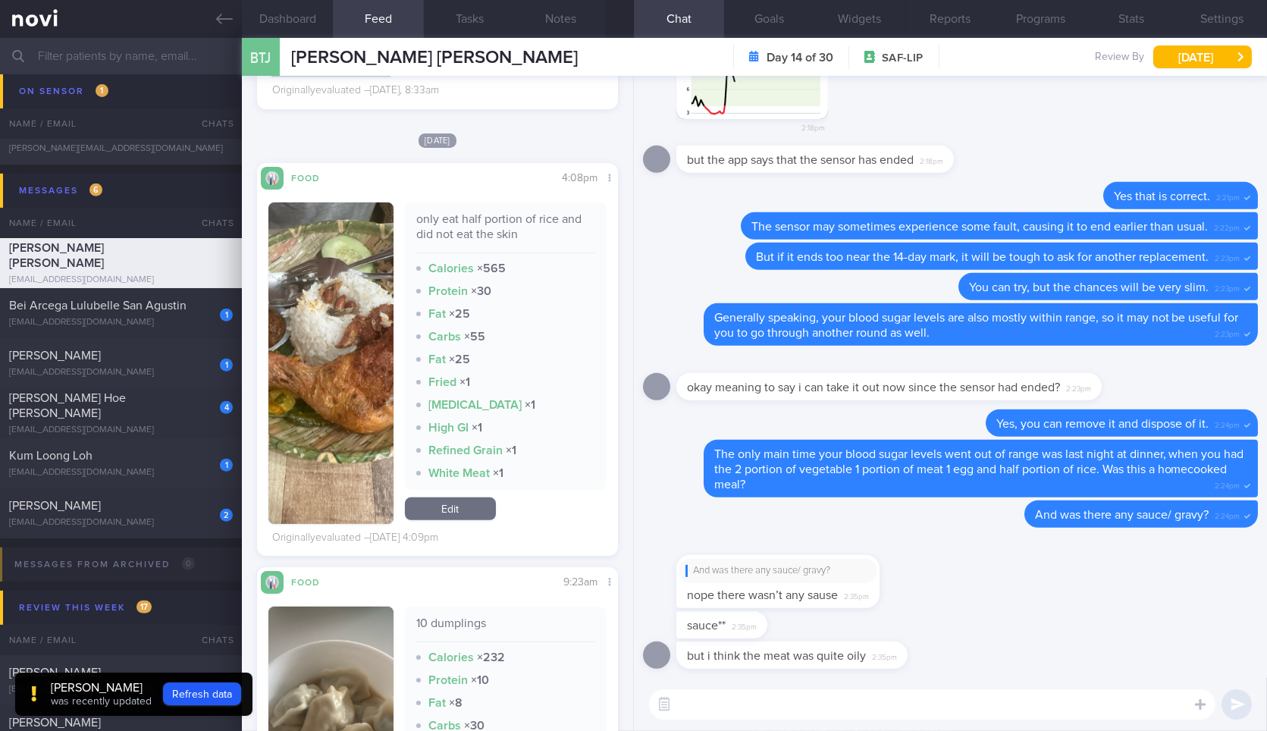
click at [359, 318] on button "button" at bounding box center [330, 363] width 124 height 322
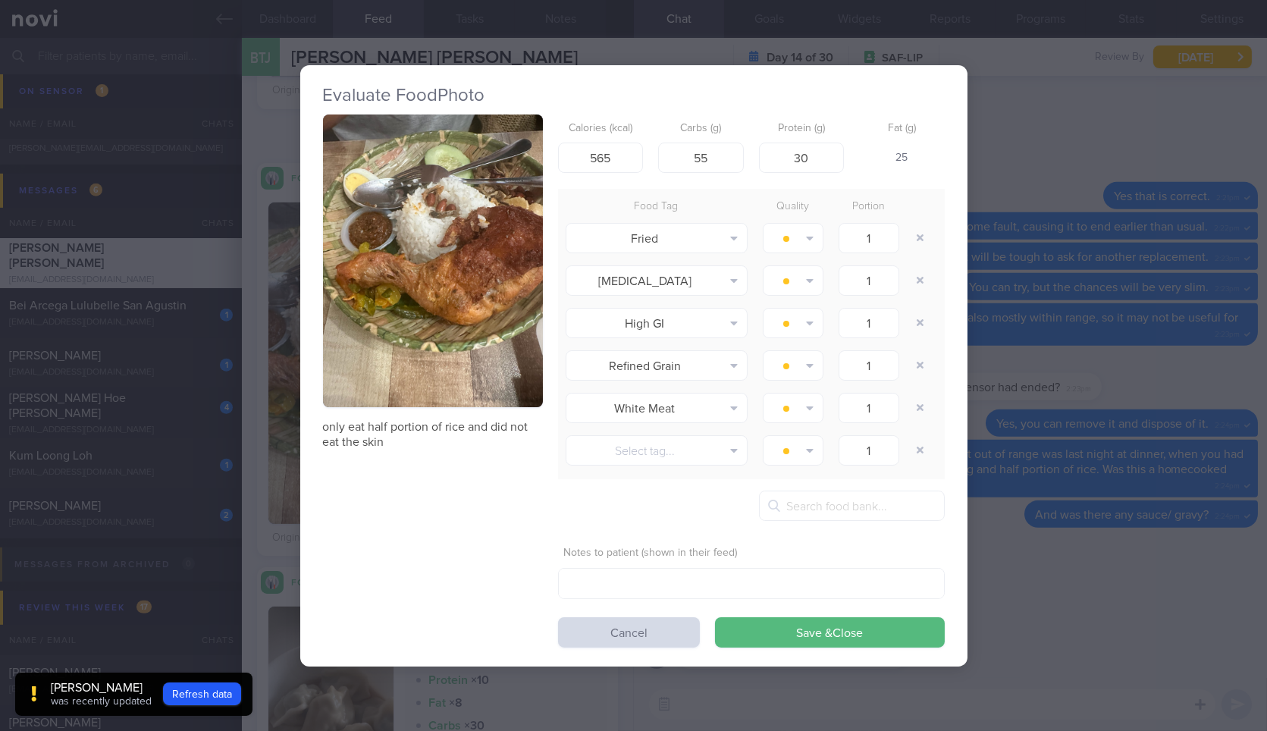
click at [477, 259] on button "button" at bounding box center [433, 261] width 220 height 293
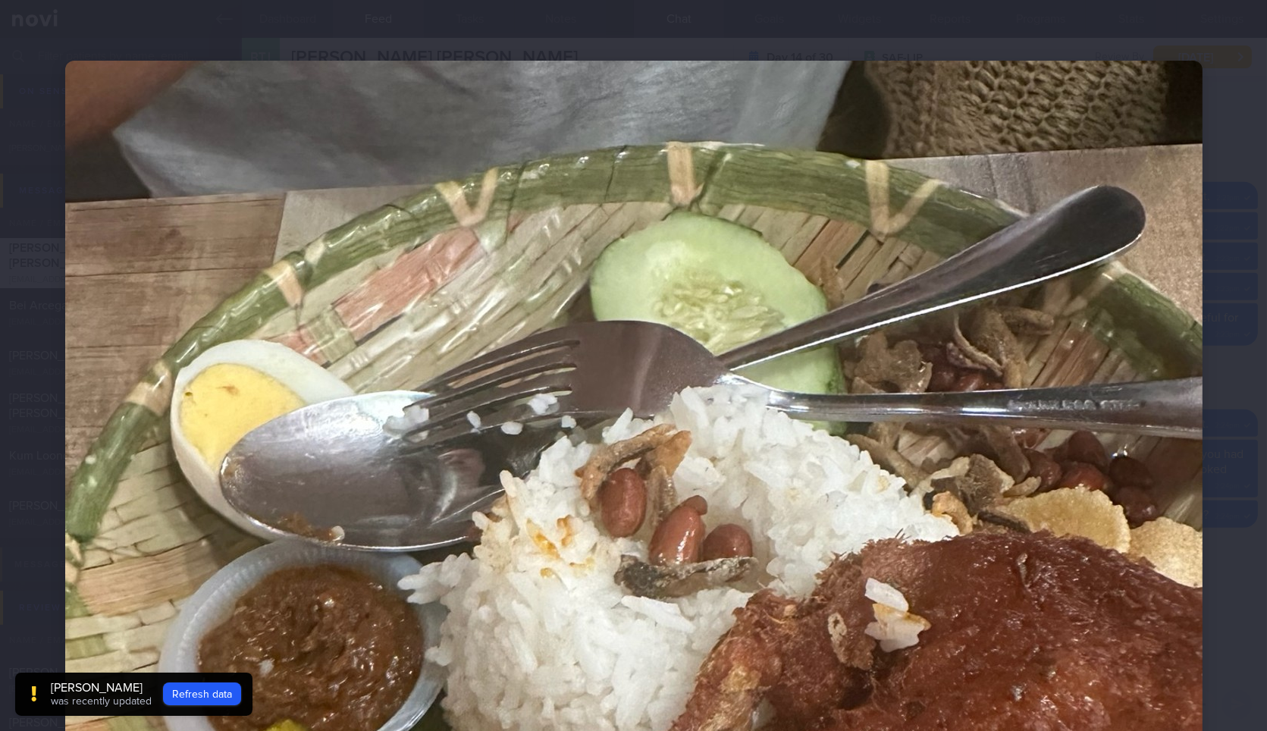
scroll to position [505, 0]
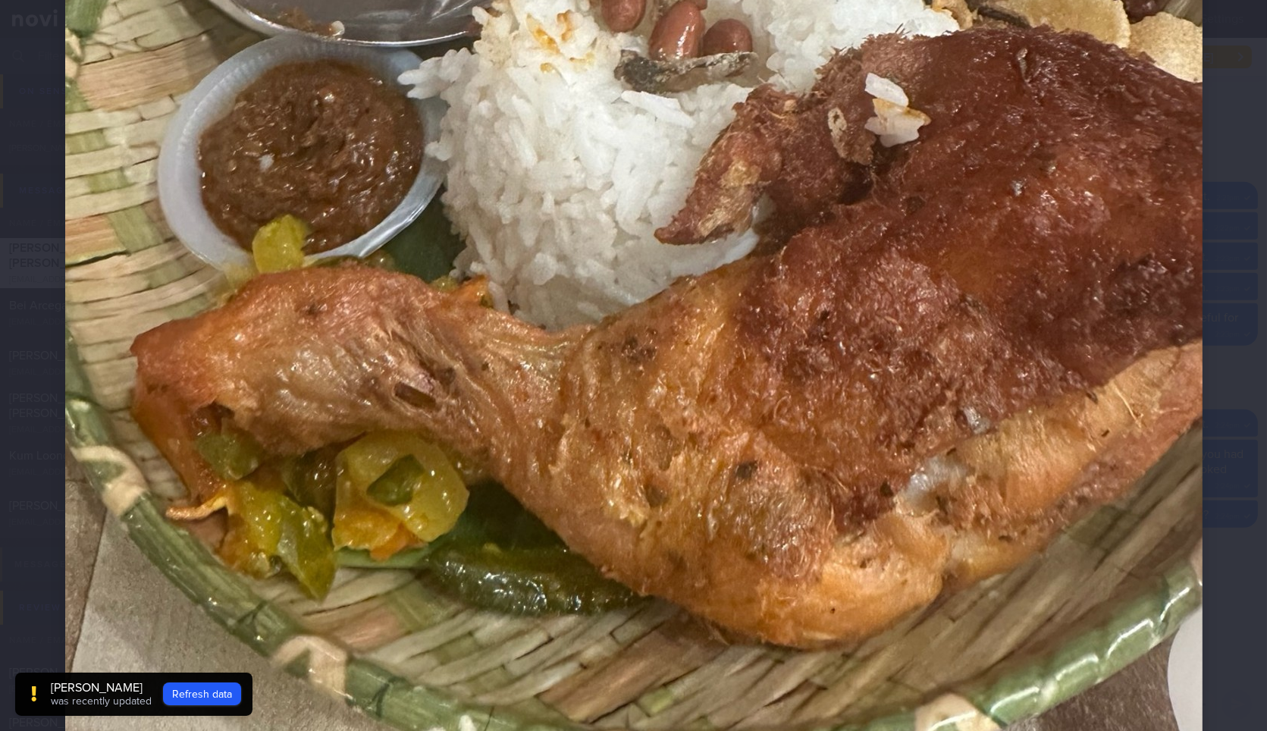
click at [1191, 285] on img at bounding box center [633, 314] width 1137 height 1517
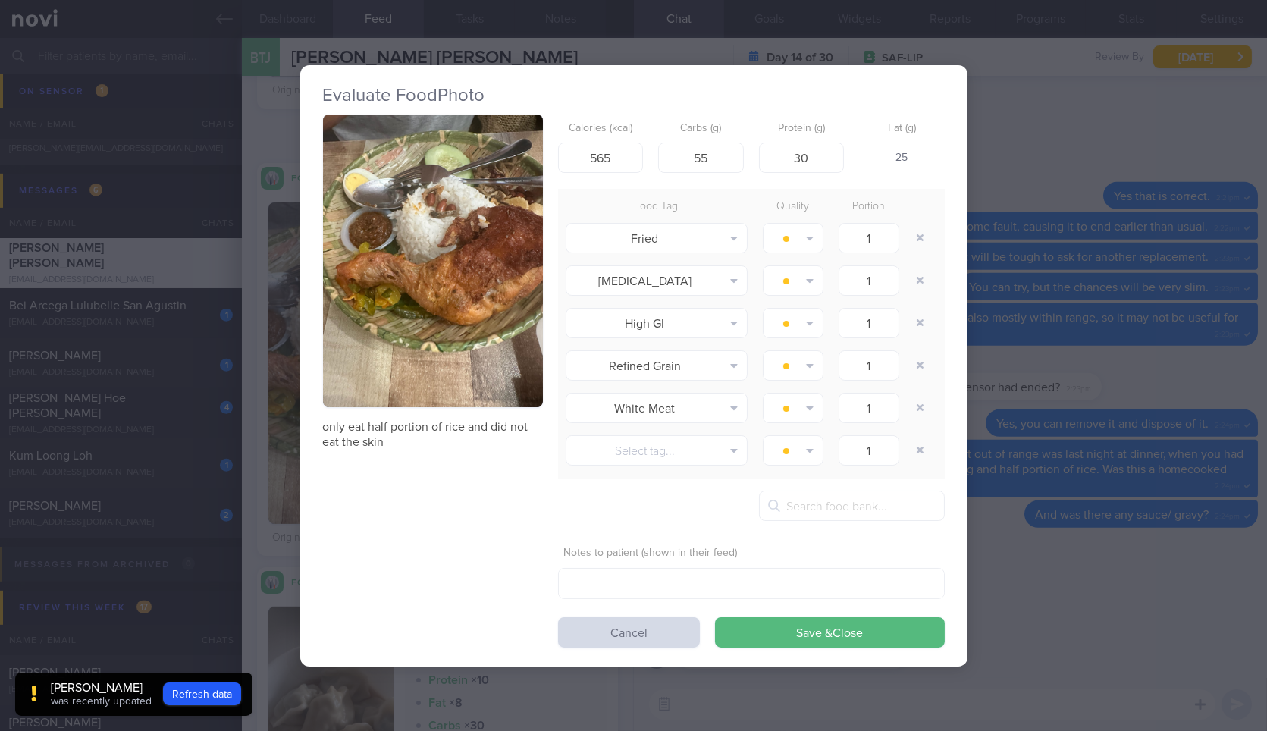
click at [1167, 292] on div "Evaluate Food Photo only eat half portion of rice and did not eat the skin Calo…" at bounding box center [633, 365] width 1267 height 731
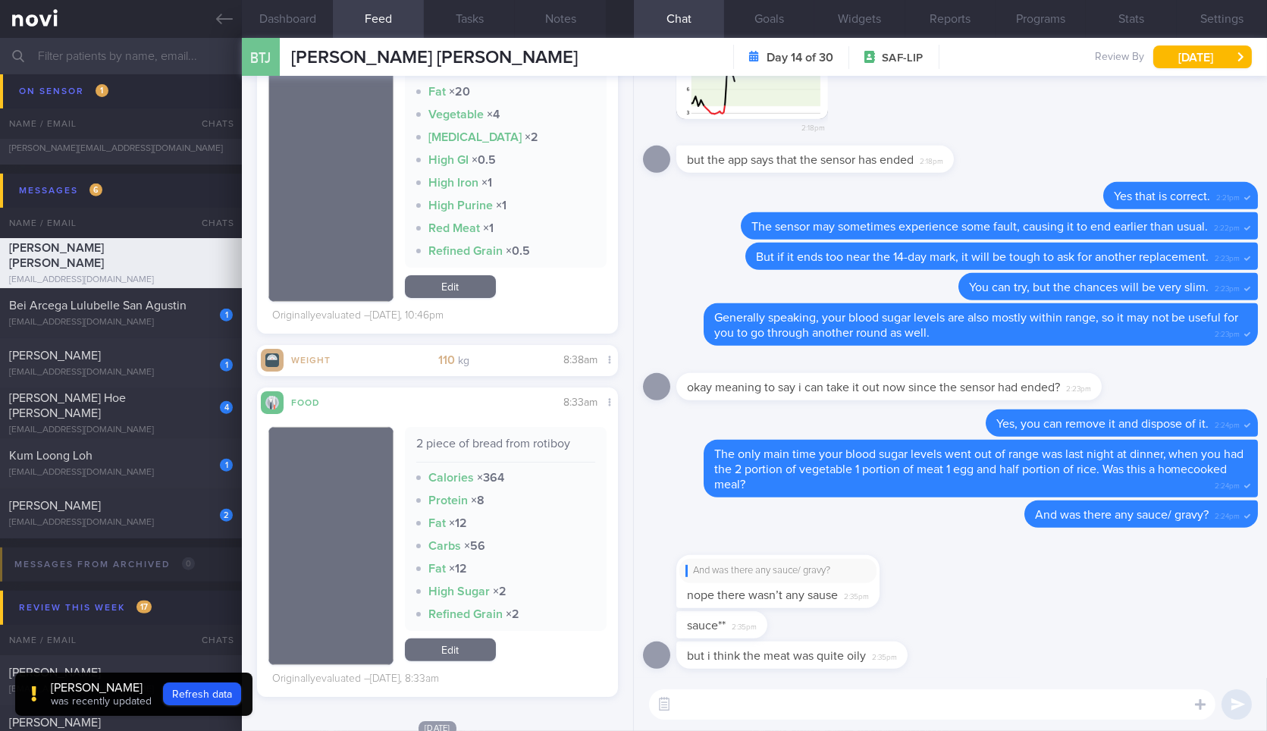
scroll to position [1095, 0]
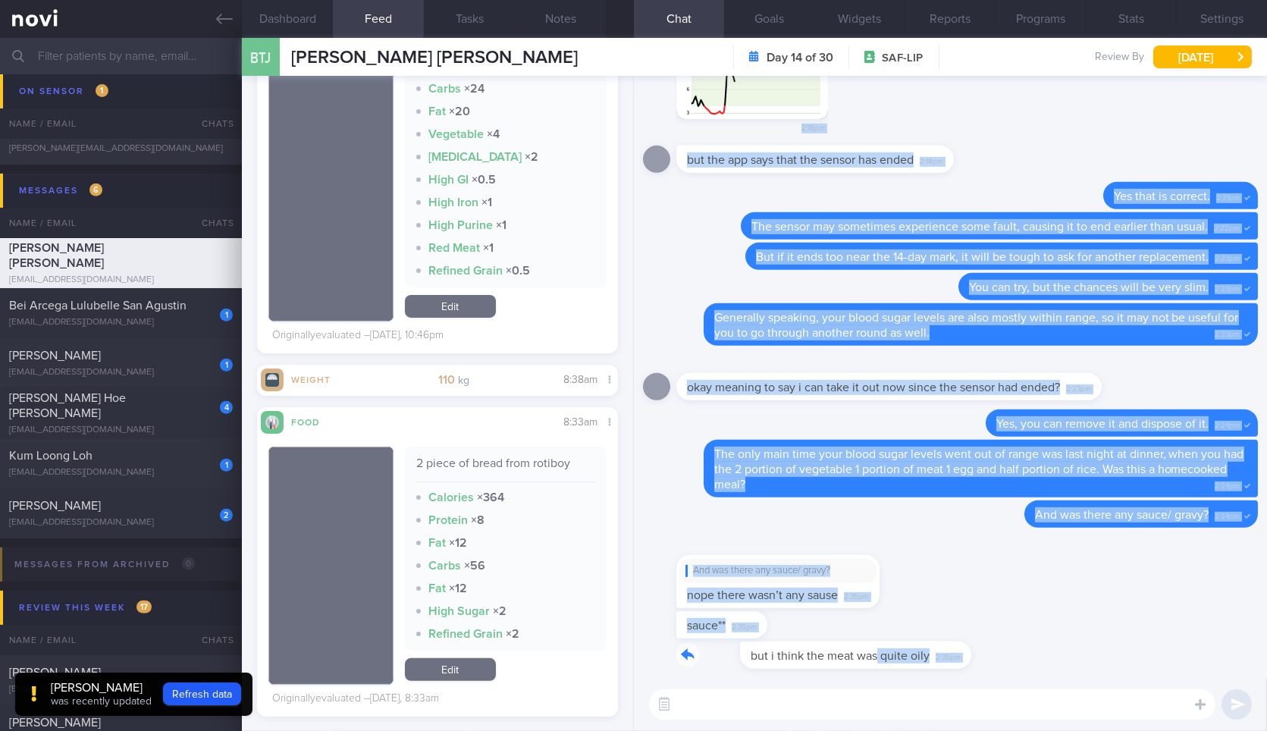
drag, startPoint x: 813, startPoint y: 662, endPoint x: 1038, endPoint y: 686, distance: 226.4
click at [1038, 686] on div "but i think the meat was quite oily 2:35pm sauce** 2:35pm And was there any sau…" at bounding box center [950, 403] width 633 height 655
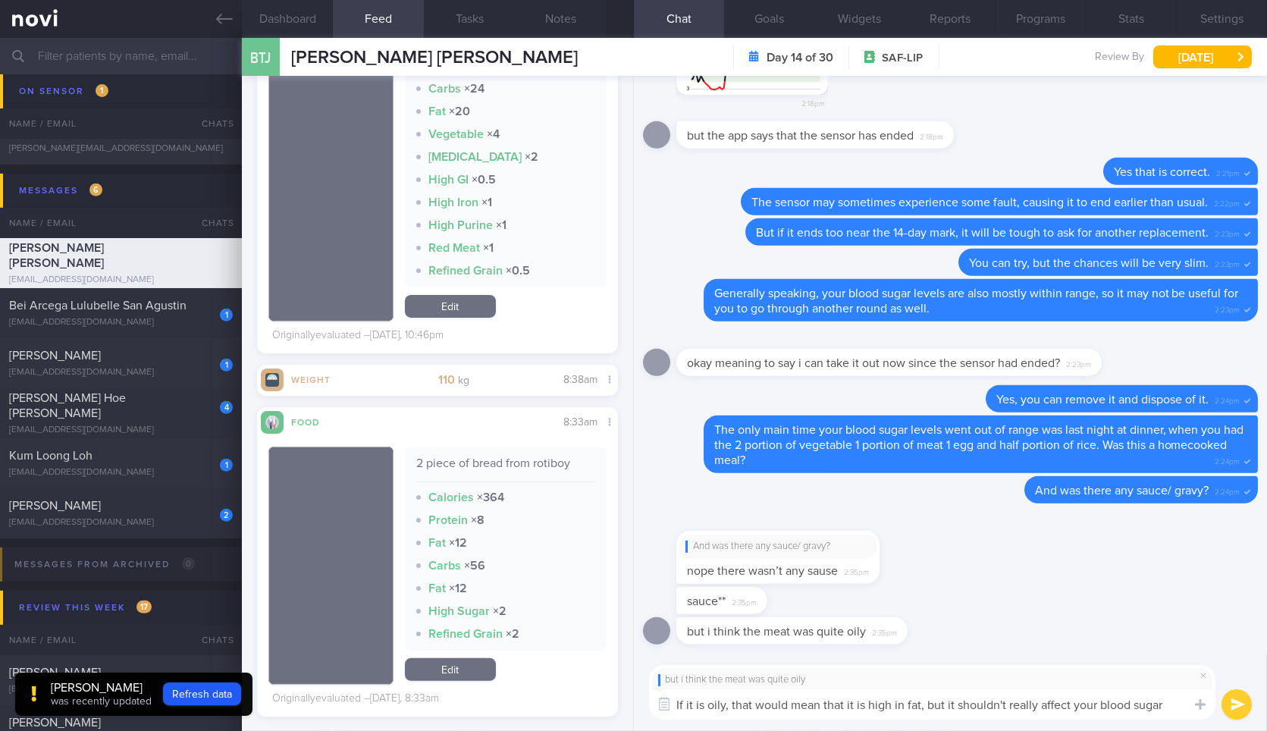
scroll to position [0, 0]
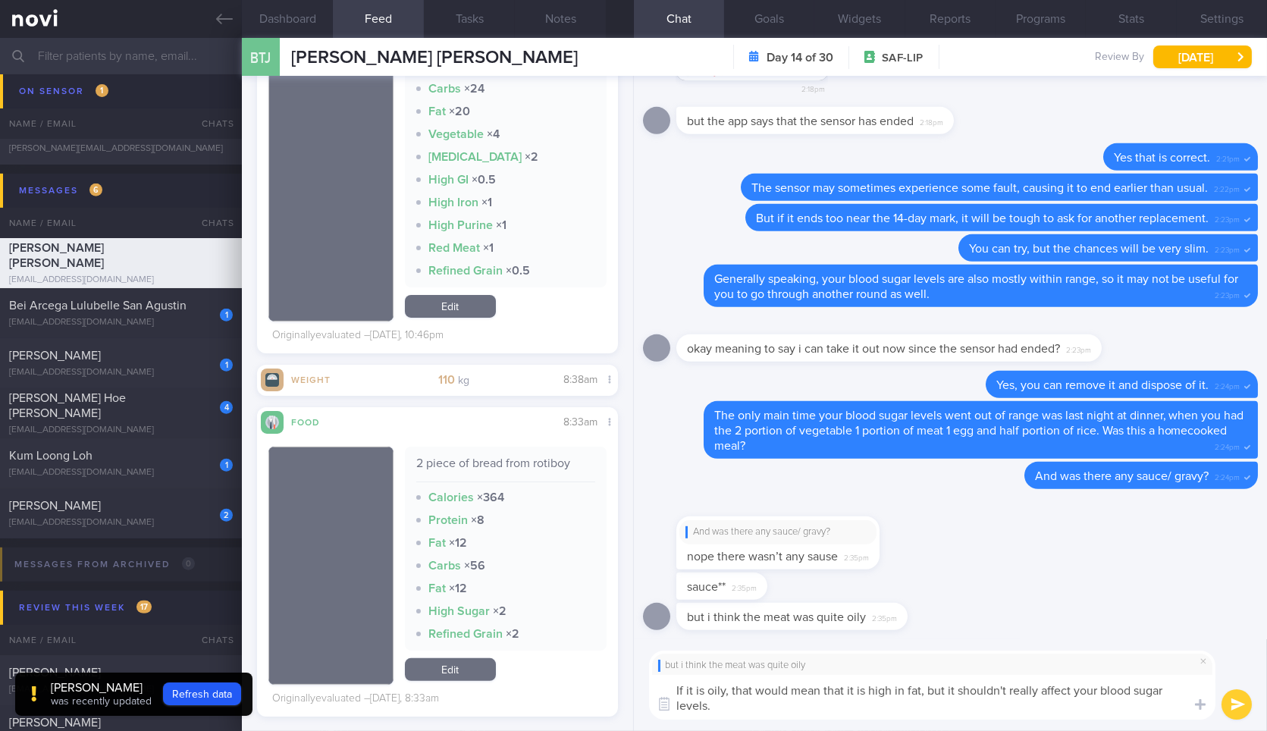
type textarea "If it is oily, that would mean that it is high in fat, but it shouldn't really …"
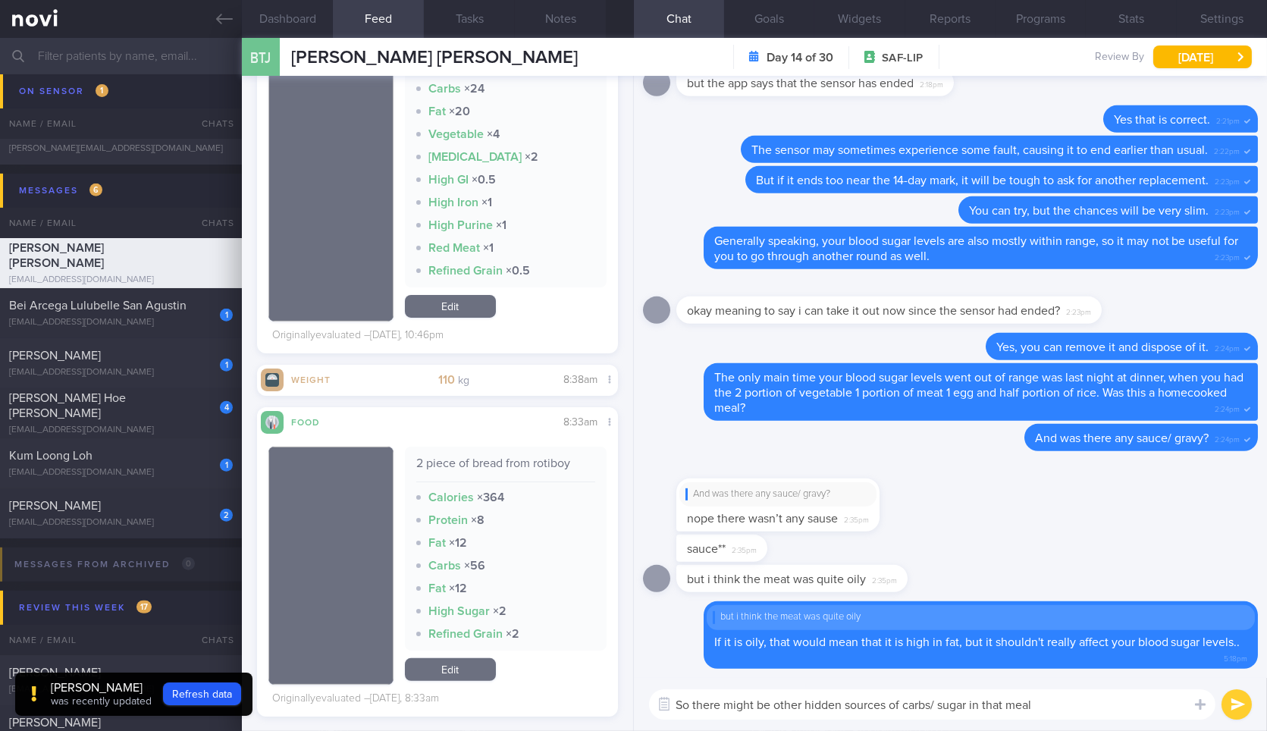
type textarea "So there might be other hidden sources of carbs/ sugar in that meal."
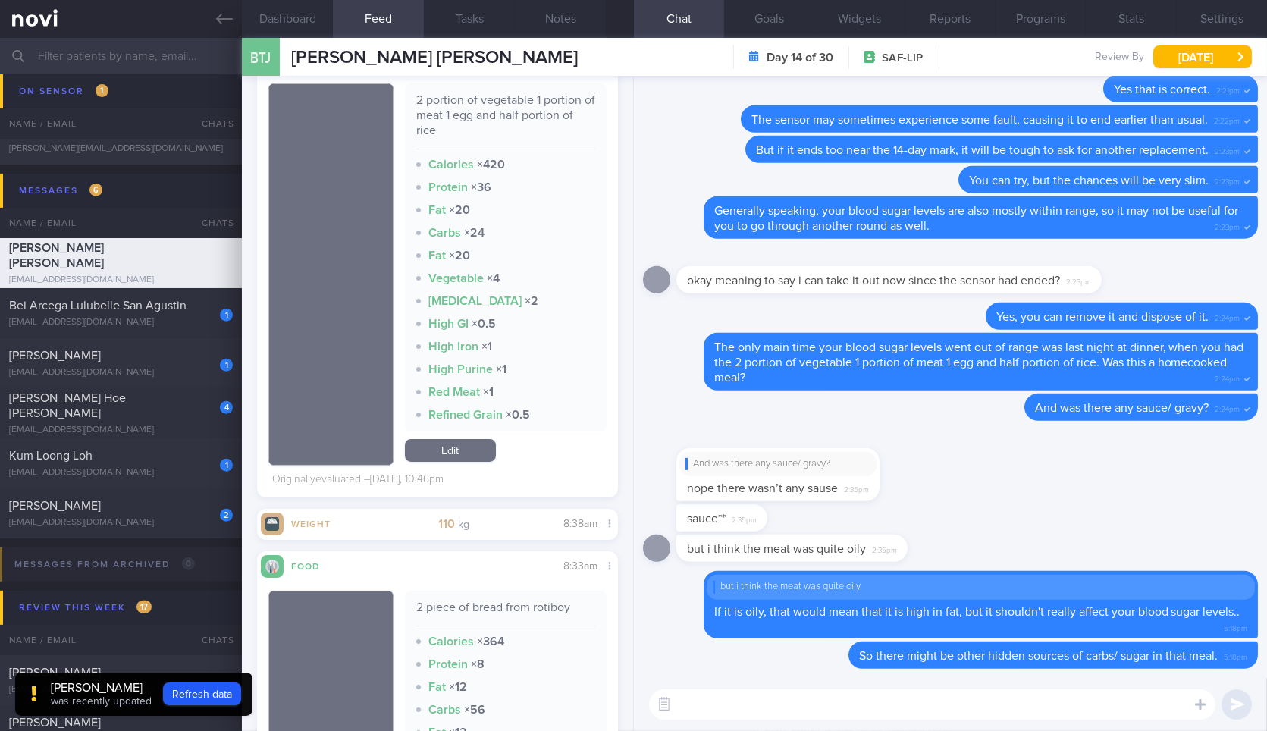
scroll to position [944, 0]
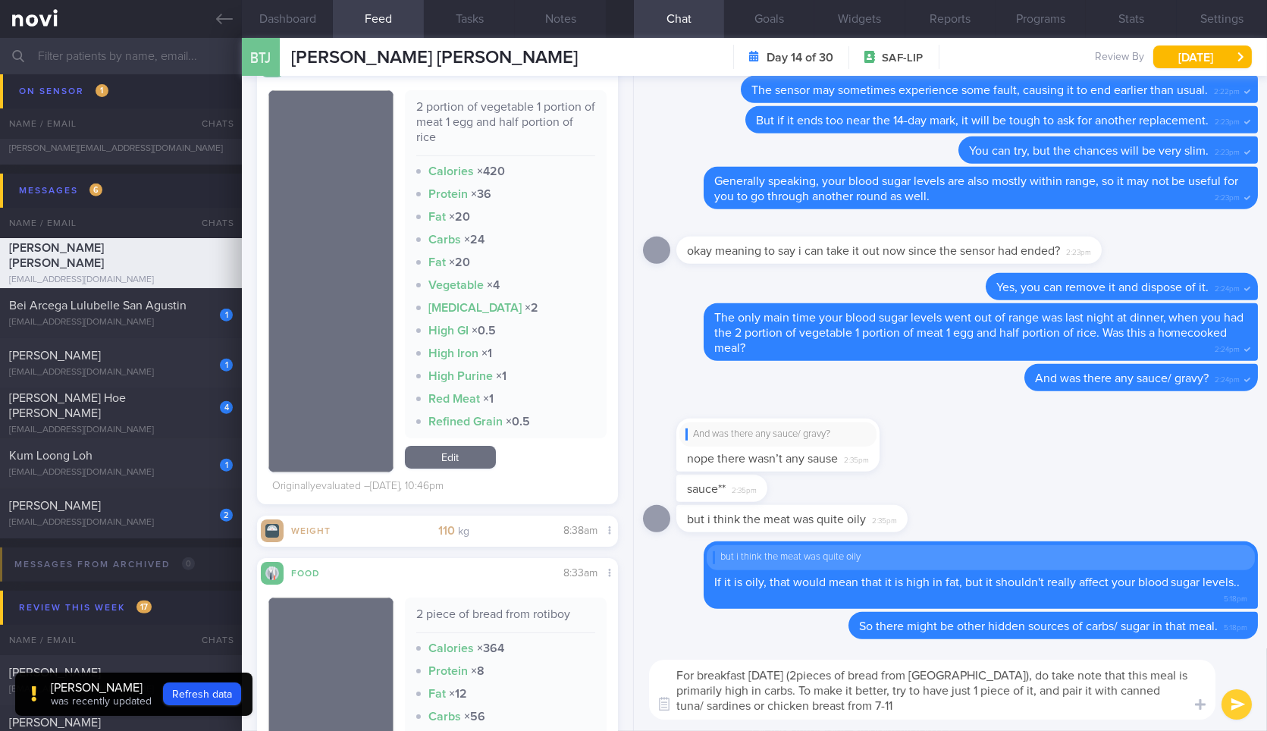
type textarea "For breakfast today (2pieces of bread from Rotiboy), do take note that this mea…"
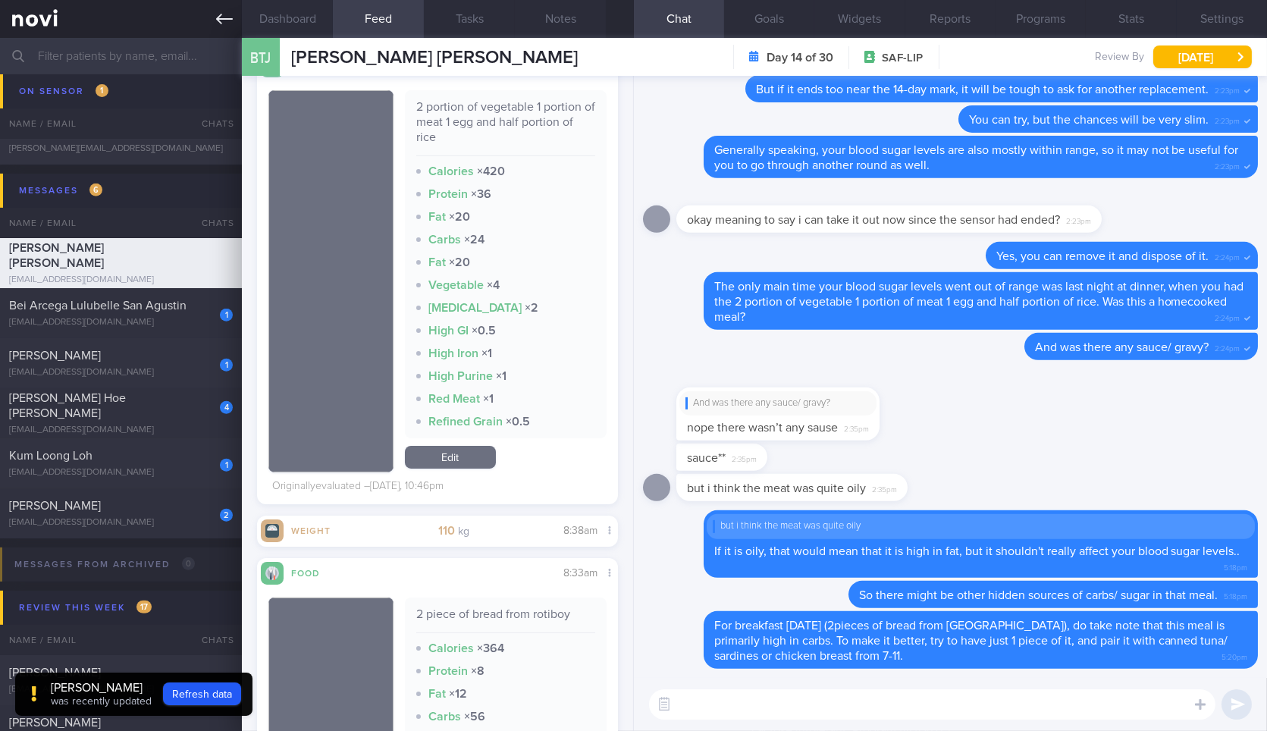
click at [226, 32] on link at bounding box center [121, 19] width 242 height 38
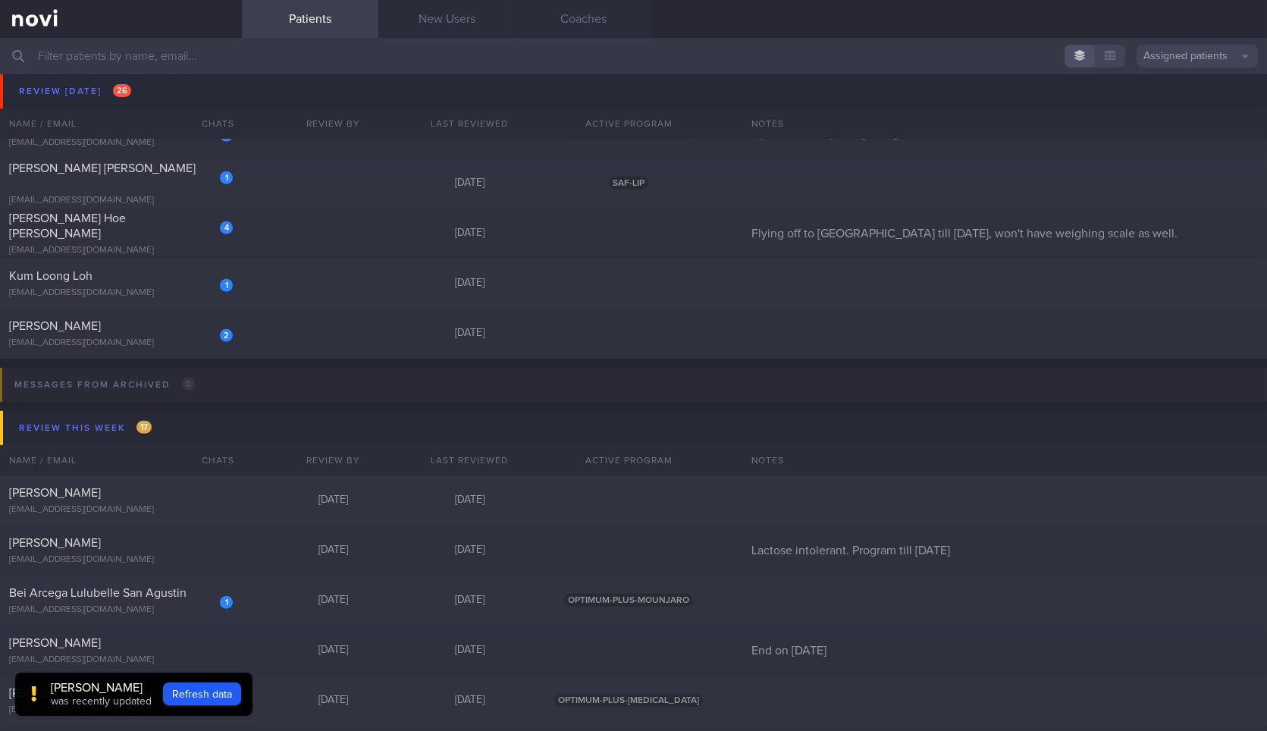
scroll to position [1376, 0]
